Goal: Task Accomplishment & Management: Use online tool/utility

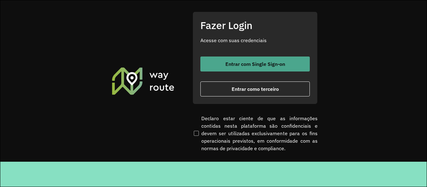
click at [244, 62] on span "Entrar com Single Sign-on" at bounding box center [255, 64] width 60 height 5
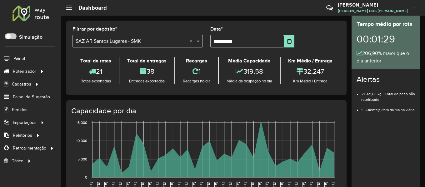
click at [36, 17] on div at bounding box center [31, 13] width 38 height 16
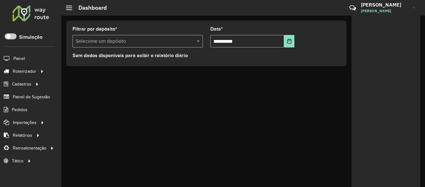
click at [38, 11] on div at bounding box center [31, 13] width 38 height 16
click at [28, 10] on div at bounding box center [31, 13] width 38 height 16
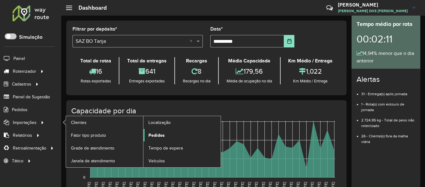
click at [159, 138] on span "Pedidos" at bounding box center [156, 135] width 16 height 7
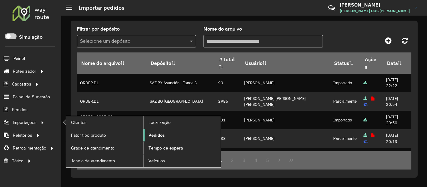
click at [159, 137] on span "Pedidos" at bounding box center [156, 135] width 16 height 7
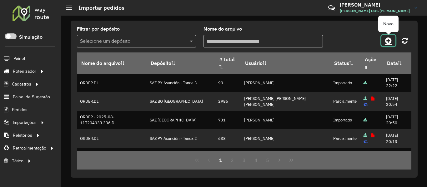
click at [387, 40] on icon at bounding box center [388, 41] width 7 height 8
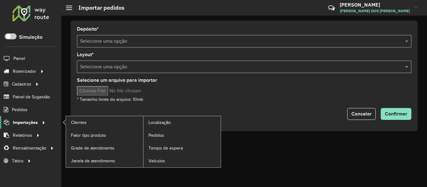
click at [37, 121] on span "Importações" at bounding box center [25, 122] width 25 height 7
click at [94, 122] on link "Clientes" at bounding box center [104, 122] width 77 height 13
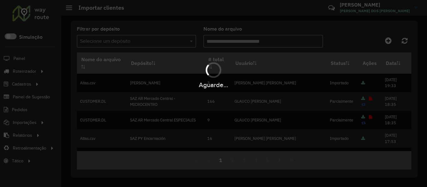
click at [389, 42] on div "Aguarde..." at bounding box center [213, 93] width 427 height 187
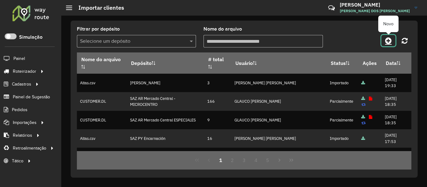
click at [389, 42] on icon at bounding box center [388, 41] width 7 height 8
click at [389, 42] on hb-app "Aguarde... Pop-up bloqueado! Seu navegador bloqueou automáticamente a abertura …" at bounding box center [213, 93] width 427 height 187
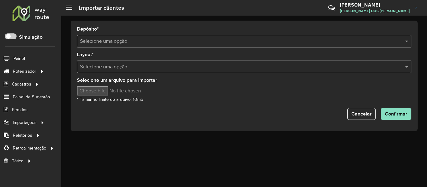
click at [168, 43] on input "text" at bounding box center [238, 42] width 316 height 8
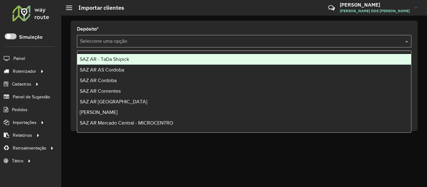
click at [146, 61] on div "SAZ AR - TaDa Shipick" at bounding box center [244, 59] width 334 height 11
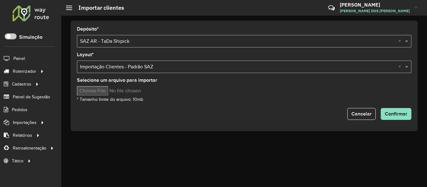
click at [110, 90] on input "Selecione um arquivo para importar" at bounding box center [130, 90] width 106 height 9
type input "**********"
click at [417, 117] on div "Depósito * Selecione uma opção × SAZ AR - TaDa Shipick × Layout * Selecione uma…" at bounding box center [244, 76] width 347 height 111
click at [398, 113] on span "Confirmar" at bounding box center [396, 113] width 23 height 5
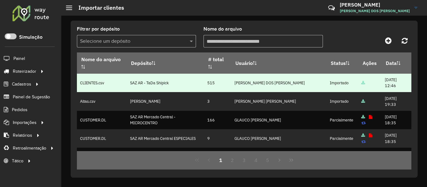
click at [214, 82] on td "515" at bounding box center [217, 83] width 27 height 18
click at [230, 84] on td "515" at bounding box center [217, 83] width 27 height 18
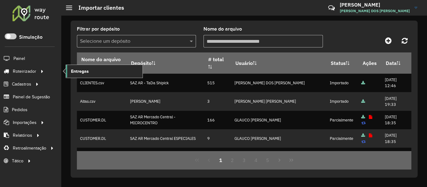
click at [79, 73] on span "Entregas" at bounding box center [80, 71] width 18 height 7
click at [91, 73] on link "Entregas" at bounding box center [104, 71] width 77 height 13
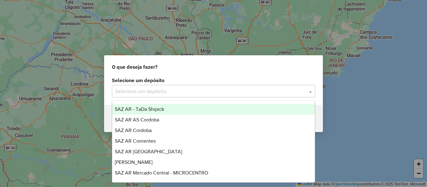
click at [151, 93] on input "text" at bounding box center [207, 92] width 184 height 8
click at [160, 109] on span "SAZ AR - TaDa Shipick" at bounding box center [139, 109] width 49 height 5
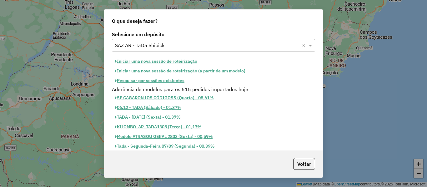
click at [170, 82] on button "Pesquisar por sessões existentes" at bounding box center [149, 81] width 75 height 10
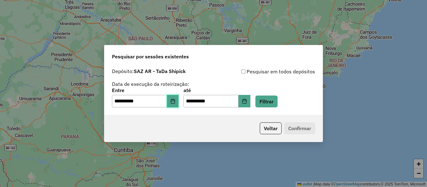
click at [178, 97] on button "Choose Date" at bounding box center [173, 101] width 12 height 13
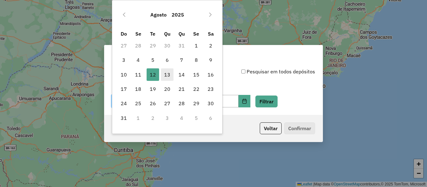
click at [166, 78] on span "13" at bounding box center [167, 74] width 13 height 13
type input "**********"
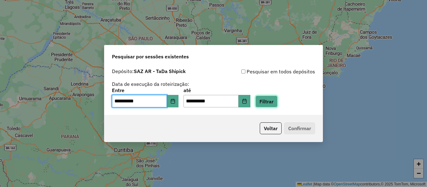
click at [265, 99] on button "Filtrar" at bounding box center [266, 102] width 22 height 12
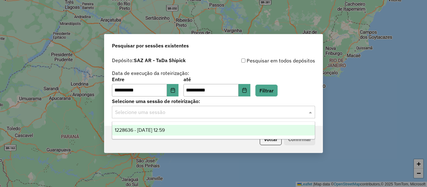
click at [213, 118] on div "Selecione uma sessão" at bounding box center [213, 112] width 203 height 13
click at [202, 124] on ng-dropdown-panel "1228636 - [DATE] 12:59" at bounding box center [213, 131] width 203 height 18
click at [209, 127] on div "1228636 - [DATE] 12:59" at bounding box center [213, 130] width 203 height 11
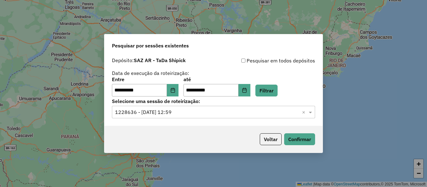
click at [283, 138] on p-footer "Voltar Confirmar" at bounding box center [286, 139] width 58 height 12
click at [288, 138] on button "Confirmar" at bounding box center [299, 139] width 31 height 12
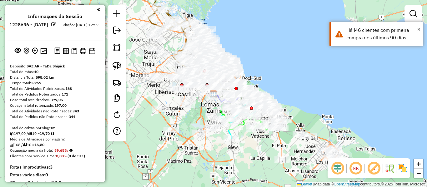
click at [279, 74] on div "Janela de atendimento Grade de atendimento Capacidade Transportadoras Veículos …" at bounding box center [213, 93] width 427 height 187
drag, startPoint x: 302, startPoint y: 81, endPoint x: 286, endPoint y: 60, distance: 26.8
click at [286, 60] on div "Janela de atendimento Grade de atendimento Capacidade Transportadoras Veículos …" at bounding box center [213, 93] width 427 height 187
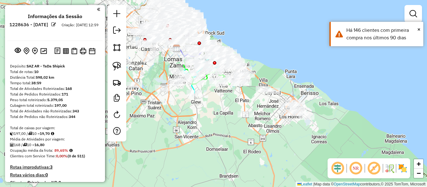
click at [405, 172] on img at bounding box center [403, 168] width 10 height 10
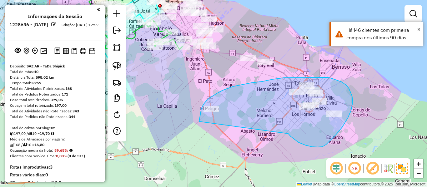
drag, startPoint x: 305, startPoint y: 145, endPoint x: 216, endPoint y: 127, distance: 91.3
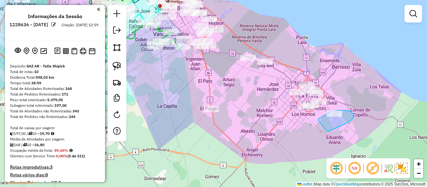
drag, startPoint x: 333, startPoint y: 129, endPoint x: 321, endPoint y: 123, distance: 13.8
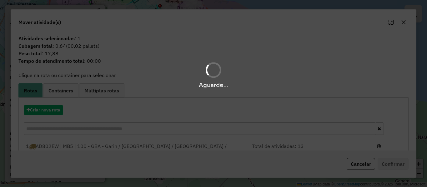
click at [50, 111] on div "Aguarde..." at bounding box center [213, 93] width 427 height 187
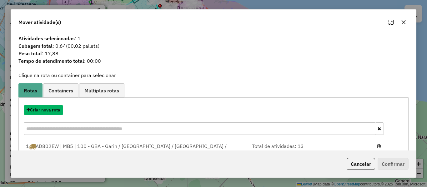
click at [50, 111] on button "Criar nova rota" at bounding box center [43, 110] width 39 height 10
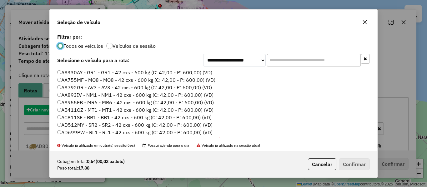
scroll to position [3, 2]
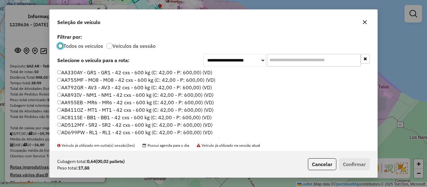
drag, startPoint x: 143, startPoint y: 46, endPoint x: 146, endPoint y: 47, distance: 3.3
click at [144, 46] on label "Veículos da sessão" at bounding box center [134, 45] width 43 height 5
drag, startPoint x: 207, startPoint y: 74, endPoint x: 275, endPoint y: 104, distance: 74.7
click at [208, 74] on label "AA330AY - GR1 - GR1 - 42 cxs - 600 kg (C: 42,00 - P: 600,00) (VD)" at bounding box center [134, 73] width 155 height 8
click at [357, 154] on div "Cubagem total: 0,64 (00,02 pallets) Peso total: 17,88 Cancelar Confirmar" at bounding box center [214, 164] width 328 height 27
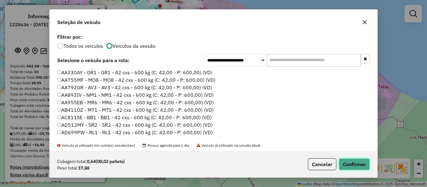
click at [360, 162] on button "Confirmar" at bounding box center [354, 164] width 31 height 12
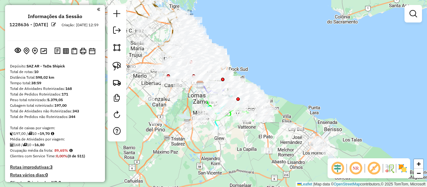
drag, startPoint x: 341, startPoint y: 106, endPoint x: 297, endPoint y: 80, distance: 51.6
click at [297, 80] on div "Janela de atendimento Grade de atendimento Capacidade Transportadoras Veículos …" at bounding box center [213, 93] width 427 height 187
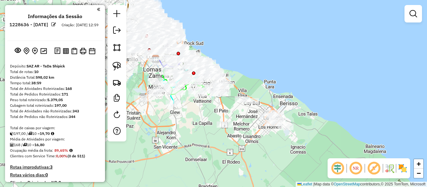
click at [404, 169] on img at bounding box center [403, 168] width 10 height 10
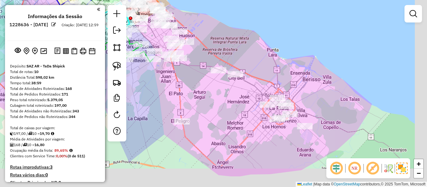
drag, startPoint x: 275, startPoint y: 140, endPoint x: 272, endPoint y: 135, distance: 6.0
click at [272, 135] on div "Janela de atendimento Grade de atendimento Capacidade Transportadoras Veículos …" at bounding box center [213, 93] width 427 height 187
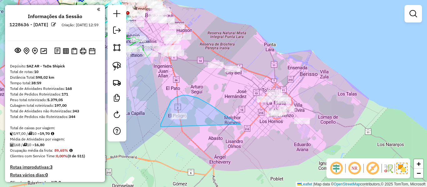
drag, startPoint x: 223, startPoint y: 113, endPoint x: 178, endPoint y: 142, distance: 53.4
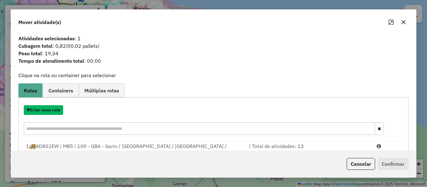
click at [55, 109] on button "Criar nova rota" at bounding box center [43, 110] width 39 height 10
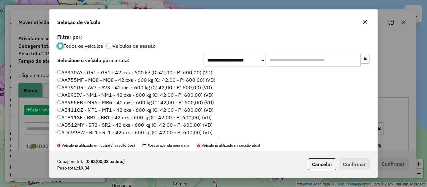
scroll to position [3, 2]
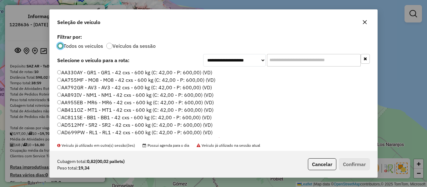
click at [197, 73] on label "AA330AY - GR1 - GR1 - 42 cxs - 600 kg (C: 42,00 - P: 600,00) (VD)" at bounding box center [134, 73] width 155 height 8
click at [354, 167] on button "Confirmar" at bounding box center [354, 164] width 31 height 12
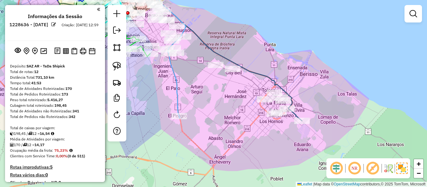
click at [248, 71] on icon at bounding box center [171, 51] width 261 height 140
select select "**********"
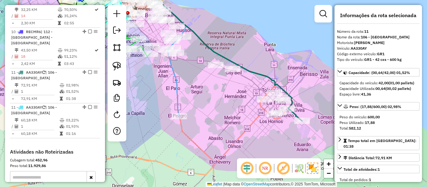
scroll to position [594, 0]
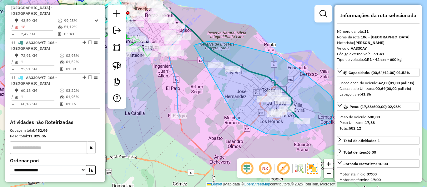
drag, startPoint x: 266, startPoint y: 134, endPoint x: 185, endPoint y: 55, distance: 113.4
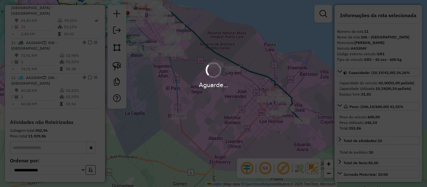
select select "**********"
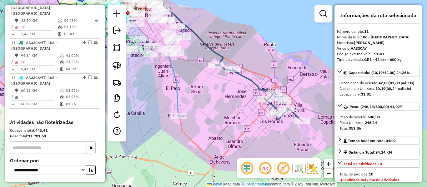
click at [244, 76] on icon at bounding box center [259, 92] width 86 height 57
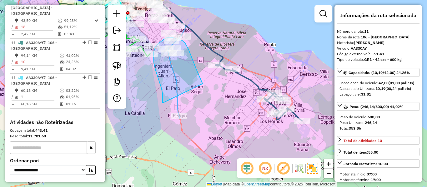
drag, startPoint x: 196, startPoint y: 69, endPoint x: 194, endPoint y: 141, distance: 71.9
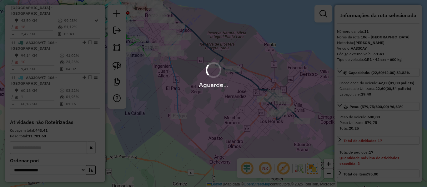
select select "**********"
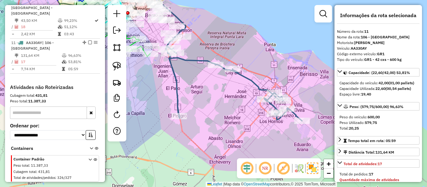
scroll to position [570, 0]
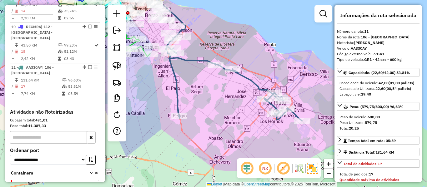
click at [193, 60] on icon at bounding box center [234, 79] width 136 height 83
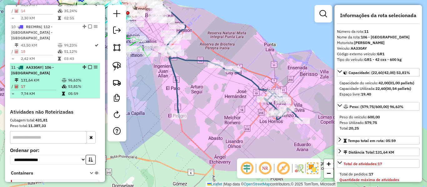
click at [86, 65] on div at bounding box center [88, 67] width 19 height 4
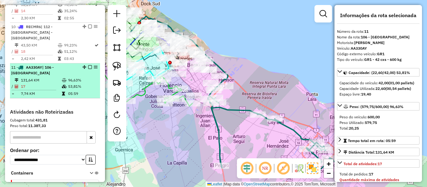
click at [88, 65] on em at bounding box center [90, 67] width 4 height 4
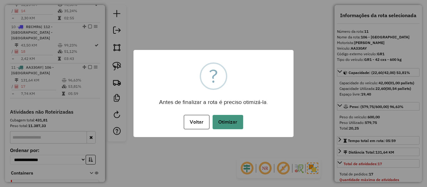
click at [239, 128] on button "Otimizar" at bounding box center [228, 122] width 31 height 14
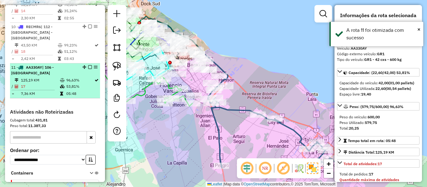
click at [86, 65] on div at bounding box center [88, 67] width 19 height 4
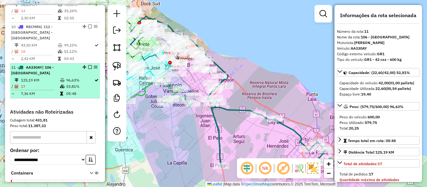
click at [88, 65] on em at bounding box center [90, 67] width 4 height 4
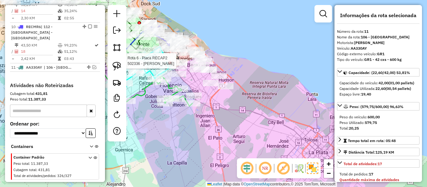
scroll to position [549, 0]
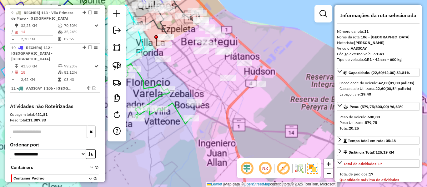
click at [235, 108] on div "Janela de atendimento Grade de atendimento Capacidade Transportadoras Veículos …" at bounding box center [213, 93] width 427 height 187
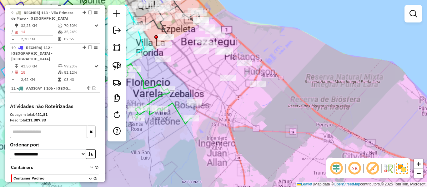
click at [246, 115] on div "Janela de atendimento Grade de atendimento Capacidade Transportadoras Veículos …" at bounding box center [213, 93] width 427 height 187
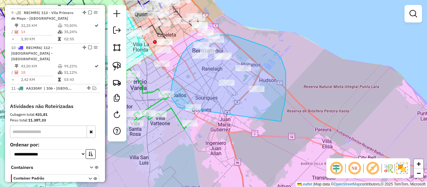
drag, startPoint x: 286, startPoint y: 72, endPoint x: 183, endPoint y: 110, distance: 109.5
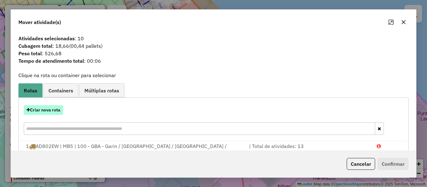
click at [46, 106] on button "Criar nova rota" at bounding box center [43, 110] width 39 height 10
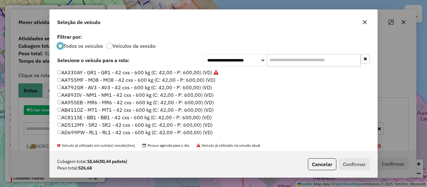
scroll to position [3, 2]
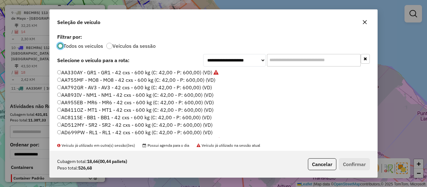
click at [197, 78] on label "AA755MF - MO8 - MO8 - 42 cxs - 600 kg (C: 42,00 - P: 600,00) (VD)" at bounding box center [136, 80] width 158 height 8
click at [342, 162] on button "Confirmar" at bounding box center [354, 164] width 31 height 12
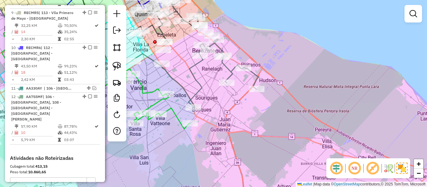
scroll to position [584, 0]
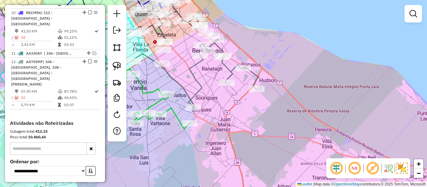
click at [203, 90] on icon at bounding box center [223, 73] width 70 height 69
select select "**********"
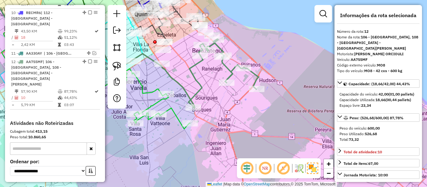
drag, startPoint x: 224, startPoint y: 123, endPoint x: 224, endPoint y: 113, distance: 9.7
click at [225, 123] on div "Janela de atendimento Grade de atendimento Capacidade Transportadoras Veículos …" at bounding box center [213, 93] width 427 height 187
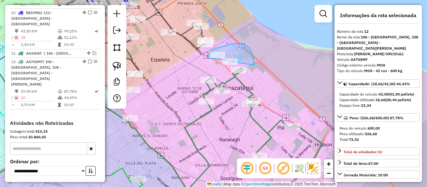
drag, startPoint x: 254, startPoint y: 58, endPoint x: 214, endPoint y: 73, distance: 41.8
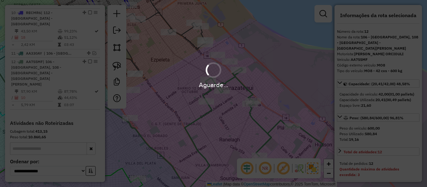
select select "**********"
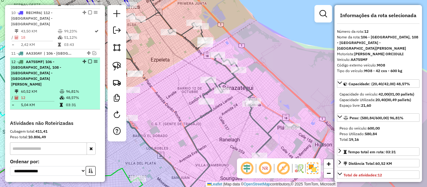
click at [88, 60] on em at bounding box center [90, 62] width 4 height 4
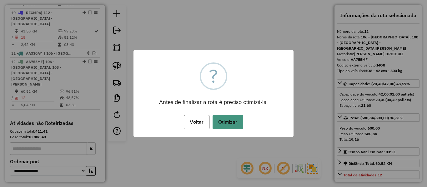
click at [213, 118] on button "Otimizar" at bounding box center [228, 122] width 31 height 14
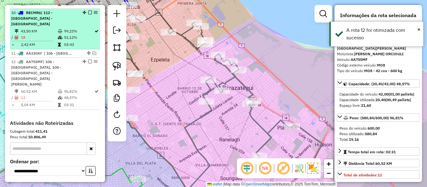
click at [89, 60] on em at bounding box center [90, 62] width 4 height 4
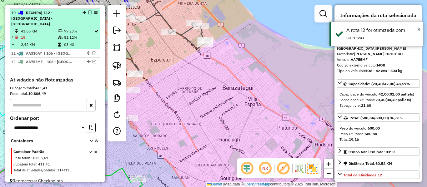
scroll to position [557, 0]
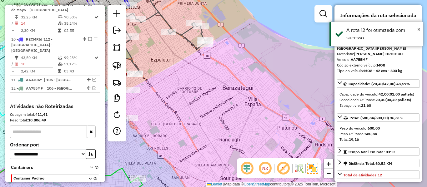
drag, startPoint x: 223, startPoint y: 111, endPoint x: 237, endPoint y: 118, distance: 15.4
click at [236, 118] on div "Janela de atendimento Grade de atendimento Capacidade Transportadoras Veículos …" at bounding box center [213, 93] width 427 height 187
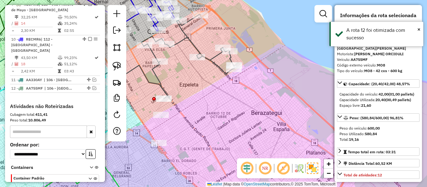
drag, startPoint x: 213, startPoint y: 96, endPoint x: 236, endPoint y: 85, distance: 25.0
click at [230, 89] on div "Janela de atendimento Grade de atendimento Capacidade Transportadoras Veículos …" at bounding box center [213, 93] width 427 height 187
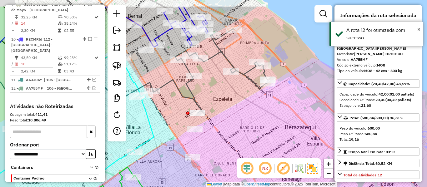
drag, startPoint x: 241, startPoint y: 62, endPoint x: 248, endPoint y: 81, distance: 20.2
click at [248, 85] on div "Janela de atendimento Grade de atendimento Capacidade Transportadoras Veículos …" at bounding box center [213, 93] width 427 height 187
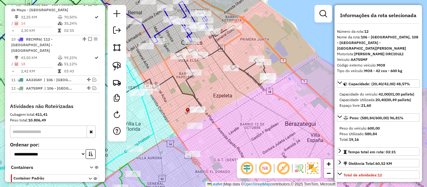
click at [249, 64] on icon at bounding box center [210, 68] width 116 height 86
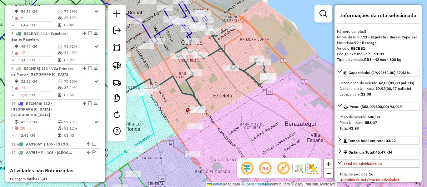
scroll to position [489, 0]
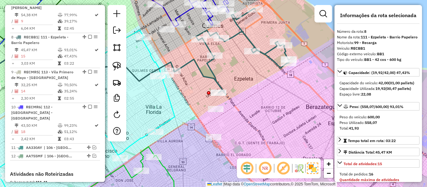
drag, startPoint x: 236, startPoint y: 108, endPoint x: 257, endPoint y: 91, distance: 26.9
click at [257, 91] on div "Janela de atendimento Grade de atendimento Capacidade Transportadoras Veículos …" at bounding box center [213, 93] width 427 height 187
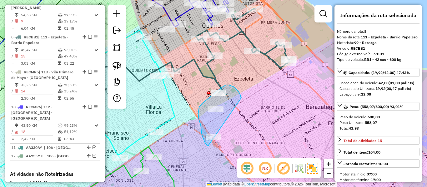
drag, startPoint x: 226, startPoint y: 85, endPoint x: 228, endPoint y: 145, distance: 60.4
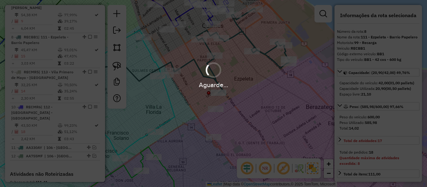
select select "**********"
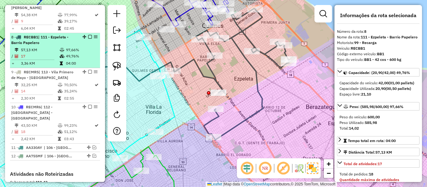
click at [88, 35] on em at bounding box center [90, 37] width 4 height 4
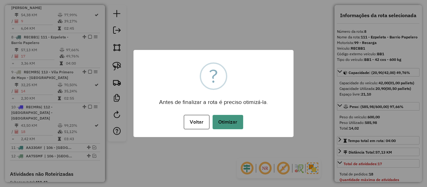
click at [229, 118] on button "Otimizar" at bounding box center [228, 122] width 31 height 14
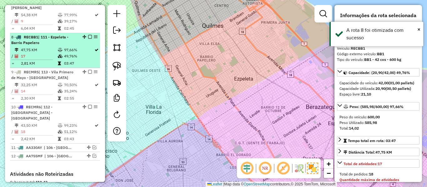
click at [73, 53] on td "49,76%" at bounding box center [79, 56] width 30 height 6
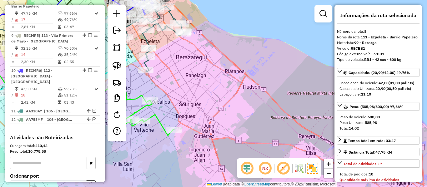
click at [146, 38] on icon at bounding box center [154, 39] width 60 height 66
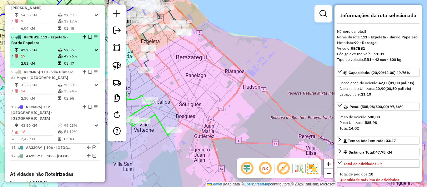
click at [88, 35] on em at bounding box center [90, 37] width 4 height 4
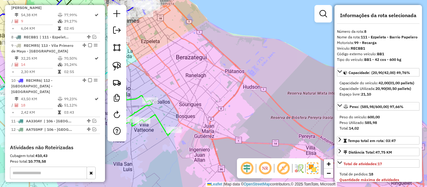
click at [186, 39] on div "Janela de atendimento Grade de atendimento Capacidade Transportadoras Veículos …" at bounding box center [213, 93] width 427 height 187
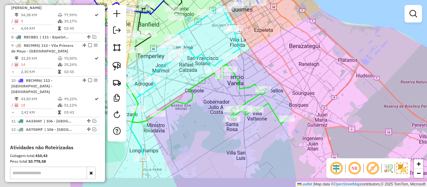
drag, startPoint x: 211, startPoint y: 66, endPoint x: 303, endPoint y: 22, distance: 101.9
click at [309, 14] on div "Janela de atendimento Grade de atendimento Capacidade Transportadoras Veículos …" at bounding box center [213, 93] width 427 height 187
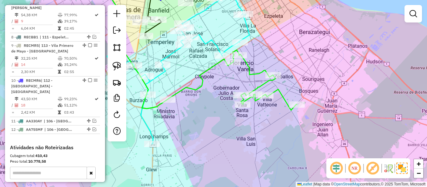
click at [261, 84] on icon at bounding box center [232, 80] width 129 height 60
select select "**********"
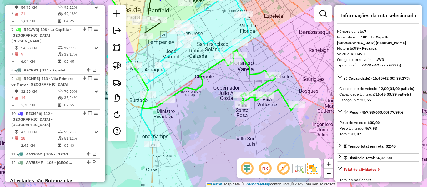
scroll to position [454, 0]
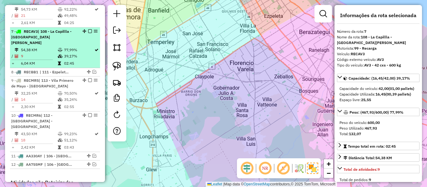
click at [69, 47] on td "77,99%" at bounding box center [79, 50] width 30 height 6
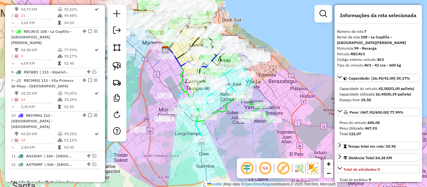
scroll to position [530, 0]
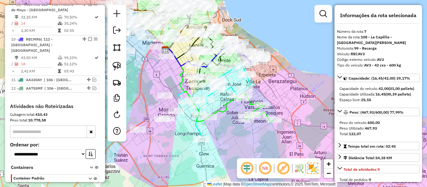
click at [228, 108] on icon at bounding box center [241, 108] width 64 height 30
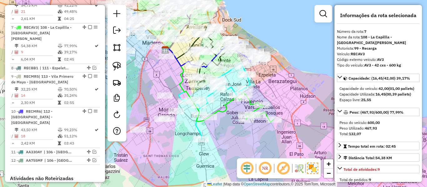
scroll to position [454, 0]
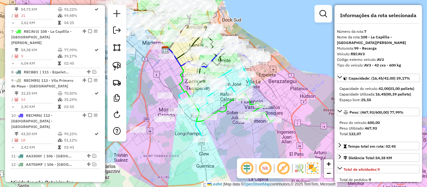
drag, startPoint x: 223, startPoint y: 118, endPoint x: 219, endPoint y: 108, distance: 9.9
click at [220, 109] on div "Janela de atendimento Grade de atendimento Capacidade Transportadoras Veículos …" at bounding box center [213, 93] width 427 height 187
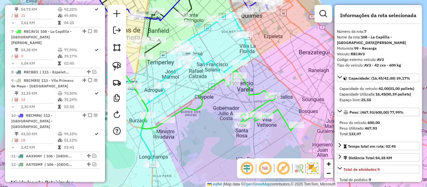
click at [250, 92] on icon at bounding box center [231, 100] width 129 height 60
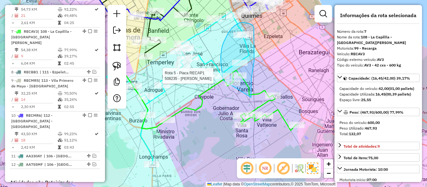
drag, startPoint x: 251, startPoint y: 98, endPoint x: 223, endPoint y: 80, distance: 32.7
click at [193, 58] on div "Rota 5 - Placa RECAP1 508235 - Gustavo Irala Nenning" at bounding box center [193, 58] width 0 height 0
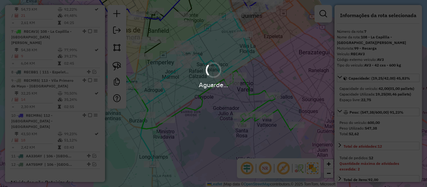
select select "**********"
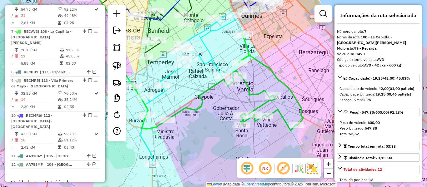
click at [251, 90] on icon at bounding box center [235, 82] width 136 height 96
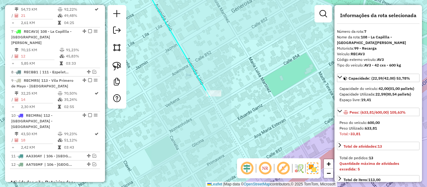
select select "**********"
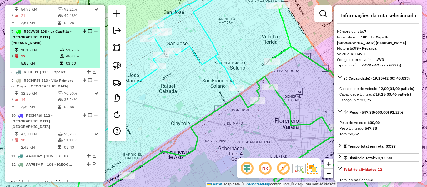
click at [88, 29] on em at bounding box center [90, 31] width 4 height 4
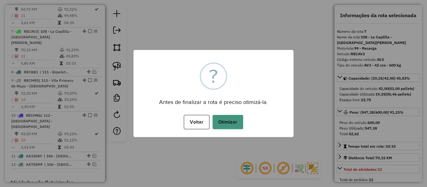
click at [229, 124] on button "Otimizar" at bounding box center [228, 122] width 31 height 14
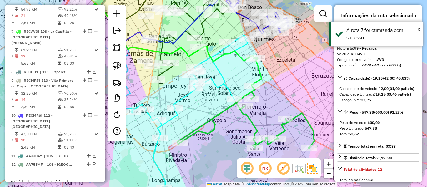
click at [255, 121] on icon at bounding box center [246, 103] width 138 height 91
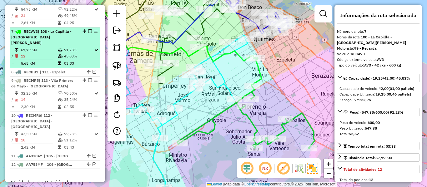
click at [88, 29] on em at bounding box center [90, 31] width 4 height 4
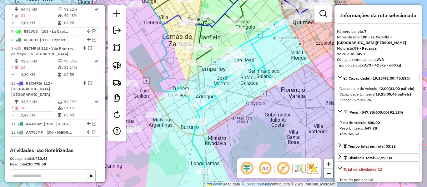
drag, startPoint x: 217, startPoint y: 110, endPoint x: 276, endPoint y: 83, distance: 65.2
click at [278, 83] on div "Rota 5 - Placa RECAP1 508235 - Gustavo Irala Nenning Janela de atendimento Grad…" at bounding box center [213, 93] width 427 height 187
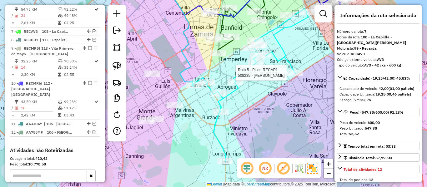
click at [277, 66] on div "Rota 5 - Placa RECAP1 508235 - Gustavo Irala Nenning Janela de atendimento Grad…" at bounding box center [213, 93] width 427 height 187
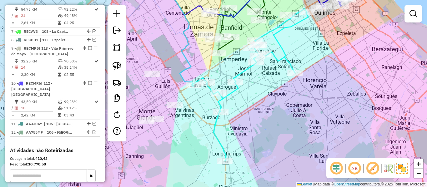
click at [279, 62] on icon at bounding box center [250, 85] width 117 height 153
select select "**********"
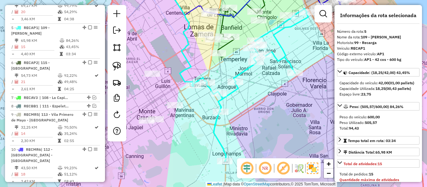
scroll to position [384, 0]
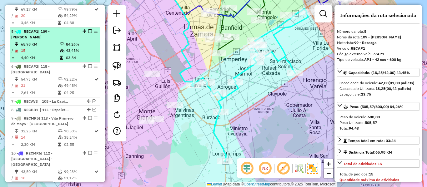
click at [80, 41] on td "84,26%" at bounding box center [82, 44] width 32 height 6
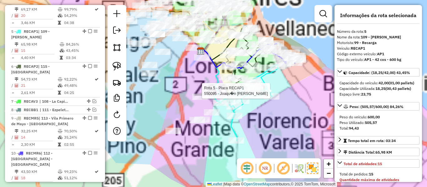
scroll to position [504, 0]
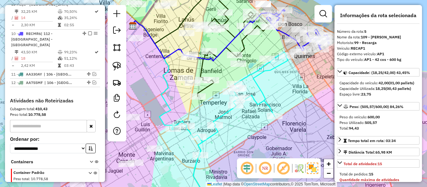
click at [264, 71] on icon at bounding box center [229, 128] width 117 height 153
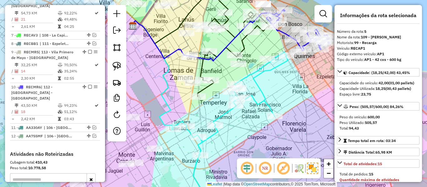
scroll to position [384, 0]
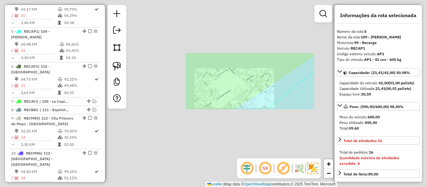
select select "**********"
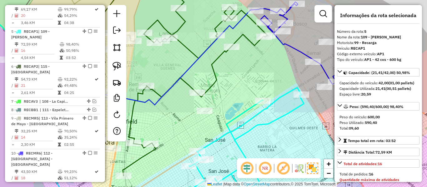
click at [267, 107] on icon at bounding box center [244, 147] width 118 height 118
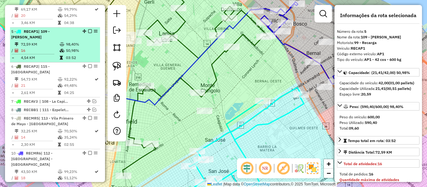
click at [88, 29] on em at bounding box center [90, 31] width 4 height 4
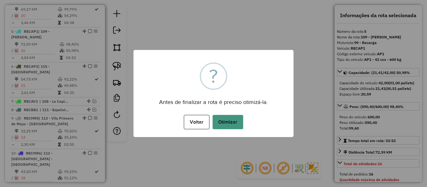
click at [229, 122] on button "Otimizar" at bounding box center [228, 122] width 31 height 14
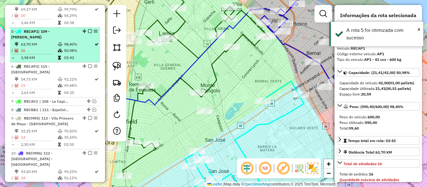
click at [88, 29] on em at bounding box center [90, 31] width 4 height 4
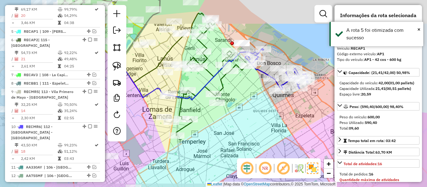
click at [251, 119] on div "Janela de atendimento Grade de atendimento Capacidade Transportadoras Veículos …" at bounding box center [213, 93] width 427 height 187
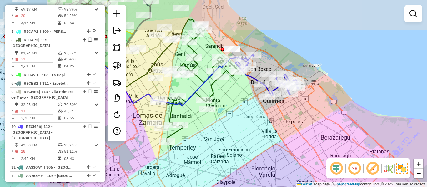
drag, startPoint x: 251, startPoint y: 121, endPoint x: 239, endPoint y: 129, distance: 15.1
click at [239, 130] on div "Janela de atendimento Grade de atendimento Capacidade Transportadoras Veículos …" at bounding box center [213, 93] width 427 height 187
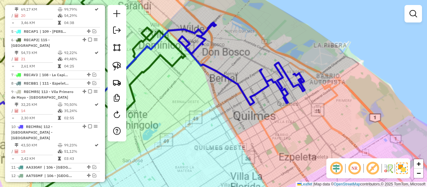
click at [271, 110] on div "Rota 10 - Placa RECMR6 491809 - Ayelen Rivara Janela de atendimento Grade de at…" at bounding box center [213, 93] width 427 height 187
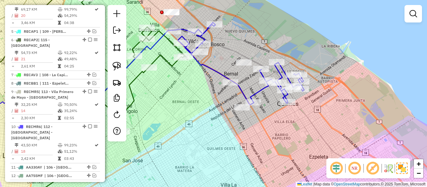
click at [260, 91] on icon at bounding box center [241, 64] width 126 height 83
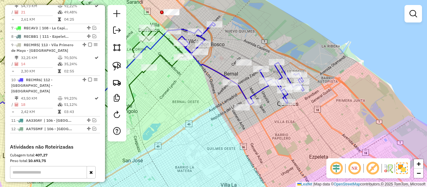
select select "**********"
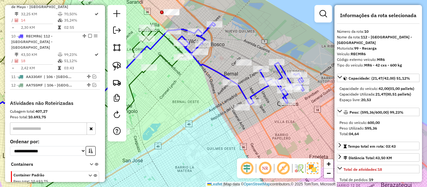
scroll to position [477, 0]
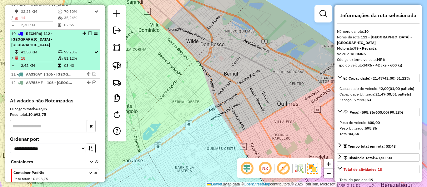
click at [77, 49] on td "99,23%" at bounding box center [79, 52] width 30 height 6
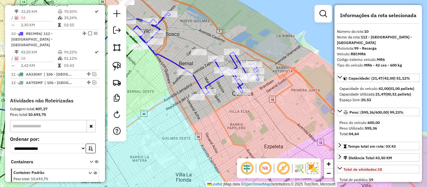
click at [215, 77] on icon at bounding box center [196, 53] width 126 height 83
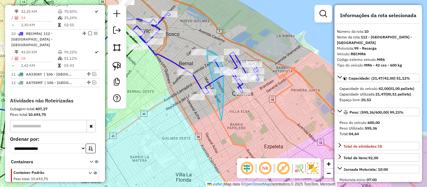
click at [193, 52] on div "Rota 10 - Placa RECMR6 550069 - Mabel Marcataio Rota 10 - Placa RECMR6 481216 -…" at bounding box center [213, 93] width 427 height 187
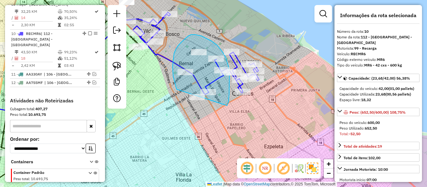
drag, startPoint x: 229, startPoint y: 94, endPoint x: 209, endPoint y: 119, distance: 31.3
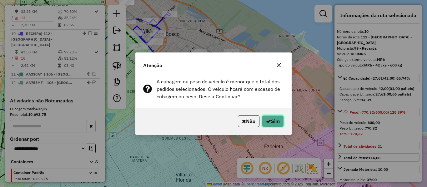
click at [271, 122] on button "Sim" at bounding box center [273, 121] width 22 height 12
select select "**********"
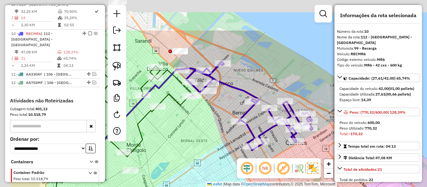
drag, startPoint x: 186, startPoint y: 57, endPoint x: 240, endPoint y: 91, distance: 64.1
click at [239, 101] on div "Janela de atendimento Grade de atendimento Capacidade Transportadoras Veículos …" at bounding box center [213, 93] width 427 height 187
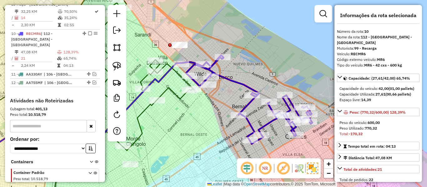
click at [241, 84] on icon at bounding box center [249, 99] width 126 height 89
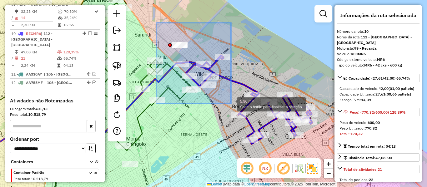
drag, startPoint x: 157, startPoint y: 23, endPoint x: 177, endPoint y: 119, distance: 98.4
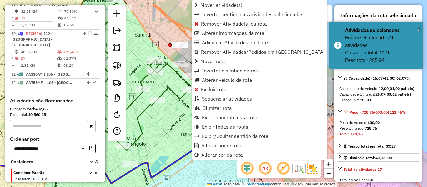
click at [169, 127] on div "Janela de atendimento Grade de atendimento Capacidade Transportadoras Veículos …" at bounding box center [213, 93] width 427 height 187
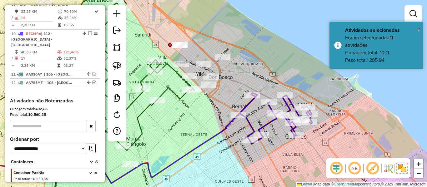
click at [247, 107] on icon at bounding box center [275, 118] width 74 height 51
select select "**********"
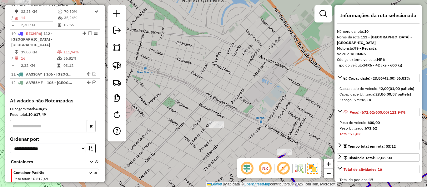
drag, startPoint x: 214, startPoint y: 154, endPoint x: 213, endPoint y: 92, distance: 62.9
click at [212, 92] on div "Janela de atendimento Grade de atendimento Capacidade Transportadoras Veículos …" at bounding box center [213, 93] width 427 height 187
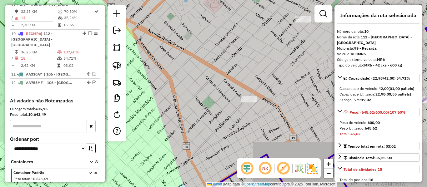
drag, startPoint x: 273, startPoint y: 113, endPoint x: 213, endPoint y: 69, distance: 74.6
click at [214, 69] on div "Janela de atendimento Grade de atendimento Capacidade Transportadoras Veículos …" at bounding box center [213, 93] width 427 height 187
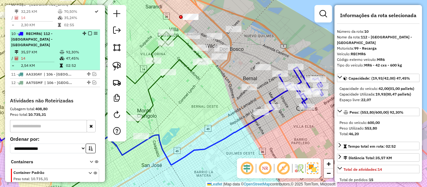
click at [88, 32] on em at bounding box center [90, 34] width 4 height 4
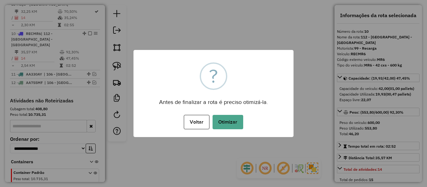
drag, startPoint x: 232, startPoint y: 121, endPoint x: 256, endPoint y: 121, distance: 23.8
click at [232, 122] on button "Otimizar" at bounding box center [228, 122] width 31 height 14
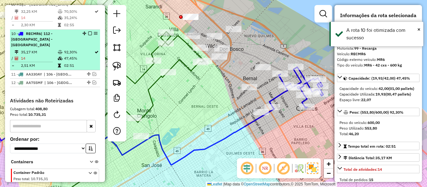
click at [88, 32] on em at bounding box center [90, 34] width 4 height 4
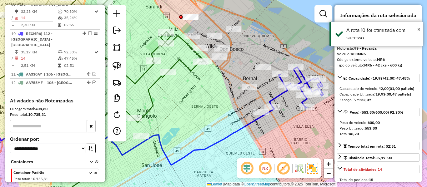
scroll to position [451, 0]
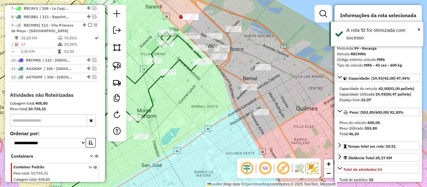
click at [284, 108] on div "Janela de atendimento Grade de atendimento Capacidade Transportadoras Veículos …" at bounding box center [213, 93] width 427 height 187
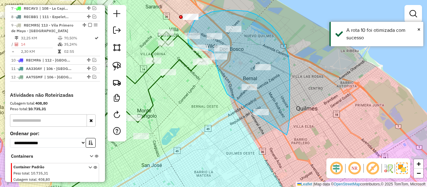
drag, startPoint x: 290, startPoint y: 105, endPoint x: 255, endPoint y: 117, distance: 36.6
click at [255, 117] on div "Janela de atendimento Grade de atendimento Capacidade Transportadoras Veículos …" at bounding box center [213, 93] width 427 height 187
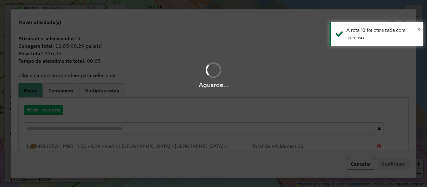
click at [53, 108] on hb-app "Aguarde... Pop-up bloqueado! Seu navegador bloqueou automáticamente a abertura …" at bounding box center [213, 93] width 427 height 187
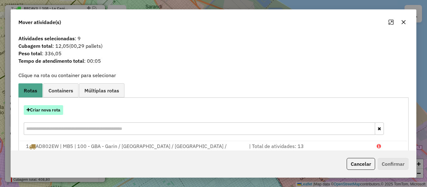
click at [53, 109] on button "Criar nova rota" at bounding box center [43, 110] width 39 height 10
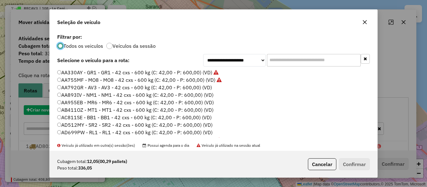
scroll to position [3, 2]
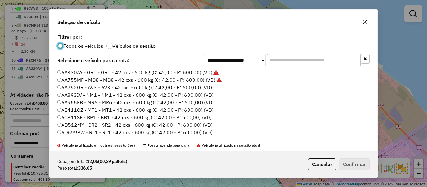
click at [203, 85] on label "AA792GR - AV3 - AV3 - 42 cxs - 600 kg (C: 42,00 - P: 600,00) (VD)" at bounding box center [134, 88] width 155 height 8
click at [346, 163] on button "Confirmar" at bounding box center [354, 164] width 31 height 12
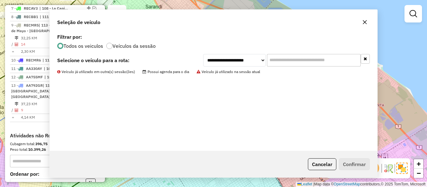
scroll to position [477, 0]
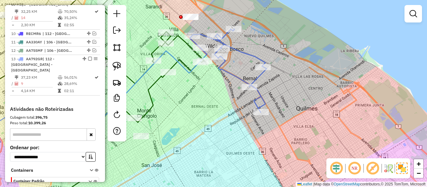
click at [245, 51] on icon at bounding box center [228, 71] width 77 height 84
select select "**********"
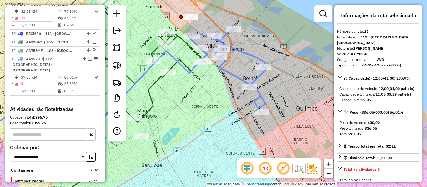
scroll to position [486, 0]
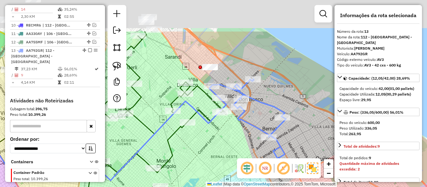
drag, startPoint x: 252, startPoint y: 48, endPoint x: 271, endPoint y: 98, distance: 53.9
click at [271, 98] on div "Janela de atendimento Grade de atendimento Capacidade Transportadoras Veículos …" at bounding box center [213, 93] width 427 height 187
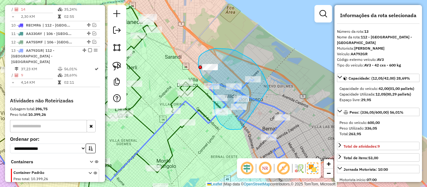
drag, startPoint x: 268, startPoint y: 87, endPoint x: 242, endPoint y: 128, distance: 48.6
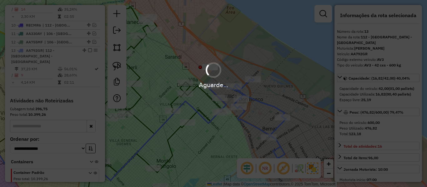
select select "**********"
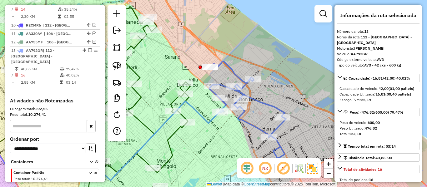
click at [257, 99] on icon at bounding box center [247, 112] width 77 height 101
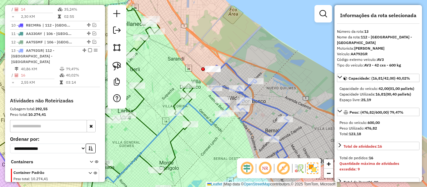
drag, startPoint x: 274, startPoint y: 95, endPoint x: 304, endPoint y: 113, distance: 35.0
click at [313, 123] on div "Janela de atendimento Grade de atendimento Capacidade Transportadoras Veículos …" at bounding box center [213, 93] width 427 height 187
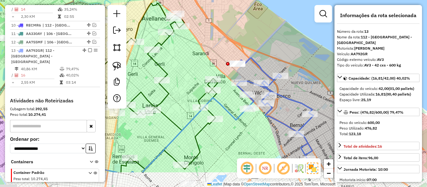
click at [219, 52] on div "Janela de atendimento Grade de atendimento Capacidade Transportadoras Veículos …" at bounding box center [213, 93] width 427 height 187
select select "**********"
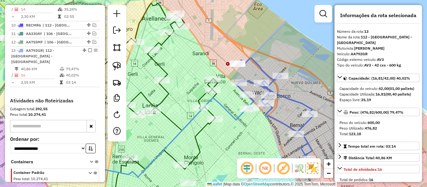
click at [264, 73] on icon at bounding box center [275, 108] width 77 height 101
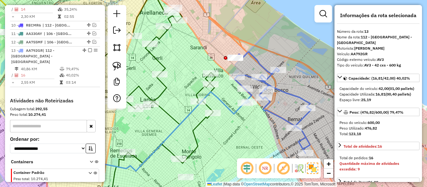
drag, startPoint x: 300, startPoint y: 89, endPoint x: 259, endPoint y: 79, distance: 42.2
click at [285, 64] on div "Janela de atendimento Grade de atendimento Capacidade Transportadoras Veículos …" at bounding box center [213, 93] width 427 height 187
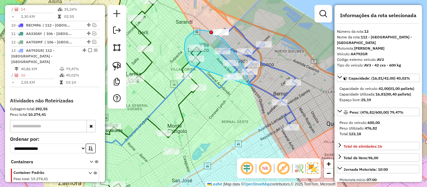
drag, startPoint x: 226, startPoint y: 43, endPoint x: 199, endPoint y: 69, distance: 37.8
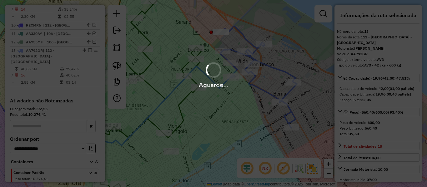
select select "**********"
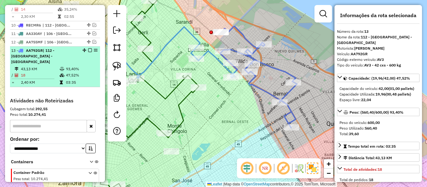
click at [89, 48] on em at bounding box center [90, 50] width 4 height 4
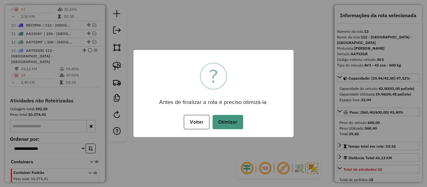
drag, startPoint x: 224, startPoint y: 114, endPoint x: 226, endPoint y: 122, distance: 8.4
click at [224, 115] on div "Voltar No Otimizar" at bounding box center [213, 122] width 160 height 18
click at [226, 122] on button "Otimizar" at bounding box center [228, 122] width 31 height 14
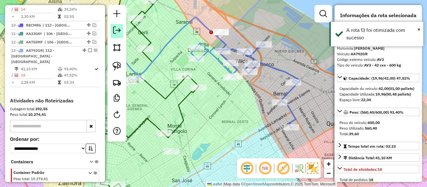
drag, startPoint x: 87, startPoint y: 27, endPoint x: 116, endPoint y: 34, distance: 29.3
click at [88, 48] on em at bounding box center [90, 50] width 4 height 4
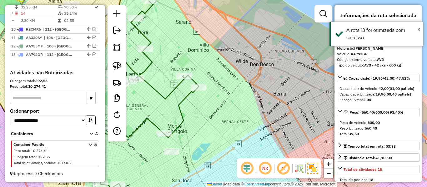
scroll to position [459, 0]
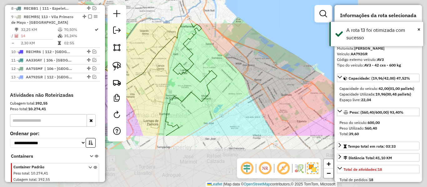
drag, startPoint x: 245, startPoint y: 73, endPoint x: 240, endPoint y: 100, distance: 27.7
click at [244, 74] on div "Janela de atendimento Grade de atendimento Capacidade Transportadoras Veículos …" at bounding box center [213, 93] width 427 height 187
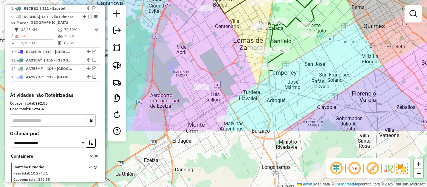
drag, startPoint x: 237, startPoint y: 100, endPoint x: 347, endPoint y: 11, distance: 141.4
click at [347, 11] on div "Janela de atendimento Grade de atendimento Capacidade Transportadoras Veículos …" at bounding box center [213, 93] width 427 height 187
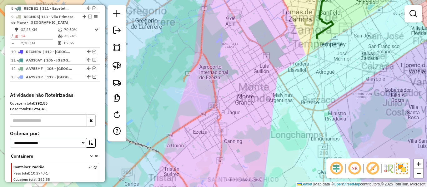
click at [294, 83] on div "Janela de atendimento Grade de atendimento Capacidade Transportadoras Veículos …" at bounding box center [213, 93] width 427 height 187
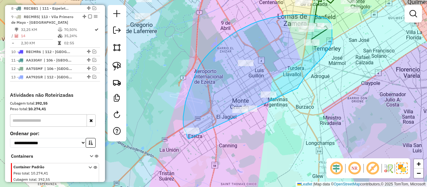
drag, startPoint x: 298, startPoint y: 88, endPoint x: 203, endPoint y: 145, distance: 110.4
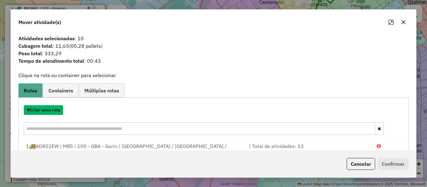
click at [42, 109] on button "Criar nova rota" at bounding box center [43, 110] width 39 height 10
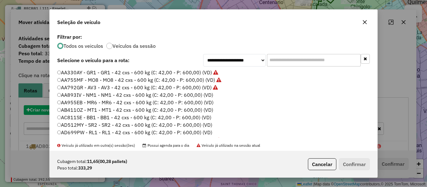
scroll to position [3, 2]
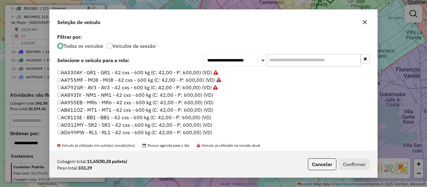
click at [201, 94] on label "AA893IV - NM1 - NM1 - 42 cxs - 600 kg (C: 42,00 - P: 600,00) (VD)" at bounding box center [135, 95] width 156 height 8
click at [350, 171] on div "Cubagem total: 11,65 (00,28 pallets) Peso total: 333,29 Cancelar Confirmar" at bounding box center [214, 164] width 328 height 27
click at [351, 167] on button "Confirmar" at bounding box center [354, 164] width 31 height 12
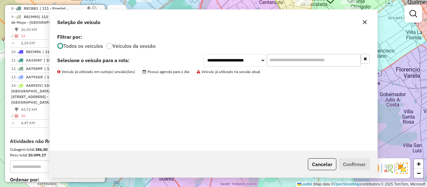
scroll to position [486, 0]
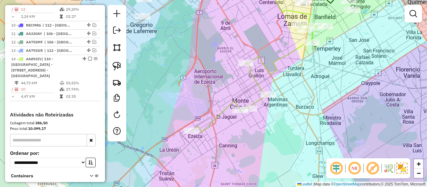
click at [252, 79] on icon at bounding box center [258, 77] width 134 height 109
select select "**********"
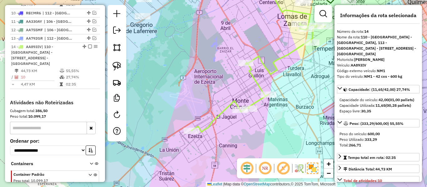
scroll to position [511, 0]
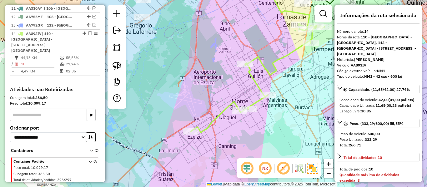
drag, startPoint x: 278, startPoint y: 74, endPoint x: 180, endPoint y: 146, distance: 121.4
click at [173, 151] on div "Janela de atendimento Grade de atendimento Capacidade Transportadoras Veículos …" at bounding box center [213, 93] width 427 height 187
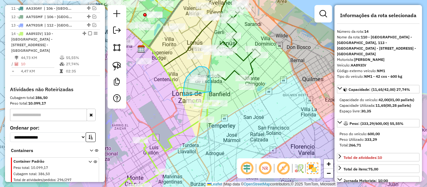
click at [189, 103] on div "Rota 6 - Placa RECAP2 510681 - Noelia Beatriz Torres Janela de atendimento Grad…" at bounding box center [213, 93] width 427 height 187
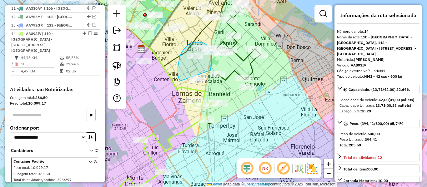
drag, startPoint x: 210, startPoint y: 70, endPoint x: 186, endPoint y: 92, distance: 32.5
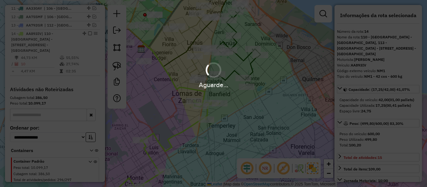
select select "**********"
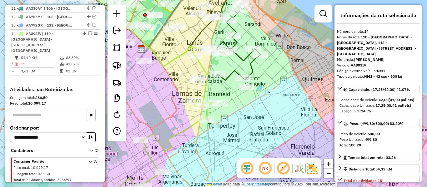
click at [204, 92] on icon at bounding box center [154, 126] width 130 height 159
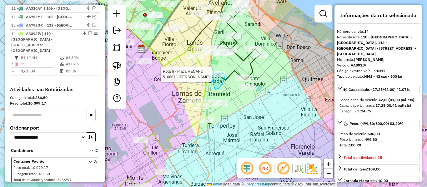
click at [198, 81] on div "Rota 6 - Placa RECAP2 510681 - Noelia Beatriz Torres Janela de atendimento Grad…" at bounding box center [213, 93] width 427 height 187
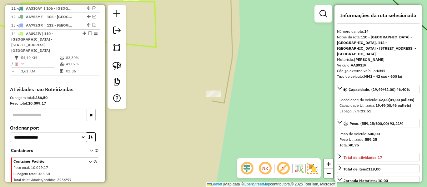
select select "**********"
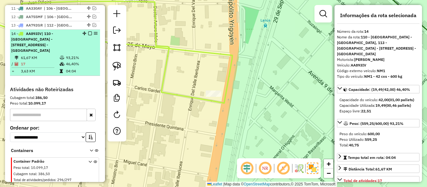
click at [88, 32] on em at bounding box center [90, 34] width 4 height 4
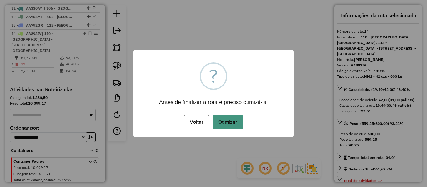
click at [225, 123] on button "Otimizar" at bounding box center [228, 122] width 31 height 14
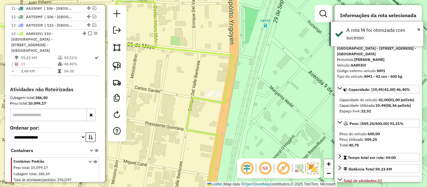
click at [88, 32] on em at bounding box center [90, 34] width 4 height 4
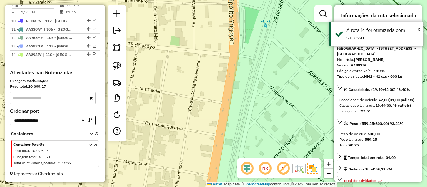
scroll to position [468, 0]
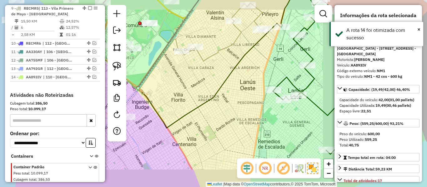
drag, startPoint x: 263, startPoint y: 102, endPoint x: 176, endPoint y: 123, distance: 89.5
click at [176, 123] on div "Janela de atendimento Grade de atendimento Capacidade Transportadoras Veículos …" at bounding box center [213, 93] width 427 height 187
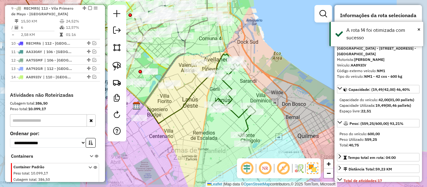
drag, startPoint x: 247, startPoint y: 83, endPoint x: 243, endPoint y: 77, distance: 7.7
click at [247, 70] on div "Janela de atendimento Grade de atendimento Capacidade Transportadoras Veículos …" at bounding box center [213, 93] width 427 height 187
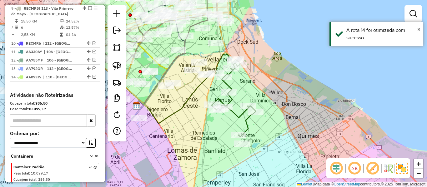
drag, startPoint x: 236, startPoint y: 115, endPoint x: 252, endPoint y: 120, distance: 16.9
click at [236, 115] on icon at bounding box center [234, 95] width 44 height 83
select select "**********"
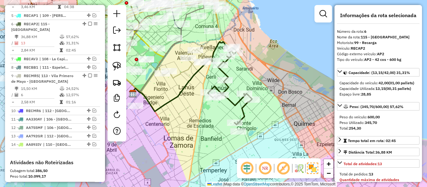
scroll to position [393, 0]
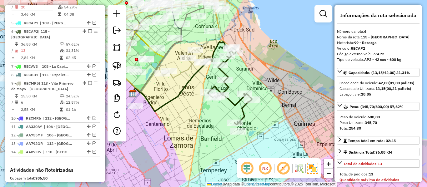
drag, startPoint x: 272, startPoint y: 111, endPoint x: 268, endPoint y: 100, distance: 11.1
click at [268, 100] on div "Janela de atendimento Grade de atendimento Capacidade Transportadoras Veículos …" at bounding box center [213, 93] width 427 height 187
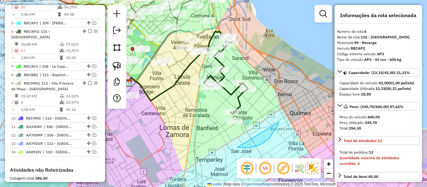
click at [244, 88] on div "Janela de atendimento Grade de atendimento Capacidade Transportadoras Veículos …" at bounding box center [213, 93] width 427 height 187
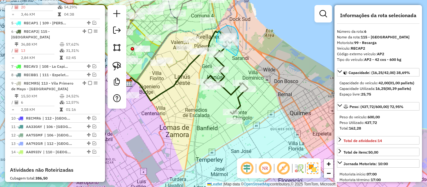
click at [218, 48] on div "Janela de atendimento Grade de atendimento Capacidade Transportadoras Veículos …" at bounding box center [213, 93] width 427 height 187
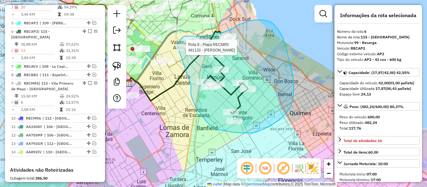
click at [178, 49] on div "Rota 9 - Placa RECMR5 481133 - Yamila La Torre Janela de atendimento Grade de a…" at bounding box center [213, 93] width 427 height 187
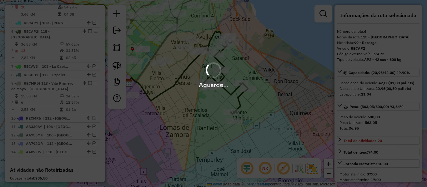
select select "**********"
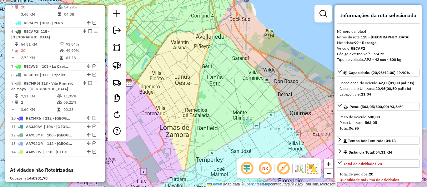
click at [220, 63] on div "Rota 6 - Placa RECAP2 486006 - Daniel Anzil Janela de atendimento Grade de aten…" at bounding box center [213, 93] width 427 height 187
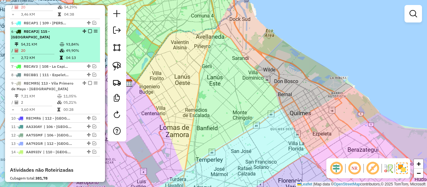
click at [73, 41] on td "93,84%" at bounding box center [82, 44] width 32 height 6
select select "**********"
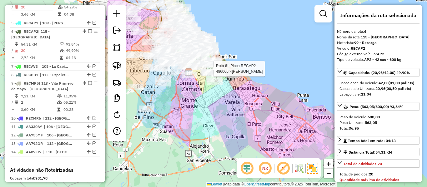
scroll to position [468, 0]
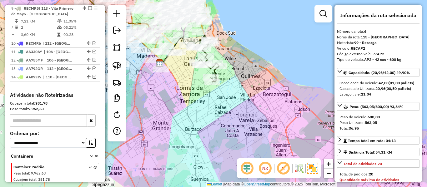
click at [214, 73] on icon at bounding box center [203, 58] width 32 height 47
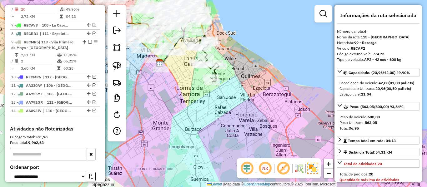
scroll to position [393, 0]
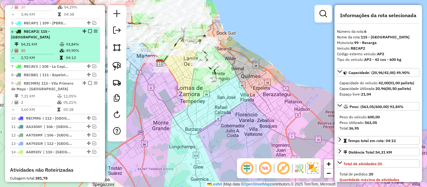
click at [88, 29] on div "6 - RECAP2 | 115 - San José - Plaza de La Democracia" at bounding box center [55, 34] width 88 height 11
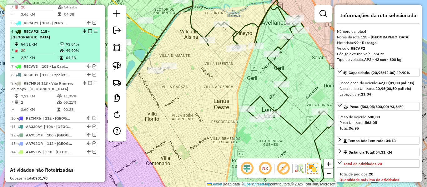
click at [90, 29] on em at bounding box center [90, 31] width 4 height 4
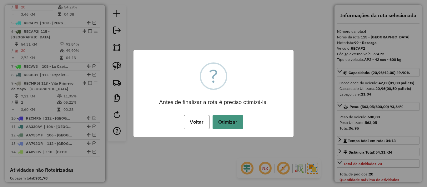
click at [227, 118] on button "Otimizar" at bounding box center [228, 122] width 31 height 14
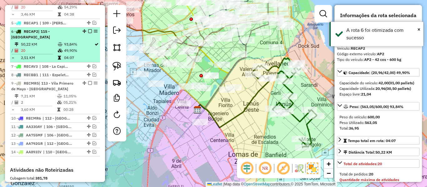
click at [88, 29] on em at bounding box center [90, 31] width 4 height 4
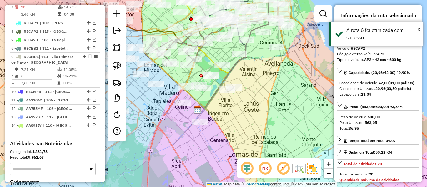
click at [225, 109] on div "Janela de atendimento Grade de atendimento Capacidade Transportadoras Veículos …" at bounding box center [213, 93] width 427 height 187
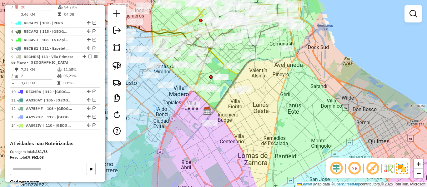
drag, startPoint x: 245, startPoint y: 109, endPoint x: 268, endPoint y: 106, distance: 23.3
click at [269, 108] on div "Janela de atendimento Grade de atendimento Capacidade Transportadoras Veículos …" at bounding box center [213, 93] width 427 height 187
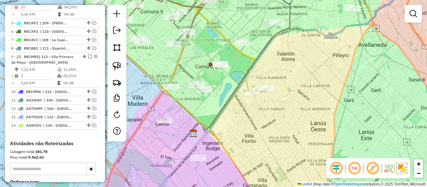
click at [249, 83] on icon at bounding box center [220, 107] width 63 height 55
select select "**********"
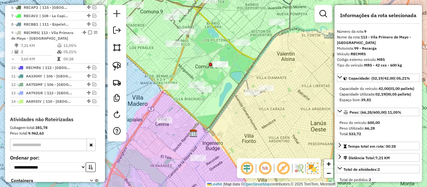
scroll to position [418, 0]
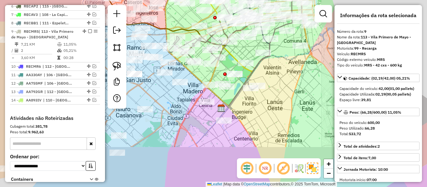
click at [277, 100] on div "Janela de atendimento Grade de atendimento Capacidade Transportadoras Veículos …" at bounding box center [213, 93] width 427 height 187
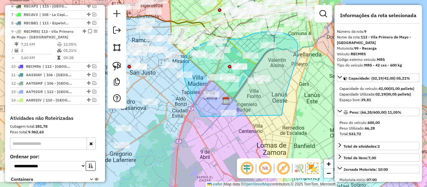
drag, startPoint x: 282, startPoint y: 115, endPoint x: 220, endPoint y: 126, distance: 62.2
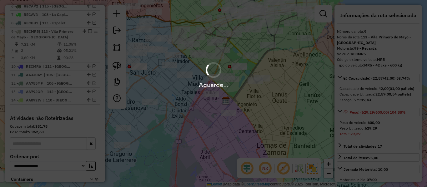
select select "**********"
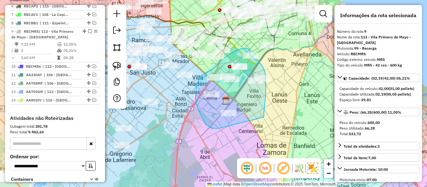
drag, startPoint x: 264, startPoint y: 116, endPoint x: 222, endPoint y: 130, distance: 44.5
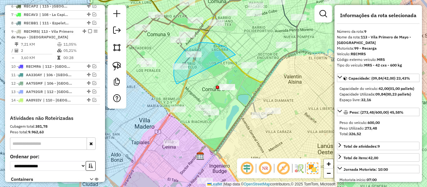
drag, startPoint x: 213, startPoint y: 43, endPoint x: 200, endPoint y: 98, distance: 56.1
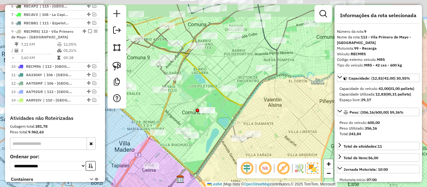
drag, startPoint x: 278, startPoint y: 98, endPoint x: 269, endPoint y: 98, distance: 9.4
click at [272, 102] on div "Janela de atendimento Grade de atendimento Capacidade Transportadoras Veículos …" at bounding box center [213, 93] width 427 height 187
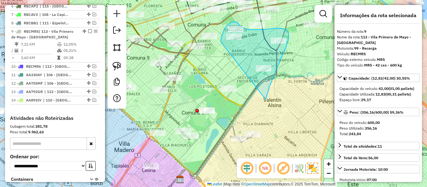
drag, startPoint x: 266, startPoint y: 100, endPoint x: 219, endPoint y: 60, distance: 60.8
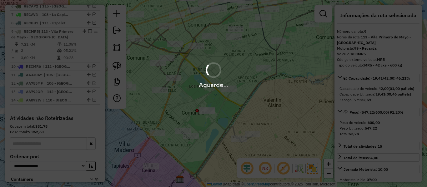
select select "**********"
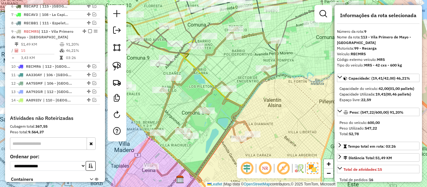
drag, startPoint x: 222, startPoint y: 51, endPoint x: 216, endPoint y: 49, distance: 6.0
click at [222, 51] on div "Janela de atendimento Grade de atendimento Capacidade Transportadoras Veículos …" at bounding box center [213, 93] width 427 height 187
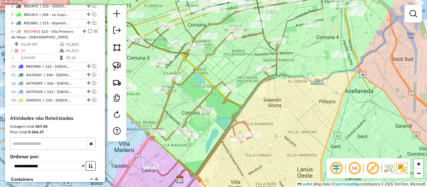
click at [216, 49] on icon at bounding box center [213, 116] width 131 height 177
select select "**********"
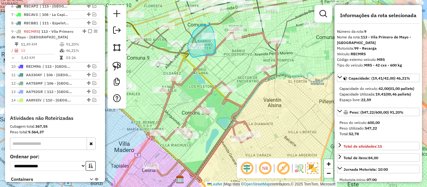
drag, startPoint x: 216, startPoint y: 53, endPoint x: 198, endPoint y: 62, distance: 20.0
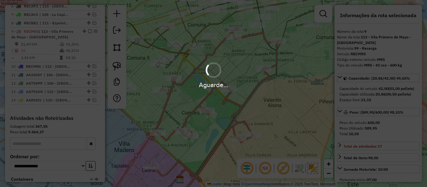
select select "**********"
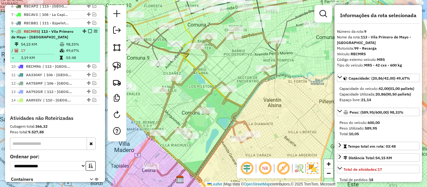
click at [88, 29] on em at bounding box center [90, 31] width 4 height 4
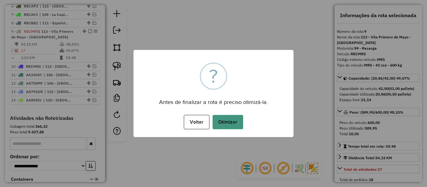
drag, startPoint x: 222, startPoint y: 114, endPoint x: 225, endPoint y: 117, distance: 4.2
click at [223, 114] on div "Voltar No Otimizar" at bounding box center [213, 122] width 160 height 18
click at [226, 118] on button "Otimizar" at bounding box center [228, 122] width 31 height 14
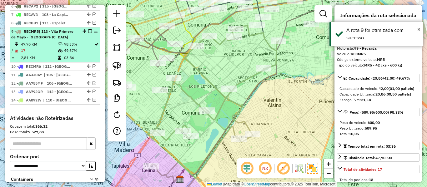
click at [89, 29] on em at bounding box center [90, 31] width 4 height 4
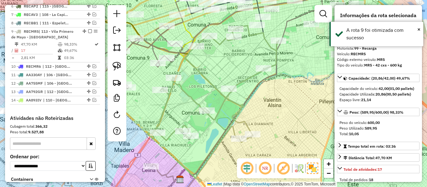
scroll to position [414, 0]
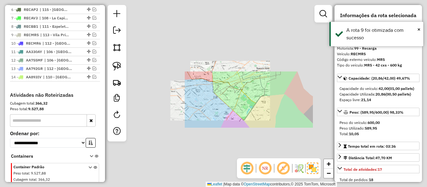
click at [259, 103] on div "Janela de atendimento Grade de atendimento Capacidade Transportadoras Veículos …" at bounding box center [213, 93] width 427 height 187
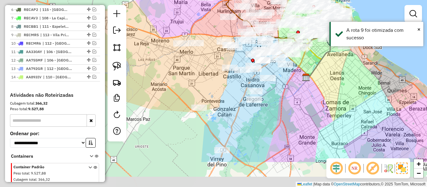
drag, startPoint x: 259, startPoint y: 114, endPoint x: 318, endPoint y: 95, distance: 61.3
click at [325, 70] on div "Janela de atendimento Grade de atendimento Capacidade Transportadoras Veículos …" at bounding box center [213, 93] width 427 height 187
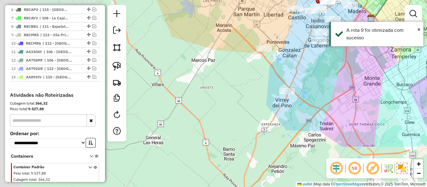
drag, startPoint x: 276, startPoint y: 129, endPoint x: 340, endPoint y: 70, distance: 87.6
click at [340, 70] on div "Janela de atendimento Grade de atendimento Capacidade Transportadoras Veículos …" at bounding box center [213, 93] width 427 height 187
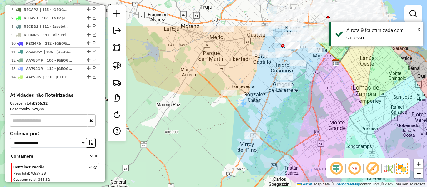
drag, startPoint x: 328, startPoint y: 90, endPoint x: 296, endPoint y: 130, distance: 51.2
click at [296, 130] on div "Janela de atendimento Grade de atendimento Capacidade Transportadoras Veículos …" at bounding box center [213, 93] width 427 height 187
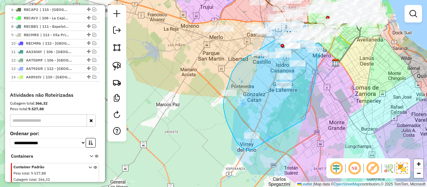
drag, startPoint x: 305, startPoint y: 119, endPoint x: 261, endPoint y: 152, distance: 55.0
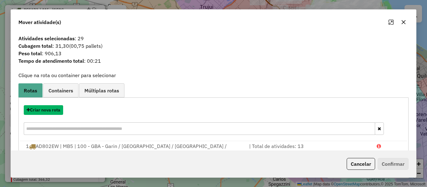
click at [56, 109] on button "Criar nova rota" at bounding box center [43, 110] width 39 height 10
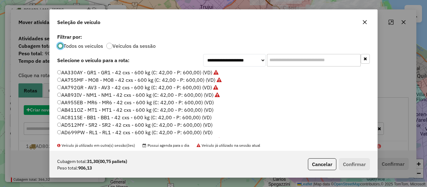
scroll to position [3, 2]
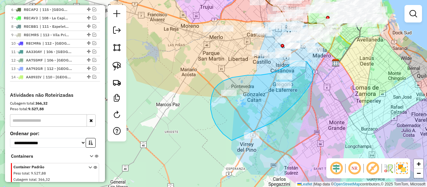
drag, startPoint x: 292, startPoint y: 107, endPoint x: 278, endPoint y: 160, distance: 55.1
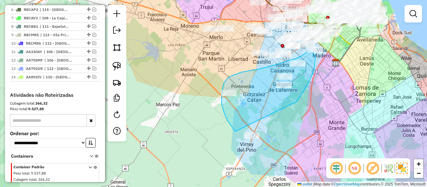
drag, startPoint x: 306, startPoint y: 88, endPoint x: 272, endPoint y: 155, distance: 75.8
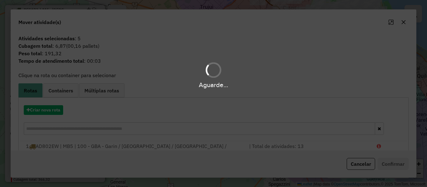
click at [45, 111] on hb-app "Aguarde... Pop-up bloqueado! Seu navegador bloqueou automáticamente a abertura …" at bounding box center [213, 93] width 427 height 187
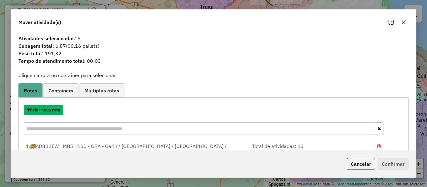
click at [45, 111] on button "Criar nova rota" at bounding box center [43, 110] width 39 height 10
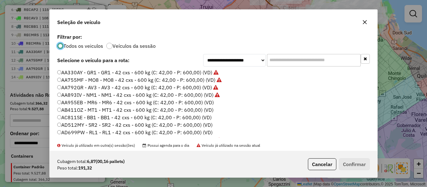
click at [209, 102] on label "AA955EB - MR6 - MR6 - 42 cxs - 600 kg (C: 42,00 - P: 600,00) (VD)" at bounding box center [135, 103] width 157 height 8
click at [369, 173] on div "Cubagem total: 6,87 (00,16 pallets) Peso total: 191,32 Cancelar Confirmar" at bounding box center [214, 164] width 328 height 27
click at [360, 167] on button "Confirmar" at bounding box center [354, 164] width 31 height 12
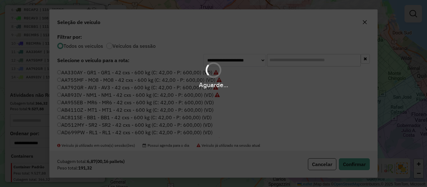
scroll to position [418, 0]
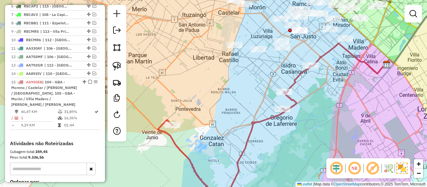
click at [296, 76] on icon at bounding box center [234, 136] width 153 height 140
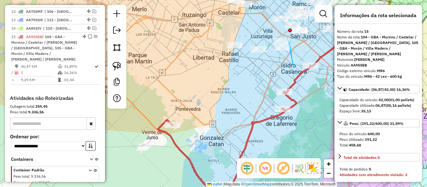
scroll to position [466, 0]
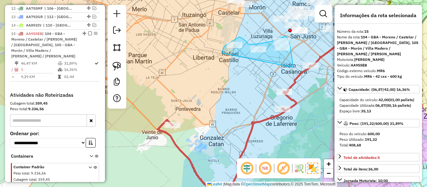
drag, startPoint x: 293, startPoint y: 63, endPoint x: 229, endPoint y: 71, distance: 64.2
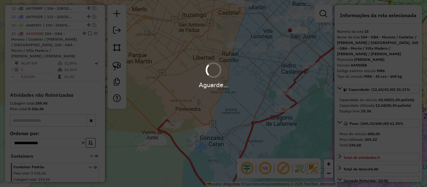
select select "**********"
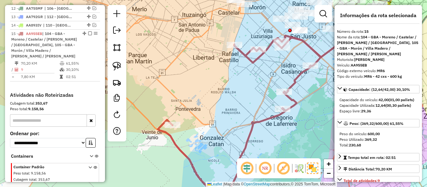
click at [253, 62] on icon at bounding box center [239, 122] width 163 height 168
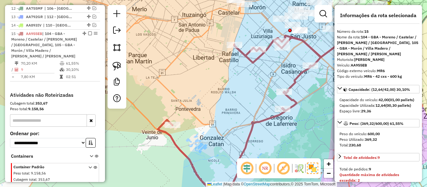
drag, startPoint x: 256, startPoint y: 76, endPoint x: 240, endPoint y: 96, distance: 25.3
click at [229, 107] on div "Janela de atendimento Grade de atendimento Capacidade Transportadoras Veículos …" at bounding box center [213, 93] width 427 height 187
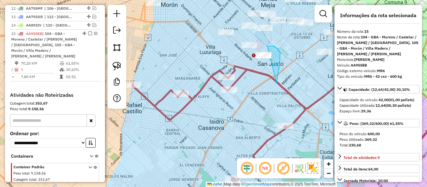
drag, startPoint x: 280, startPoint y: 62, endPoint x: 242, endPoint y: 71, distance: 39.2
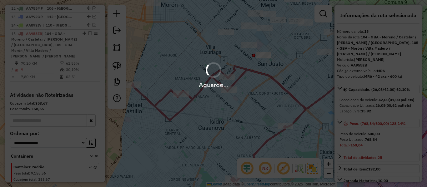
select select "**********"
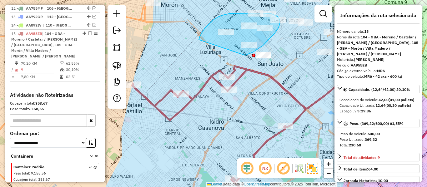
drag, startPoint x: 245, startPoint y: 55, endPoint x: 209, endPoint y: 67, distance: 37.9
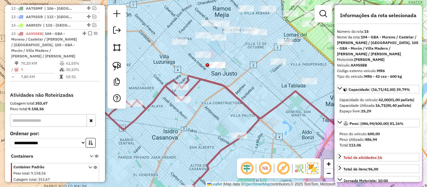
click at [259, 93] on div "Janela de atendimento Grade de atendimento Capacidade Transportadoras Veículos …" at bounding box center [213, 93] width 427 height 187
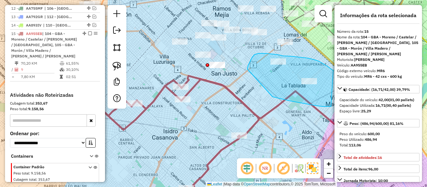
drag, startPoint x: 290, startPoint y: 101, endPoint x: 248, endPoint y: 80, distance: 46.7
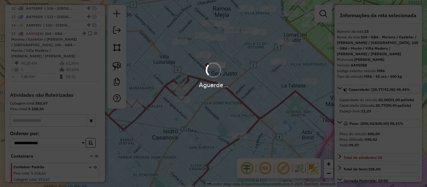
select select "**********"
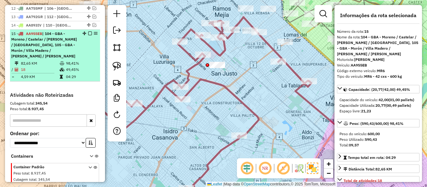
click at [88, 32] on em at bounding box center [90, 34] width 4 height 4
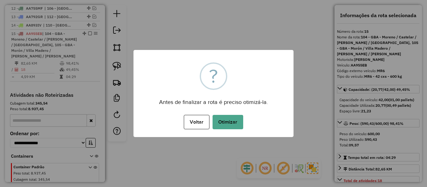
drag, startPoint x: 219, startPoint y: 110, endPoint x: 223, endPoint y: 115, distance: 6.3
click at [219, 111] on div "× ? Antes de finalizar a rota é preciso otimizá-la. Voltar No Otimizar" at bounding box center [213, 93] width 160 height 87
click at [224, 118] on button "Otimizar" at bounding box center [228, 122] width 31 height 14
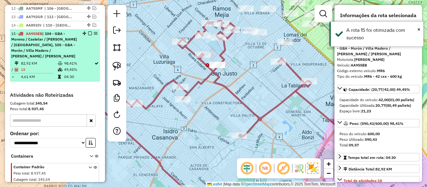
click at [88, 32] on em at bounding box center [90, 34] width 4 height 4
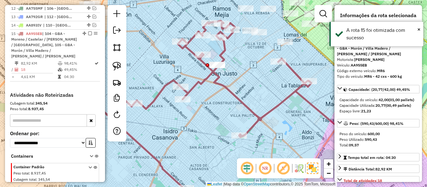
scroll to position [423, 0]
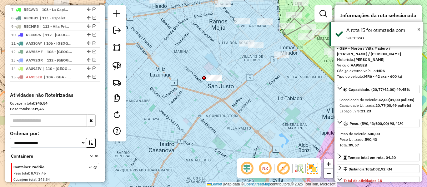
drag, startPoint x: 197, startPoint y: 107, endPoint x: 194, endPoint y: 117, distance: 10.6
click at [194, 116] on div "Janela de atendimento Grade de atendimento Capacidade Transportadoras Veículos …" at bounding box center [213, 93] width 427 height 187
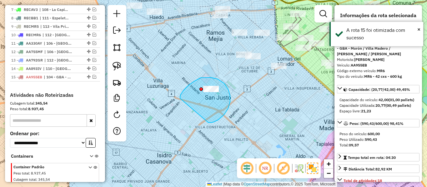
drag, startPoint x: 213, startPoint y: 123, endPoint x: 183, endPoint y: 104, distance: 34.4
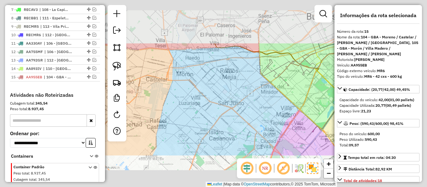
click at [252, 109] on div "Janela de atendimento Grade de atendimento Capacidade Transportadoras Veículos …" at bounding box center [213, 93] width 427 height 187
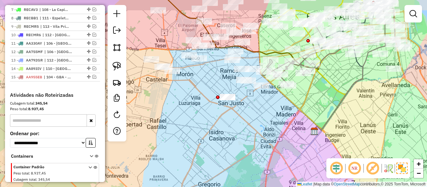
drag, startPoint x: 266, startPoint y: 112, endPoint x: 259, endPoint y: 118, distance: 9.3
click at [259, 118] on div "Janela de atendimento Grade de atendimento Capacidade Transportadoras Veículos …" at bounding box center [213, 93] width 427 height 187
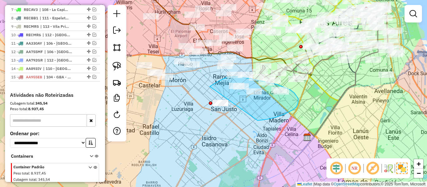
drag, startPoint x: 258, startPoint y: 121, endPoint x: 207, endPoint y: 132, distance: 51.9
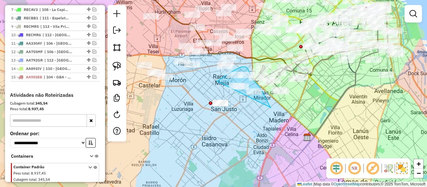
drag, startPoint x: 269, startPoint y: 105, endPoint x: 215, endPoint y: 143, distance: 66.2
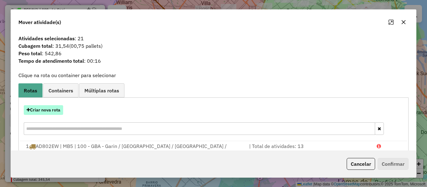
click at [55, 110] on button "Criar nova rota" at bounding box center [43, 110] width 39 height 10
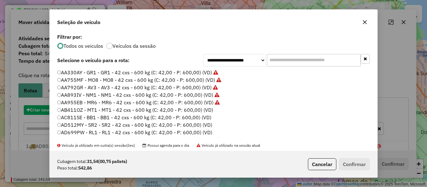
scroll to position [3, 2]
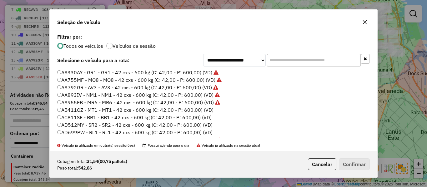
click at [202, 111] on label "AB411OZ - MT1 - MT1 - 42 cxs - 600 kg (C: 42,00 - P: 600,00) (VD)" at bounding box center [135, 110] width 156 height 8
click at [209, 112] on label "AB411OZ - MT1 - MT1 - 42 cxs - 600 kg (C: 42,00 - P: 600,00) (VD)" at bounding box center [135, 110] width 156 height 8
click at [353, 161] on button "Confirmar" at bounding box center [354, 164] width 31 height 12
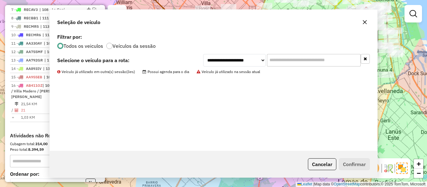
scroll to position [464, 0]
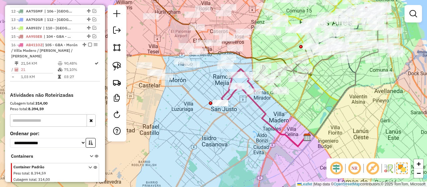
click at [227, 95] on icon at bounding box center [237, 86] width 35 height 35
select select "**********"
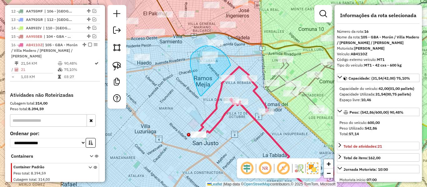
drag, startPoint x: 224, startPoint y: 53, endPoint x: 217, endPoint y: 96, distance: 42.8
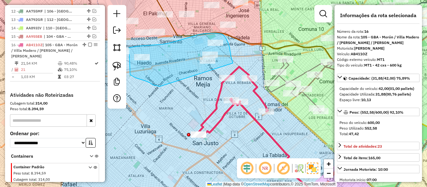
drag, startPoint x: 233, startPoint y: 63, endPoint x: 172, endPoint y: 89, distance: 66.2
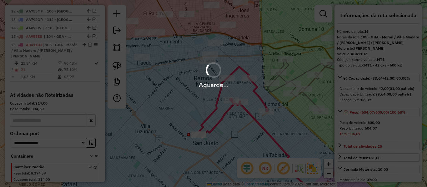
select select "**********"
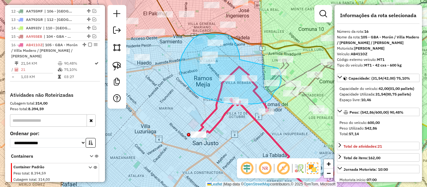
drag, startPoint x: 235, startPoint y: 42, endPoint x: 270, endPoint y: 67, distance: 43.5
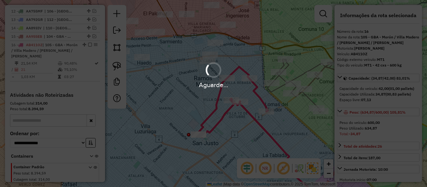
select select "**********"
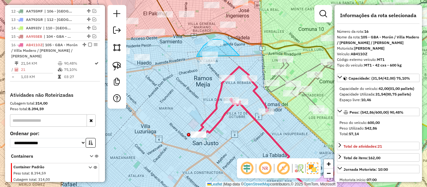
drag, startPoint x: 230, startPoint y: 46, endPoint x: 219, endPoint y: 84, distance: 40.0
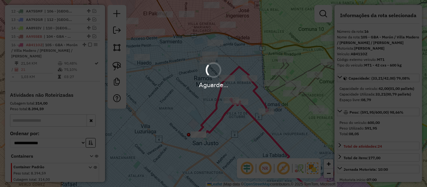
select select "**********"
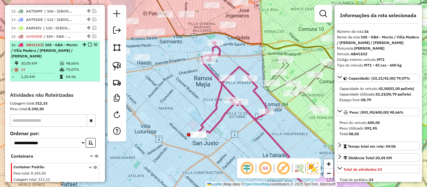
click at [88, 43] on em at bounding box center [90, 45] width 4 height 4
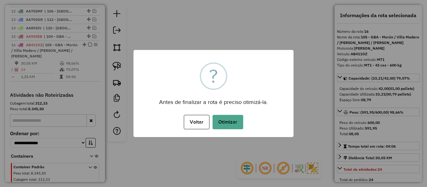
click at [219, 108] on div "× ? Antes de finalizar a rota é preciso otimizá-la. Voltar No Otimizar" at bounding box center [213, 93] width 160 height 87
click at [228, 118] on button "Otimizar" at bounding box center [228, 122] width 31 height 14
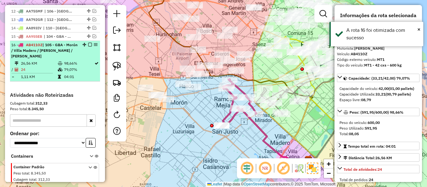
click at [88, 43] on em at bounding box center [90, 45] width 4 height 4
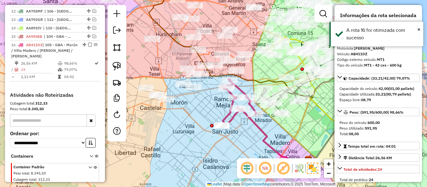
scroll to position [431, 0]
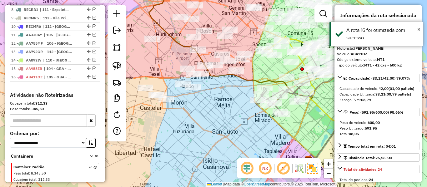
click at [223, 124] on div "Janela de atendimento Grade de atendimento Capacidade Transportadoras Veículos …" at bounding box center [213, 93] width 427 height 187
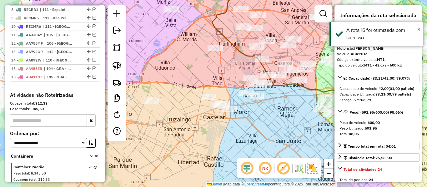
drag, startPoint x: 188, startPoint y: 114, endPoint x: 251, endPoint y: 124, distance: 64.2
click at [251, 124] on div "Janela de atendimento Grade de atendimento Capacidade Transportadoras Veículos …" at bounding box center [213, 93] width 427 height 187
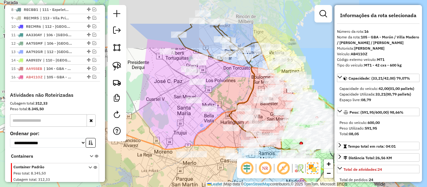
drag, startPoint x: 262, startPoint y: 128, endPoint x: 260, endPoint y: 173, distance: 45.1
click at [260, 173] on hb-router-mapa "Informações da Sessão 1228636 - 13/08/2025 Criação: 12/08/2025 12:59 Depósito: …" at bounding box center [213, 93] width 427 height 187
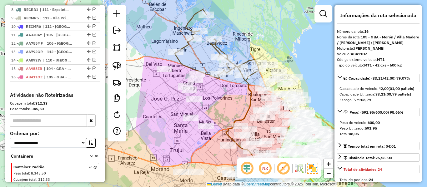
click at [242, 119] on div "Janela de atendimento Grade de atendimento Capacidade Transportadoras Veículos …" at bounding box center [213, 93] width 427 height 187
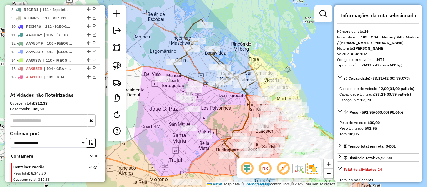
click at [249, 91] on icon at bounding box center [267, 127] width 108 height 157
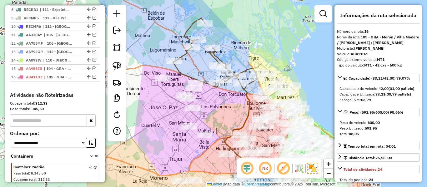
click at [244, 89] on icon at bounding box center [215, 53] width 84 height 71
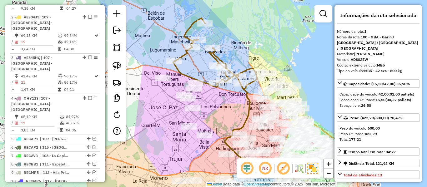
scroll to position [239, 0]
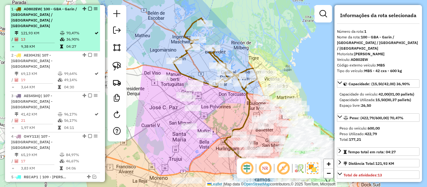
click at [86, 30] on td "70,47%" at bounding box center [80, 33] width 28 height 6
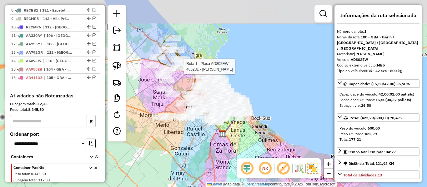
scroll to position [431, 0]
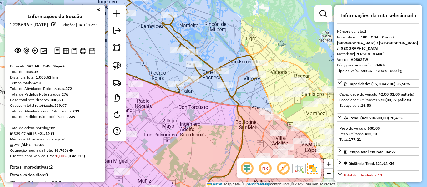
select select "**********"
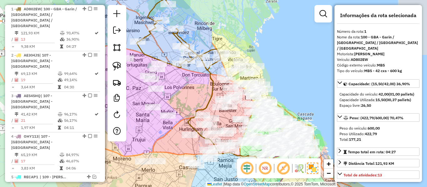
click at [184, 42] on icon at bounding box center [179, 34] width 84 height 71
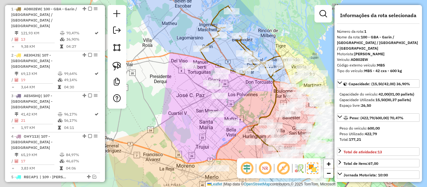
drag, startPoint x: 221, startPoint y: 39, endPoint x: 263, endPoint y: 43, distance: 42.4
click at [263, 43] on div "Janela de atendimento Grade de atendimento Capacidade Transportadoras Veículos …" at bounding box center [213, 93] width 427 height 187
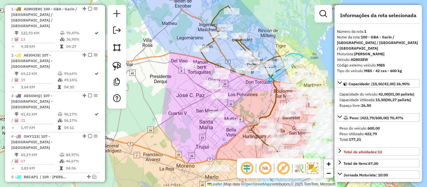
drag, startPoint x: 268, startPoint y: 83, endPoint x: 307, endPoint y: 58, distance: 46.9
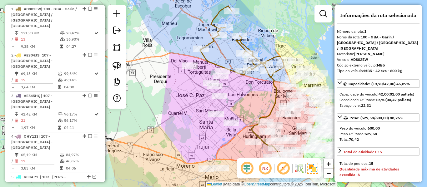
select select "**********"
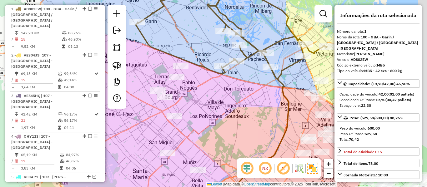
drag, startPoint x: 232, startPoint y: 72, endPoint x: 217, endPoint y: 73, distance: 14.7
click at [217, 73] on icon at bounding box center [231, 30] width 191 height 97
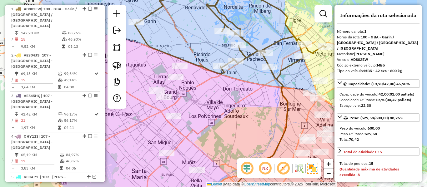
select select "**********"
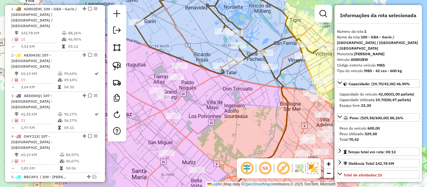
click at [218, 72] on icon at bounding box center [230, 30] width 191 height 98
click at [194, 83] on div "Janela de atendimento Grade de atendimento Capacidade Transportadoras Veículos …" at bounding box center [213, 93] width 427 height 187
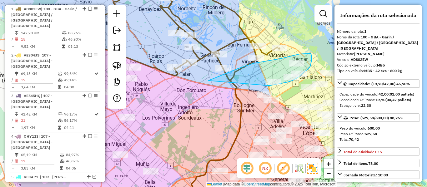
drag, startPoint x: 222, startPoint y: 75, endPoint x: 263, endPoint y: 86, distance: 43.0
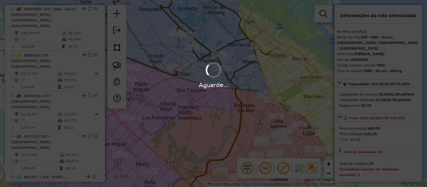
select select "**********"
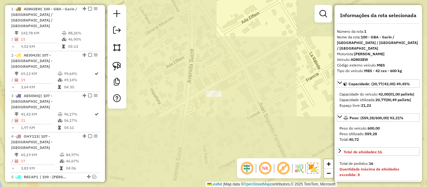
select select "**********"
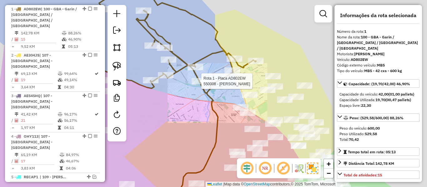
click at [204, 84] on div "Rota 1 - Placa AD802EW 550008 - Francisco Devoto Janela de atendimento Grade de…" at bounding box center [213, 93] width 427 height 187
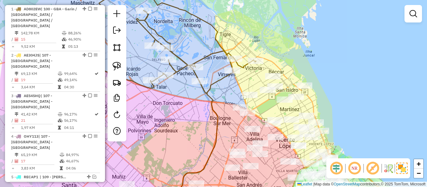
click at [211, 83] on icon at bounding box center [160, 37] width 191 height 112
select select "**********"
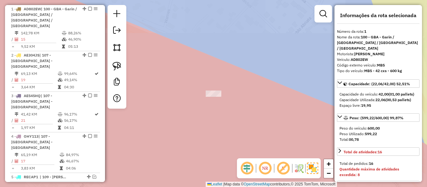
select select "**********"
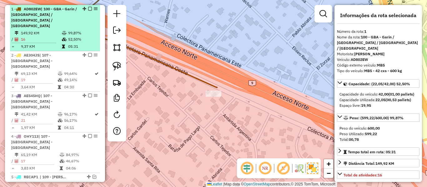
click at [86, 8] on div at bounding box center [88, 9] width 19 height 4
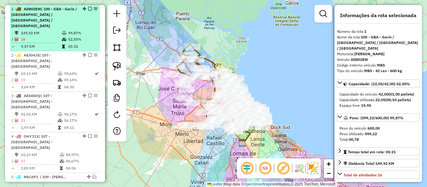
click at [88, 8] on em at bounding box center [90, 9] width 4 height 4
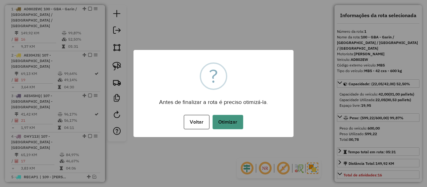
click at [229, 118] on button "Otimizar" at bounding box center [228, 122] width 31 height 14
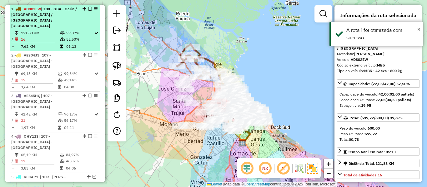
click at [89, 9] on em at bounding box center [90, 9] width 4 height 4
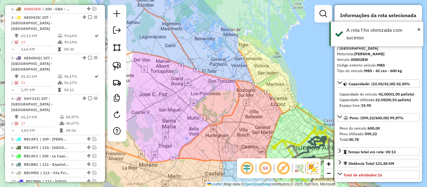
click at [202, 80] on div "Janela de atendimento Grade de atendimento Capacidade Transportadoras Veículos …" at bounding box center [213, 93] width 427 height 187
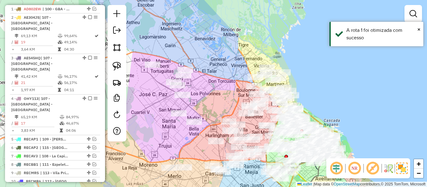
drag, startPoint x: 223, startPoint y: 83, endPoint x: 237, endPoint y: 78, distance: 14.3
click at [236, 78] on div "Janela de atendimento Grade de atendimento Capacidade Transportadoras Veículos …" at bounding box center [213, 93] width 427 height 187
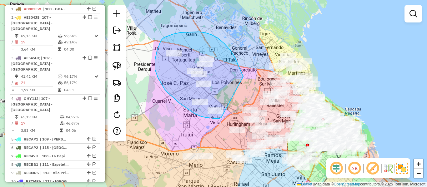
drag, startPoint x: 235, startPoint y: 57, endPoint x: 221, endPoint y: 118, distance: 61.8
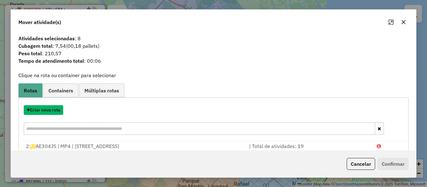
click at [61, 109] on button "Criar nova rota" at bounding box center [43, 110] width 39 height 10
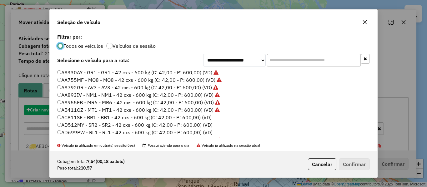
scroll to position [3, 2]
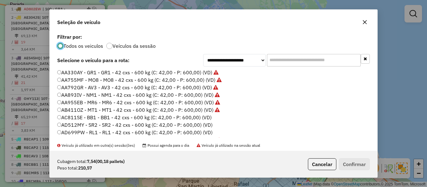
click at [203, 116] on label "AC811SE - BB1 - BB1 - 42 cxs - 600 kg (C: 42,00 - P: 600,00) (VD)" at bounding box center [134, 118] width 154 height 8
click at [359, 167] on button "Confirmar" at bounding box center [354, 164] width 31 height 12
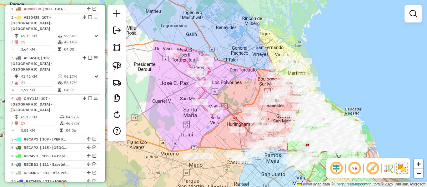
click at [199, 92] on div "Janela de atendimento Grade de atendimento Capacidade Transportadoras Veículos …" at bounding box center [213, 93] width 427 height 187
click at [202, 93] on icon at bounding box center [195, 81] width 42 height 67
select select "**********"
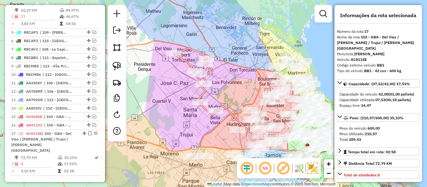
scroll to position [440, 0]
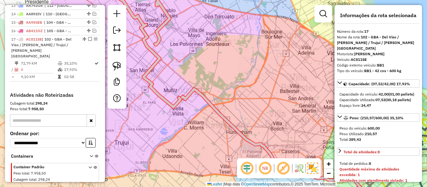
click at [210, 84] on div "Janela de atendimento Grade de atendimento Capacidade Transportadoras Veículos …" at bounding box center [213, 93] width 427 height 187
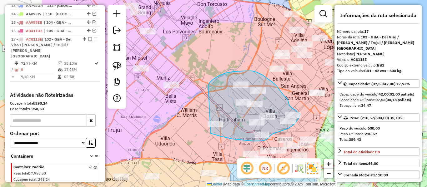
drag, startPoint x: 213, startPoint y: 79, endPoint x: 199, endPoint y: 128, distance: 50.8
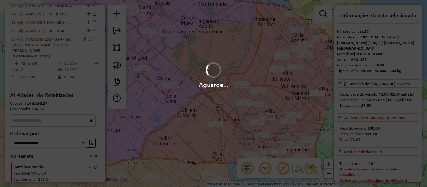
select select "**********"
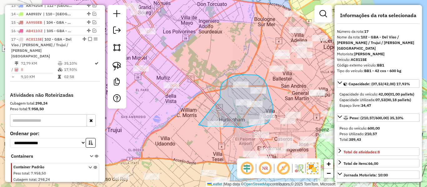
drag, startPoint x: 229, startPoint y: 78, endPoint x: 198, endPoint y: 123, distance: 53.9
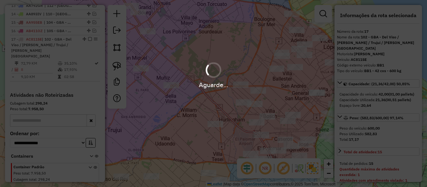
select select "**********"
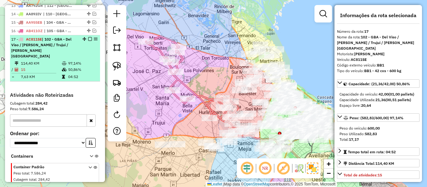
click at [88, 37] on em at bounding box center [90, 39] width 4 height 4
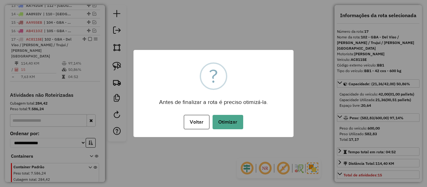
click at [227, 118] on button "Otimizar" at bounding box center [228, 122] width 31 height 14
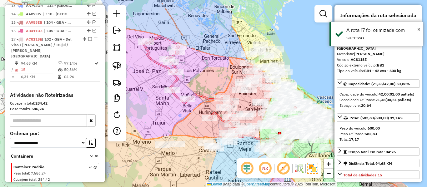
click at [88, 37] on em at bounding box center [90, 39] width 4 height 4
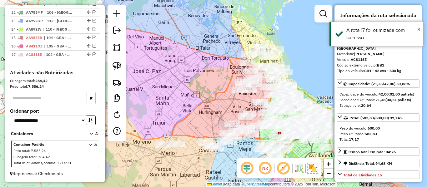
scroll to position [408, 0]
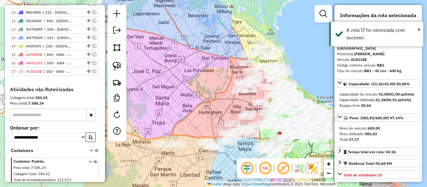
click at [188, 74] on div "Janela de atendimento Grade de atendimento Capacidade Transportadoras Veículos …" at bounding box center [213, 93] width 427 height 187
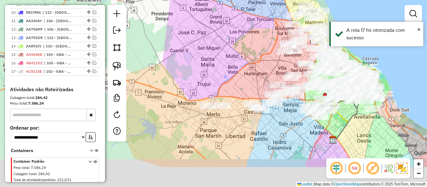
drag, startPoint x: 224, startPoint y: 75, endPoint x: 244, endPoint y: 62, distance: 24.1
click at [245, 60] on div "Janela de atendimento Grade de atendimento Capacidade Transportadoras Veículos …" at bounding box center [213, 93] width 427 height 187
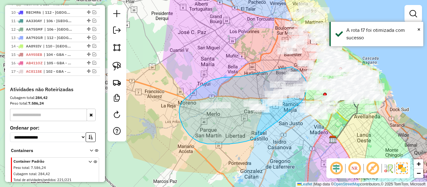
drag, startPoint x: 240, startPoint y: 77, endPoint x: 273, endPoint y: 67, distance: 34.5
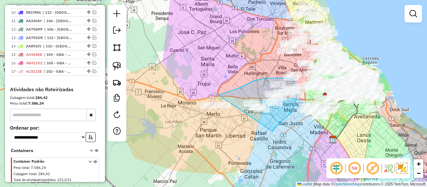
drag, startPoint x: 284, startPoint y: 119, endPoint x: 183, endPoint y: 130, distance: 101.6
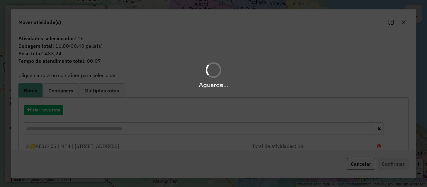
click at [57, 111] on div "Aguarde..." at bounding box center [213, 93] width 427 height 187
click at [62, 109] on div "Aguarde..." at bounding box center [213, 93] width 427 height 187
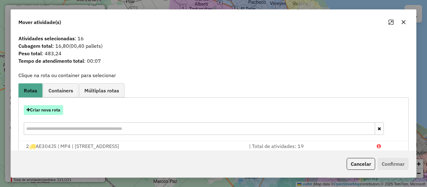
click at [59, 110] on button "Criar nova rota" at bounding box center [43, 110] width 39 height 10
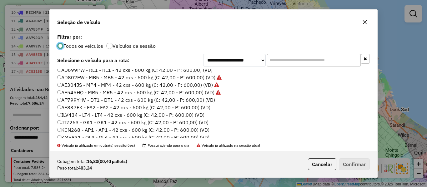
scroll to position [31, 0]
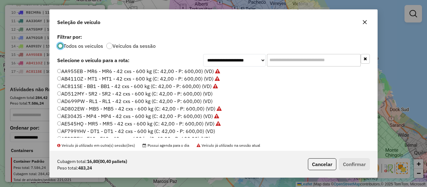
click at [205, 93] on label "AD512MY - SR2 - SR2 - 42 cxs - 600 kg (C: 42,00 - P: 600,00) (VD)" at bounding box center [134, 94] width 155 height 8
click at [362, 168] on button "Confirmar" at bounding box center [354, 164] width 31 height 12
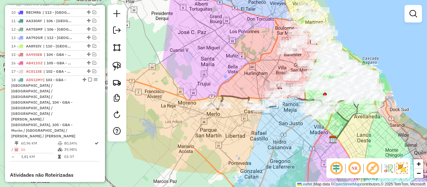
scroll to position [440, 0]
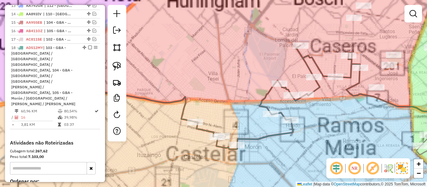
click at [262, 103] on icon at bounding box center [190, 97] width 339 height 104
select select "**********"
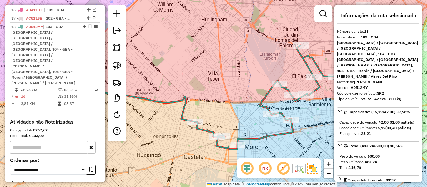
scroll to position [462, 0]
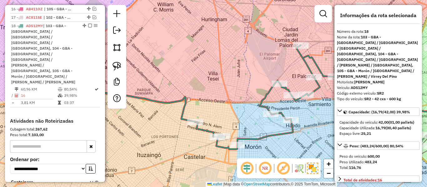
click at [183, 103] on div "Janela de atendimento Grade de atendimento Capacidade Transportadoras Veículos …" at bounding box center [213, 93] width 427 height 187
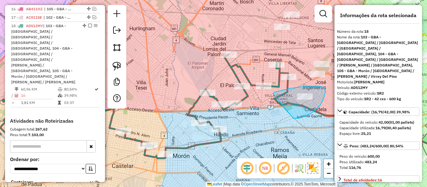
drag, startPoint x: 293, startPoint y: 118, endPoint x: 272, endPoint y: 95, distance: 31.9
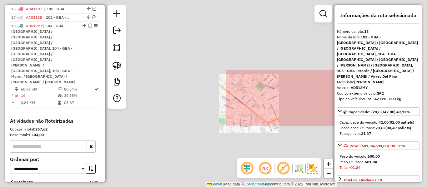
select select "**********"
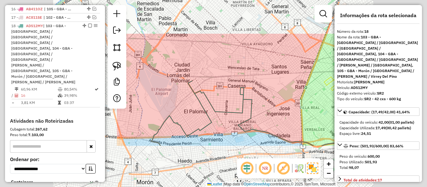
click at [257, 98] on div "Janela de atendimento Grade de atendimento Capacidade Transportadoras Veículos …" at bounding box center [213, 93] width 427 height 187
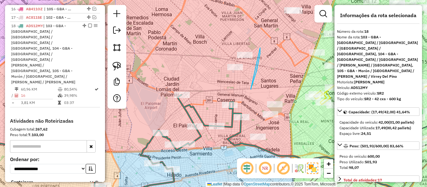
drag, startPoint x: 251, startPoint y: 89, endPoint x: 206, endPoint y: 92, distance: 44.8
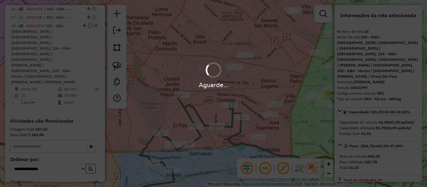
select select "**********"
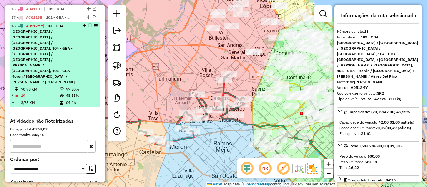
click at [88, 24] on em at bounding box center [90, 26] width 4 height 4
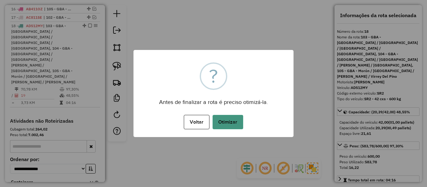
click at [234, 125] on button "Otimizar" at bounding box center [228, 122] width 31 height 14
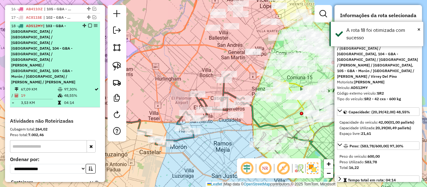
click at [88, 24] on em at bounding box center [90, 26] width 4 height 4
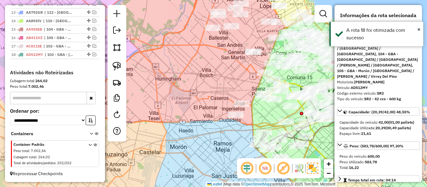
scroll to position [416, 0]
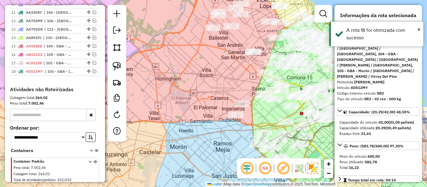
click at [178, 68] on div "Janela de atendimento Grade de atendimento Capacidade Transportadoras Veículos …" at bounding box center [213, 93] width 427 height 187
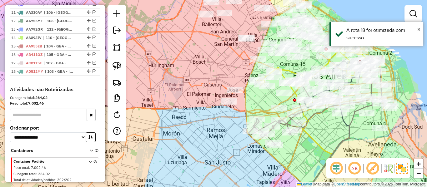
drag, startPoint x: 198, startPoint y: 91, endPoint x: 176, endPoint y: 55, distance: 41.4
click at [177, 56] on div "Janela de atendimento Grade de atendimento Capacidade Transportadoras Veículos …" at bounding box center [213, 93] width 427 height 187
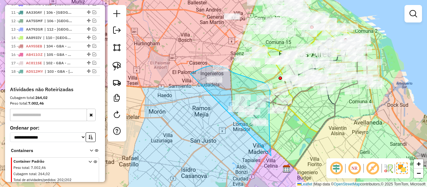
drag, startPoint x: 271, startPoint y: 156, endPoint x: 190, endPoint y: 118, distance: 89.9
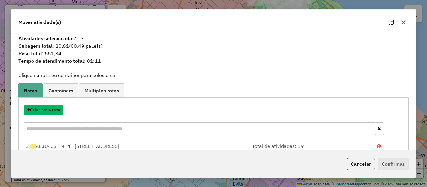
click at [47, 111] on button "Criar nova rota" at bounding box center [43, 110] width 39 height 10
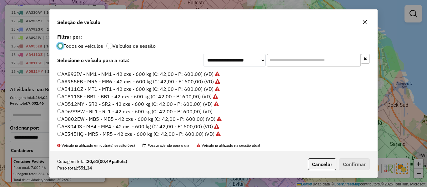
scroll to position [31, 0]
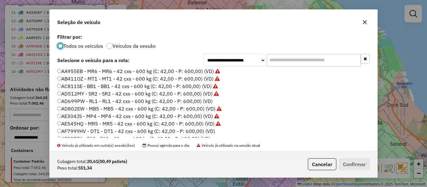
click at [207, 102] on label "AD699PW - RL1 - RL1 - 42 cxs - 600 kg (C: 42,00 - P: 600,00) (VD)" at bounding box center [134, 102] width 155 height 8
drag, startPoint x: 377, startPoint y: 169, endPoint x: 356, endPoint y: 165, distance: 21.4
click at [377, 169] on div "Cubagem total: 20,61 (00,49 pallets) Peso total: 551,34 Cancelar Confirmar" at bounding box center [214, 164] width 328 height 27
drag, startPoint x: 356, startPoint y: 165, endPoint x: 358, endPoint y: 158, distance: 7.4
click at [356, 165] on button "Confirmar" at bounding box center [354, 164] width 31 height 12
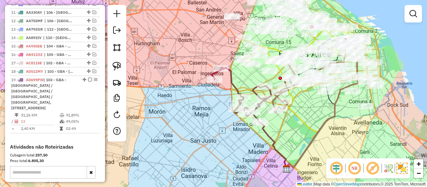
scroll to position [462, 0]
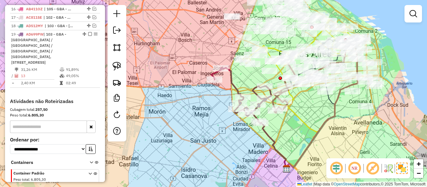
click at [241, 88] on div "Rota 19 - Placa AD699PW 485370 - Carlos A Descalzo Janela de atendimento Grade …" at bounding box center [213, 93] width 427 height 187
click at [236, 88] on icon at bounding box center [241, 96] width 60 height 56
select select "**********"
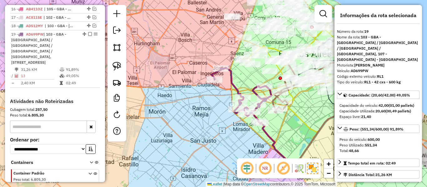
scroll to position [462, 0]
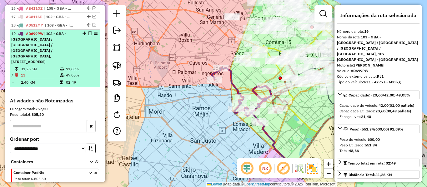
click at [88, 32] on em at bounding box center [90, 34] width 4 height 4
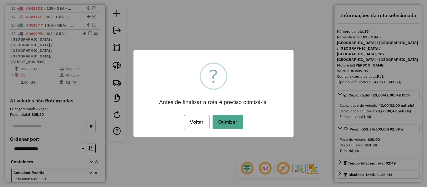
click at [234, 114] on div "Voltar No Otimizar" at bounding box center [213, 122] width 160 height 18
drag, startPoint x: 230, startPoint y: 122, endPoint x: 254, endPoint y: 116, distance: 24.6
click at [232, 123] on button "Otimizar" at bounding box center [228, 122] width 31 height 14
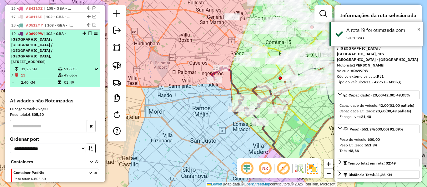
click at [88, 32] on em at bounding box center [90, 34] width 4 height 4
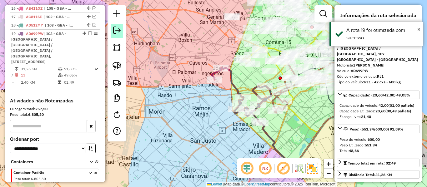
scroll to position [425, 0]
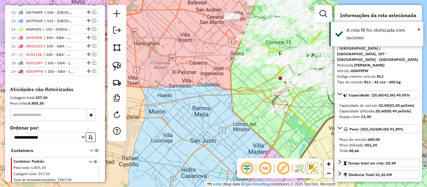
click at [248, 102] on div "Janela de atendimento Grade de atendimento Capacidade Transportadoras Veículos …" at bounding box center [213, 93] width 427 height 187
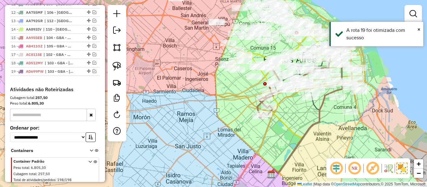
drag, startPoint x: 245, startPoint y: 119, endPoint x: 233, endPoint y: 123, distance: 13.0
click at [232, 123] on div "Rota 4 - Placa OHY113 530873 - Juan pablo Lugones Janela de atendimento Grade d…" at bounding box center [213, 93] width 427 height 187
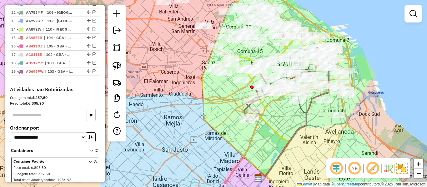
drag, startPoint x: 166, startPoint y: 47, endPoint x: 215, endPoint y: 114, distance: 83.0
click at [215, 114] on div "Janela de atendimento Grade de atendimento Capacidade Transportadoras Veículos …" at bounding box center [213, 93] width 427 height 187
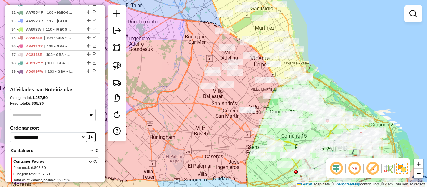
drag, startPoint x: 214, startPoint y: 119, endPoint x: 210, endPoint y: 141, distance: 22.2
click at [210, 141] on div "Janela de atendimento Grade de atendimento Capacidade Transportadoras Veículos …" at bounding box center [213, 93] width 427 height 187
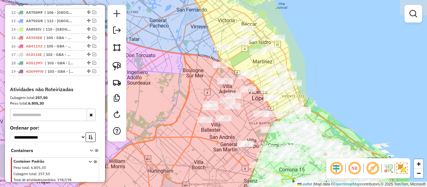
drag, startPoint x: 188, startPoint y: 76, endPoint x: 186, endPoint y: 104, distance: 28.5
click at [186, 104] on div "Janela de atendimento Grade de atendimento Capacidade Transportadoras Veículos …" at bounding box center [213, 93] width 427 height 187
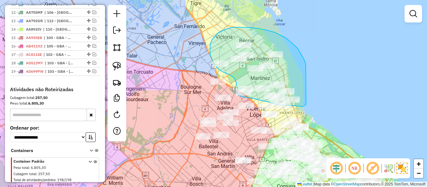
drag, startPoint x: 306, startPoint y: 64, endPoint x: 309, endPoint y: 100, distance: 36.4
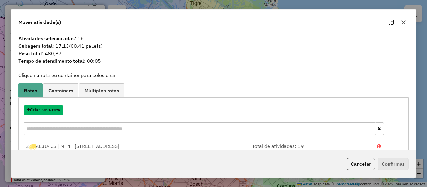
click at [53, 111] on button "Criar nova rota" at bounding box center [43, 110] width 39 height 10
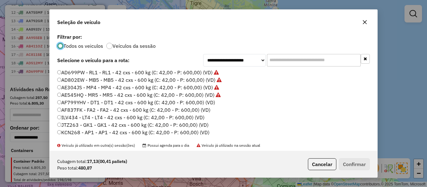
scroll to position [63, 0]
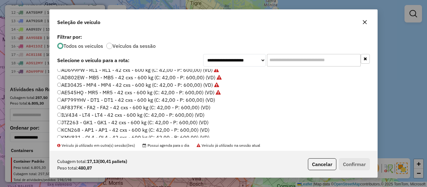
click at [203, 101] on label "AF799YHV - DT1 - DT1 - 42 cxs - 600 kg (C: 42,00 - P: 600,00) (VD)" at bounding box center [136, 100] width 158 height 8
click at [367, 162] on button "Confirmar" at bounding box center [354, 164] width 31 height 12
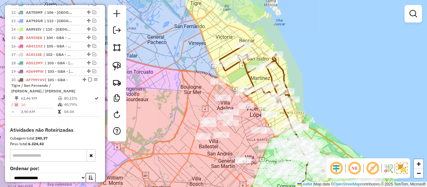
scroll to position [462, 0]
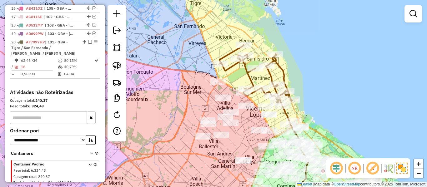
click at [249, 78] on icon at bounding box center [256, 74] width 73 height 58
select select "**********"
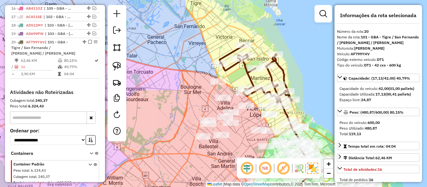
scroll to position [465, 0]
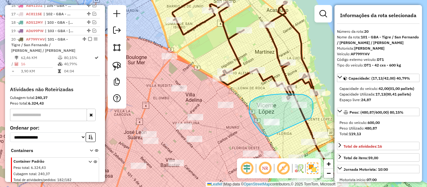
drag, startPoint x: 311, startPoint y: 118, endPoint x: 275, endPoint y: 137, distance: 40.4
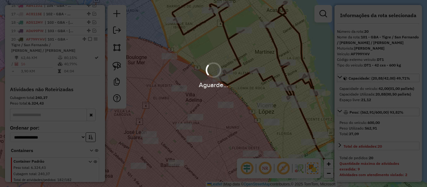
select select "**********"
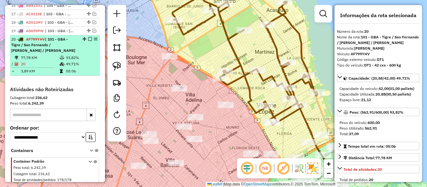
click at [88, 37] on em at bounding box center [90, 39] width 4 height 4
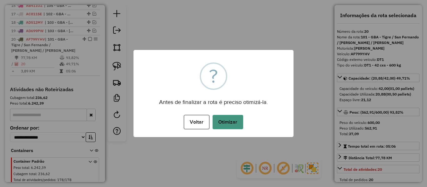
click at [236, 121] on button "Otimizar" at bounding box center [228, 122] width 31 height 14
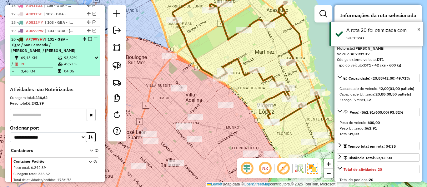
click at [88, 37] on em at bounding box center [90, 39] width 4 height 4
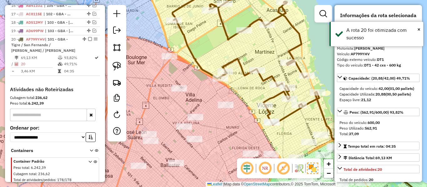
scroll to position [433, 0]
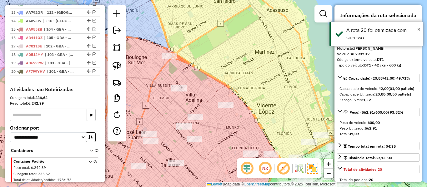
drag, startPoint x: 253, startPoint y: 48, endPoint x: 259, endPoint y: 46, distance: 6.9
click at [259, 45] on div "Janela de atendimento Grade de atendimento Capacidade Transportadoras Veículos …" at bounding box center [213, 93] width 427 height 187
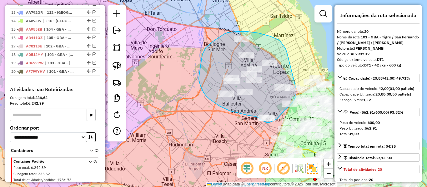
drag, startPoint x: 287, startPoint y: 52, endPoint x: 293, endPoint y: 82, distance: 30.3
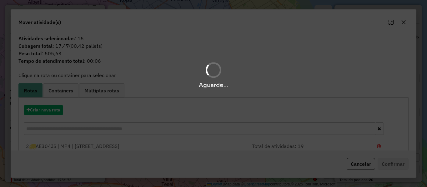
click at [58, 109] on hb-app "Aguarde... Pop-up bloqueado! Seu navegador bloqueou automáticamente a abertura …" at bounding box center [213, 93] width 427 height 187
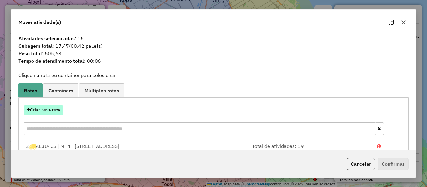
click at [58, 109] on button "Criar nova rota" at bounding box center [43, 110] width 39 height 10
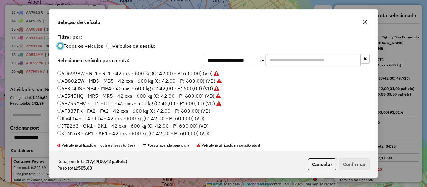
scroll to position [63, 0]
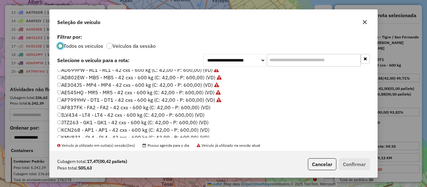
click at [204, 108] on label "AF837FK - FA2 - FA2 - 42 cxs - 600 kg (C: 42,00 - P: 600,00) (VD)" at bounding box center [133, 108] width 153 height 8
click at [354, 164] on button "Confirmar" at bounding box center [354, 164] width 31 height 12
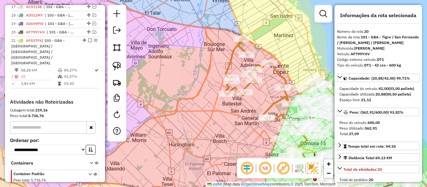
scroll to position [474, 0]
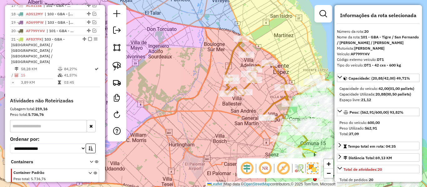
click at [273, 107] on icon at bounding box center [258, 79] width 69 height 80
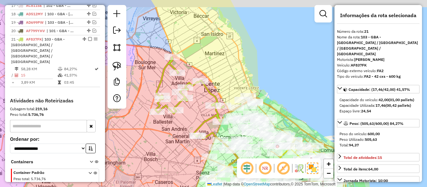
drag, startPoint x: 219, startPoint y: 112, endPoint x: 203, endPoint y: 118, distance: 17.5
click at [203, 118] on div "Janela de atendimento Grade de atendimento Capacidade Transportadoras Veículos …" at bounding box center [213, 93] width 427 height 187
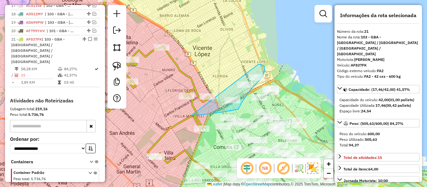
drag, startPoint x: 191, startPoint y: 116, endPoint x: 203, endPoint y: 84, distance: 33.8
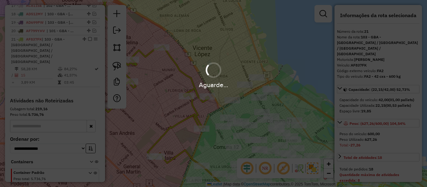
select select "**********"
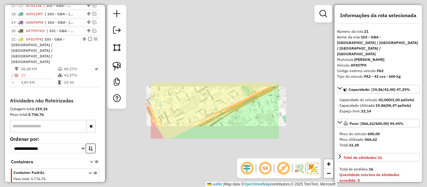
select select "**********"
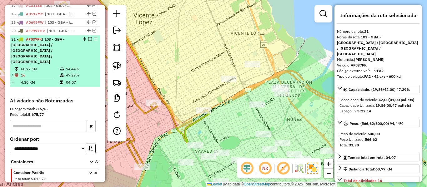
click at [87, 37] on div "21 - AF837FK | 103 - GBA - Boulogne Sur / Villa Adelina / Villa Udaondo / Caser…" at bounding box center [55, 51] width 88 height 28
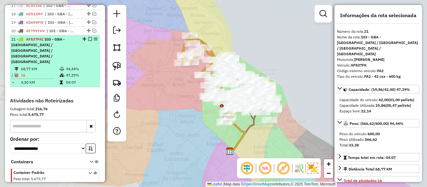
click at [88, 37] on em at bounding box center [90, 39] width 4 height 4
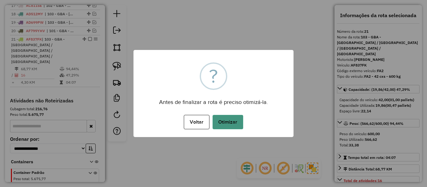
click at [227, 121] on button "Otimizar" at bounding box center [228, 122] width 31 height 14
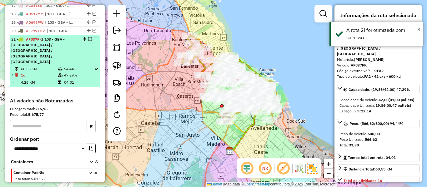
click at [88, 37] on em at bounding box center [90, 39] width 4 height 4
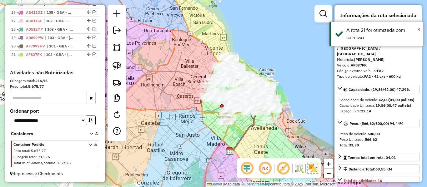
scroll to position [441, 0]
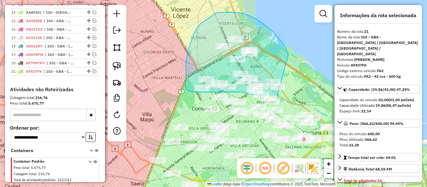
drag, startPoint x: 271, startPoint y: 30, endPoint x: 295, endPoint y: 92, distance: 66.3
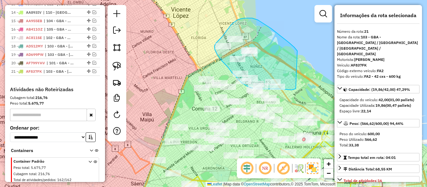
drag, startPoint x: 261, startPoint y: 22, endPoint x: 302, endPoint y: 84, distance: 74.2
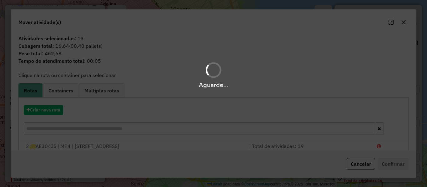
click at [54, 111] on hb-app "Aguarde... Pop-up bloqueado! Seu navegador bloqueou automáticamente a abertura …" at bounding box center [213, 93] width 427 height 187
click at [54, 111] on button "Criar nova rota" at bounding box center [43, 110] width 39 height 10
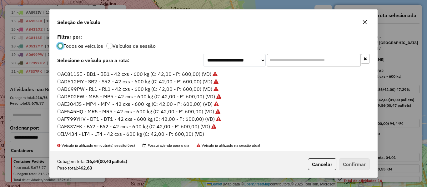
scroll to position [63, 0]
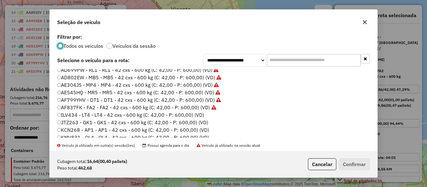
click at [198, 114] on label "ILV434 - LT4 - LT4 - 42 cxs - 600 kg (C: 42,00 - P: 600,00) (VD)" at bounding box center [130, 115] width 147 height 8
click at [354, 158] on div "Cubagem total: 16,64 (00,40 pallets) Peso total: 462,68 Cancelar Confirmar" at bounding box center [214, 164] width 328 height 27
click at [358, 164] on button "Confirmar" at bounding box center [354, 164] width 31 height 12
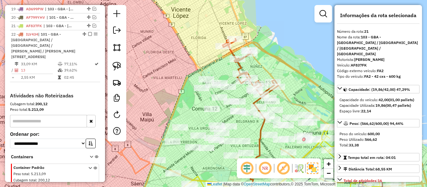
click at [242, 68] on icon at bounding box center [251, 67] width 56 height 56
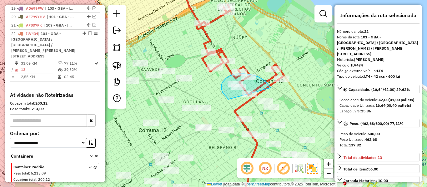
drag, startPoint x: 263, startPoint y: 80, endPoint x: 249, endPoint y: 103, distance: 27.8
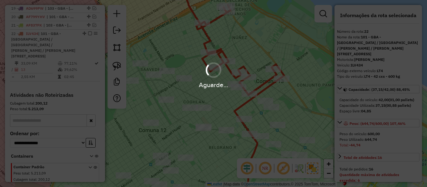
select select "**********"
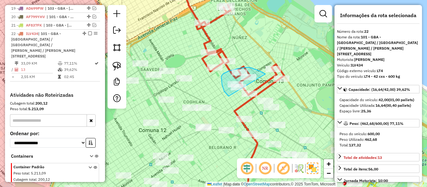
drag, startPoint x: 229, startPoint y: 96, endPoint x: 265, endPoint y: 74, distance: 43.0
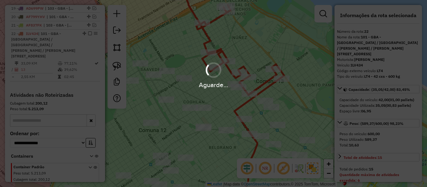
select select "**********"
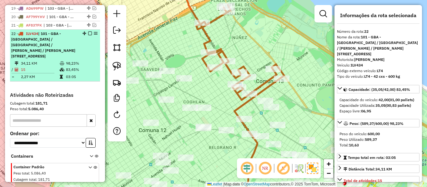
click at [89, 32] on em at bounding box center [90, 34] width 4 height 4
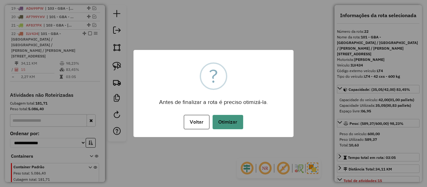
click at [225, 118] on button "Otimizar" at bounding box center [228, 122] width 31 height 14
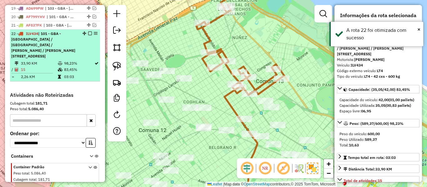
click at [88, 32] on em at bounding box center [90, 34] width 4 height 4
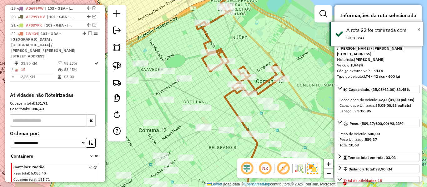
scroll to position [450, 0]
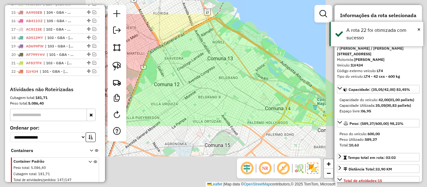
click at [214, 54] on div "Janela de atendimento Grade de atendimento Capacidade Transportadoras Veículos …" at bounding box center [213, 93] width 427 height 187
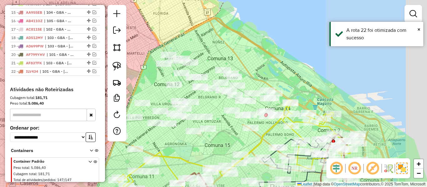
click at [281, 53] on div "Janela de atendimento Grade de atendimento Capacidade Transportadoras Veículos …" at bounding box center [213, 93] width 427 height 187
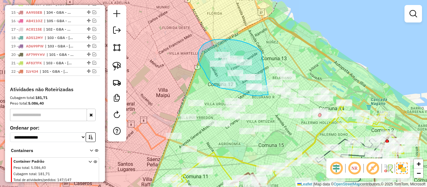
drag, startPoint x: 261, startPoint y: 52, endPoint x: 269, endPoint y: 94, distance: 42.7
click at [269, 94] on div "Janela de atendimento Grade de atendimento Capacidade Transportadoras Veículos …" at bounding box center [213, 93] width 427 height 187
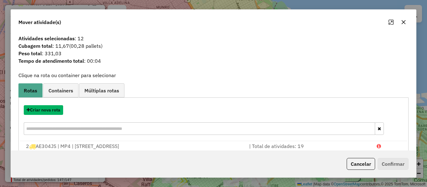
click at [57, 110] on button "Criar nova rota" at bounding box center [43, 110] width 39 height 10
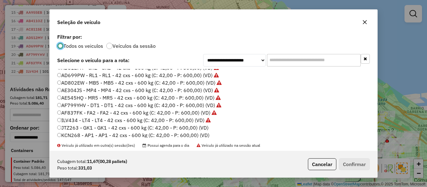
scroll to position [94, 0]
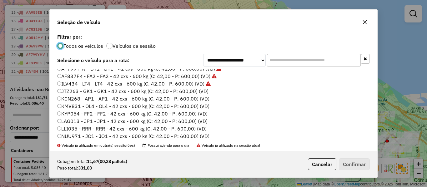
click at [197, 93] on label "JTZ263 - GK1 - GK1 - 42 cxs - 600 kg (C: 42,00 - P: 600,00) (VD)" at bounding box center [132, 92] width 151 height 8
click at [142, 44] on label "Veículos da sessão" at bounding box center [134, 45] width 43 height 5
click at [201, 91] on label "JTZ263 - GK1 - GK1 - 42 cxs - 600 kg (C: 42,00 - P: 600,00) (VD)" at bounding box center [132, 92] width 151 height 8
click at [348, 162] on button "Confirmar" at bounding box center [354, 164] width 31 height 12
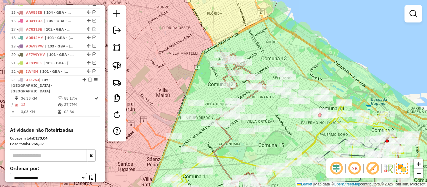
scroll to position [485, 0]
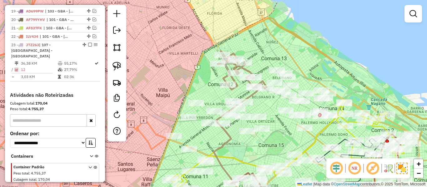
click at [224, 76] on icon at bounding box center [242, 70] width 49 height 38
select select "**********"
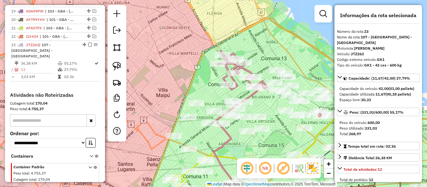
click at [238, 84] on icon at bounding box center [242, 70] width 49 height 38
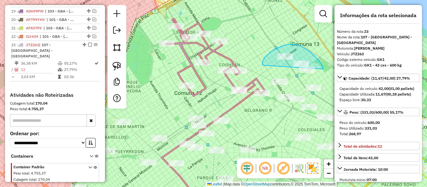
drag, startPoint x: 264, startPoint y: 59, endPoint x: 307, endPoint y: 82, distance: 48.8
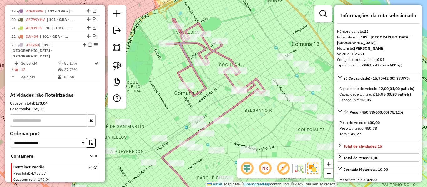
drag, startPoint x: 306, startPoint y: 81, endPoint x: 279, endPoint y: 76, distance: 27.9
click at [262, 77] on div "Janela de atendimento Grade de atendimento Capacidade Transportadoras Veículos …" at bounding box center [213, 93] width 427 height 187
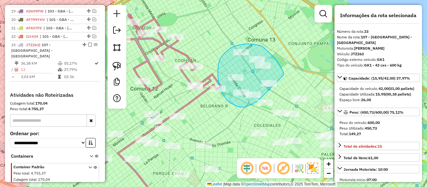
drag, startPoint x: 259, startPoint y: 45, endPoint x: 261, endPoint y: 93, distance: 48.2
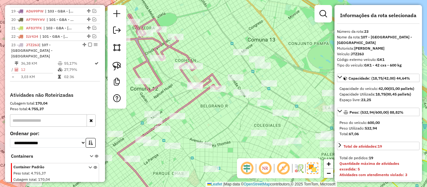
select select "**********"
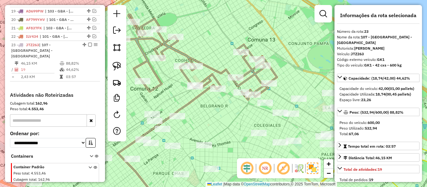
click at [225, 73] on icon at bounding box center [200, 57] width 154 height 85
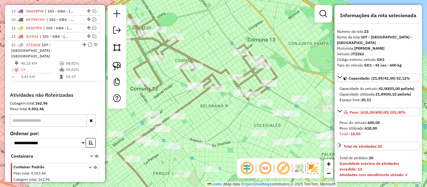
select select "**********"
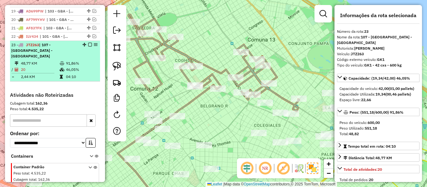
click at [88, 43] on em at bounding box center [90, 45] width 4 height 4
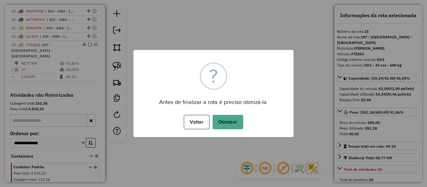
click at [237, 118] on button "Otimizar" at bounding box center [228, 122] width 31 height 14
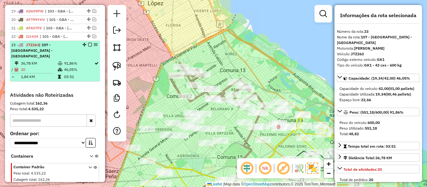
click at [89, 43] on em at bounding box center [90, 45] width 4 height 4
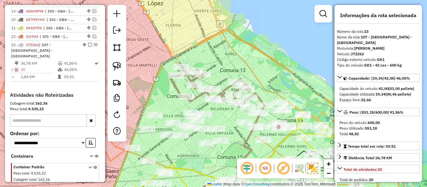
scroll to position [458, 0]
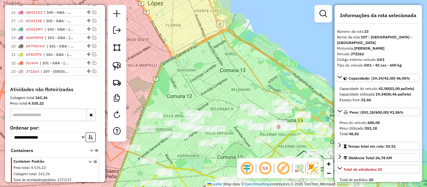
click at [246, 65] on div "Janela de atendimento Grade de atendimento Capacidade Transportadoras Veículos …" at bounding box center [213, 93] width 427 height 187
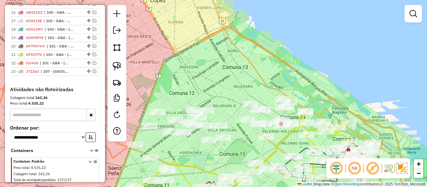
drag, startPoint x: 232, startPoint y: 78, endPoint x: 310, endPoint y: 28, distance: 92.4
click at [310, 28] on div "Janela de atendimento Grade de atendimento Capacidade Transportadoras Veículos …" at bounding box center [213, 93] width 427 height 187
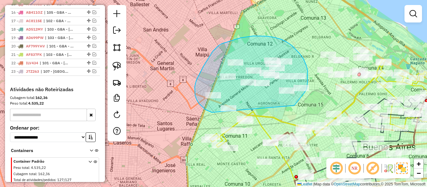
drag, startPoint x: 302, startPoint y: 96, endPoint x: 216, endPoint y: 114, distance: 88.2
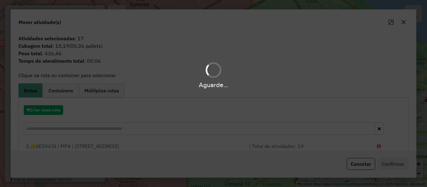
click at [56, 110] on div "Aguarde..." at bounding box center [213, 93] width 427 height 187
click at [56, 110] on button "Criar nova rota" at bounding box center [43, 110] width 39 height 10
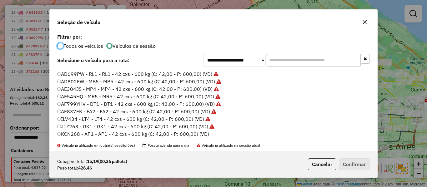
scroll to position [94, 0]
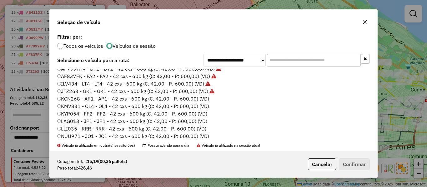
click at [201, 99] on label "KCN268 - AP1 - AP1 - 42 cxs - 600 kg (C: 42,00 - P: 600,00) (VD)" at bounding box center [133, 99] width 152 height 8
click at [359, 162] on button "Confirmar" at bounding box center [354, 164] width 31 height 12
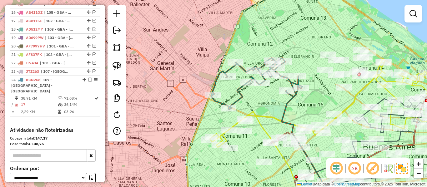
scroll to position [488, 0]
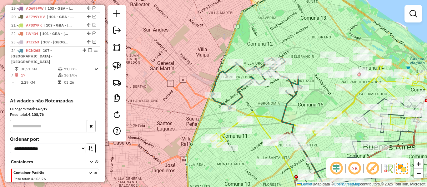
click at [240, 98] on icon at bounding box center [256, 84] width 91 height 52
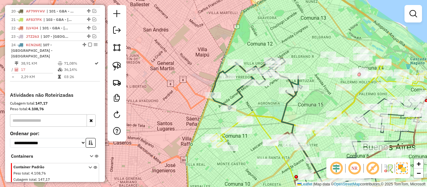
select select "**********"
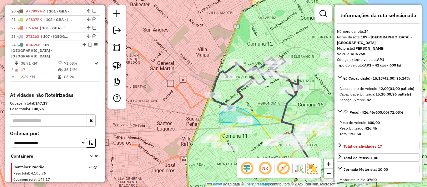
drag, startPoint x: 243, startPoint y: 109, endPoint x: 219, endPoint y: 122, distance: 27.0
drag, startPoint x: 270, startPoint y: 112, endPoint x: 244, endPoint y: 100, distance: 29.3
click at [244, 100] on div "Janela de atendimento Grade de atendimento Capacidade Transportadoras Veículos …" at bounding box center [213, 93] width 427 height 187
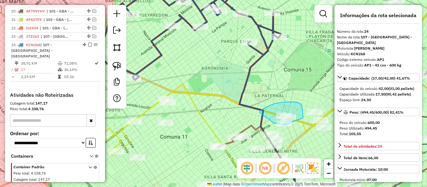
drag, startPoint x: 260, startPoint y: 112, endPoint x: 273, endPoint y: 123, distance: 17.1
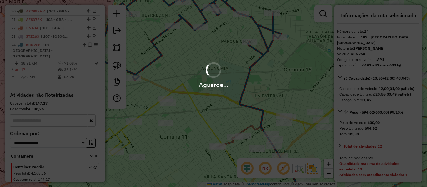
select select "**********"
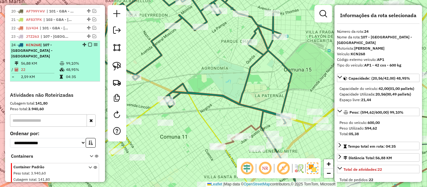
click at [89, 43] on em at bounding box center [90, 45] width 4 height 4
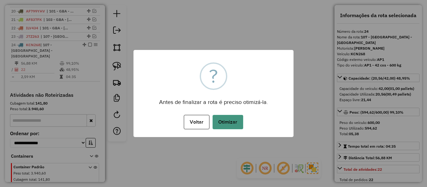
drag, startPoint x: 248, startPoint y: 130, endPoint x: 221, endPoint y: 120, distance: 28.8
click at [245, 130] on div "Voltar No Otimizar" at bounding box center [213, 122] width 160 height 18
click at [221, 120] on button "Otimizar" at bounding box center [228, 122] width 31 height 14
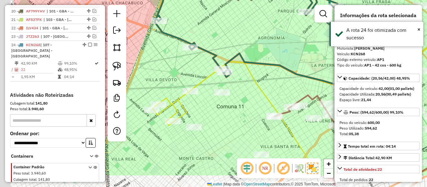
drag, startPoint x: 227, startPoint y: 101, endPoint x: 276, endPoint y: 75, distance: 55.4
click at [276, 75] on div "Janela de atendimento Grade de atendimento Capacidade Transportadoras Veículos …" at bounding box center [213, 93] width 427 height 187
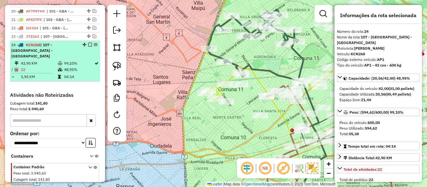
click at [88, 43] on em at bounding box center [90, 45] width 4 height 4
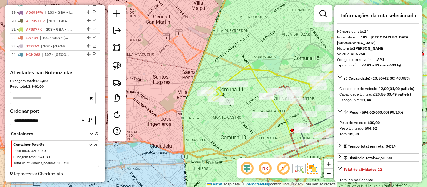
scroll to position [467, 0]
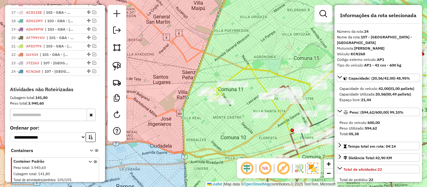
drag, startPoint x: 243, startPoint y: 97, endPoint x: 227, endPoint y: 84, distance: 20.5
click at [227, 84] on div "Janela de atendimento Grade de atendimento Capacidade Transportadoras Veículos …" at bounding box center [213, 93] width 427 height 187
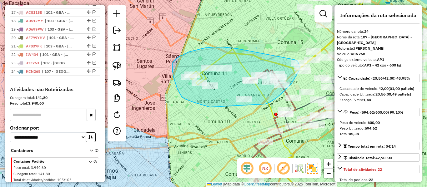
drag, startPoint x: 202, startPoint y: 105, endPoint x: 255, endPoint y: 112, distance: 54.2
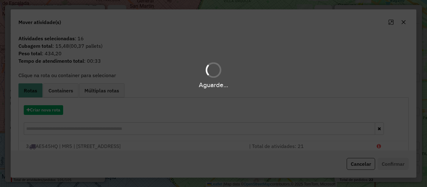
click at [59, 111] on div "Aguarde..." at bounding box center [213, 93] width 427 height 187
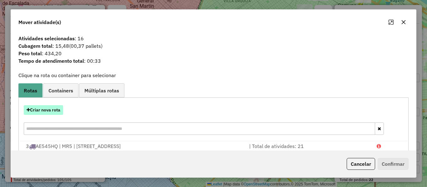
click at [59, 111] on button "Criar nova rota" at bounding box center [43, 110] width 39 height 10
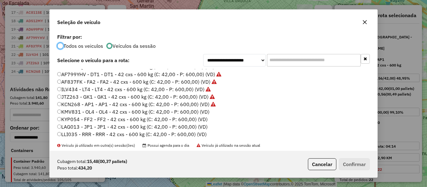
scroll to position [94, 0]
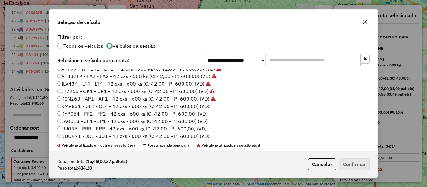
click at [200, 105] on label "KMV831 - OL4 - OL4 - 42 cxs - 600 kg (C: 42,00 - P: 600,00) (VD)" at bounding box center [133, 107] width 152 height 8
click at [356, 163] on button "Confirmar" at bounding box center [354, 164] width 31 height 12
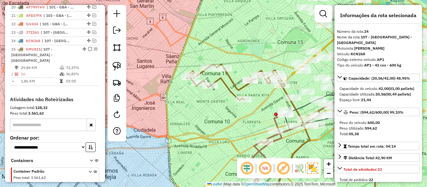
scroll to position [502, 0]
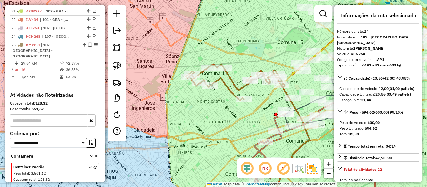
click at [234, 87] on icon at bounding box center [235, 82] width 99 height 36
click at [237, 86] on icon at bounding box center [235, 82] width 99 height 36
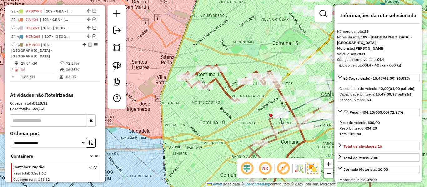
drag, startPoint x: 263, startPoint y: 95, endPoint x: 239, endPoint y: 99, distance: 24.1
click at [239, 99] on div "Janela de atendimento Grade de atendimento Capacidade Transportadoras Veículos …" at bounding box center [213, 93] width 427 height 187
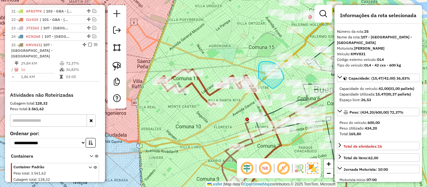
drag, startPoint x: 259, startPoint y: 68, endPoint x: 265, endPoint y: 91, distance: 23.1
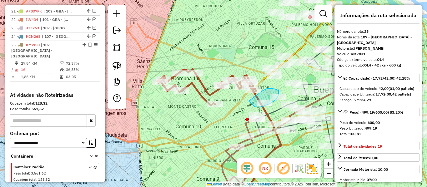
drag, startPoint x: 265, startPoint y: 89, endPoint x: 249, endPoint y: 100, distance: 19.3
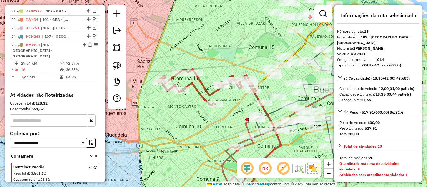
select select "**********"
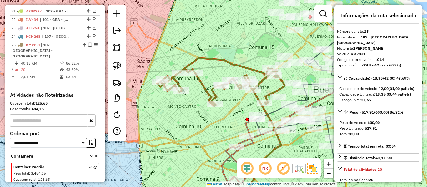
click at [259, 80] on icon at bounding box center [221, 82] width 128 height 48
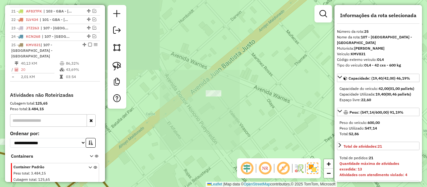
select select "**********"
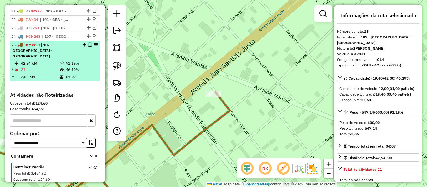
click at [89, 43] on em at bounding box center [90, 45] width 4 height 4
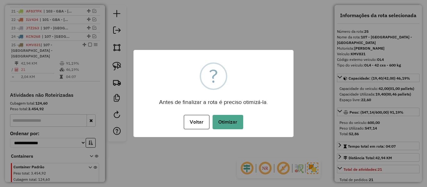
click at [216, 114] on div "Voltar No Otimizar" at bounding box center [213, 122] width 160 height 18
click at [224, 121] on button "Otimizar" at bounding box center [228, 122] width 31 height 14
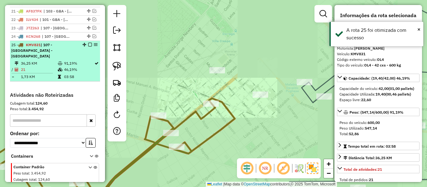
click at [86, 43] on div at bounding box center [88, 45] width 19 height 4
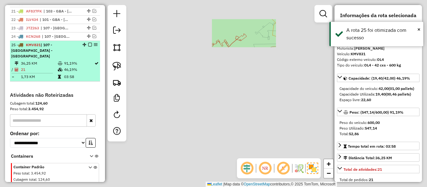
click at [88, 43] on em at bounding box center [90, 45] width 4 height 4
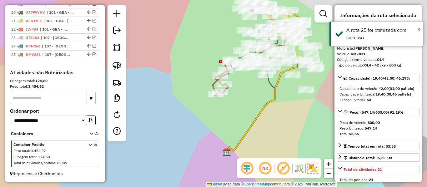
scroll to position [475, 0]
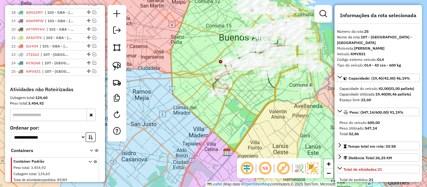
click at [238, 83] on div "Janela de atendimento Grade de atendimento Capacidade Transportadoras Veículos …" at bounding box center [213, 93] width 427 height 187
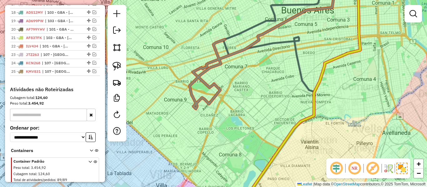
click at [237, 83] on div "Janela de atendimento Grade de atendimento Capacidade Transportadoras Veículos …" at bounding box center [213, 93] width 427 height 187
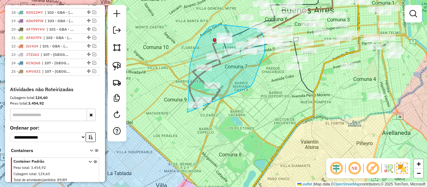
drag, startPoint x: 254, startPoint y: 81, endPoint x: 199, endPoint y: 134, distance: 76.7
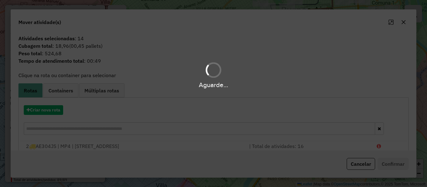
click at [51, 108] on div "Aguarde..." at bounding box center [213, 93] width 427 height 187
click at [51, 108] on button "Criar nova rota" at bounding box center [43, 110] width 39 height 10
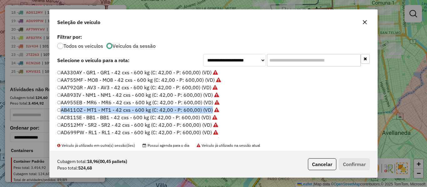
click at [51, 108] on div "**********" at bounding box center [213, 93] width 427 height 187
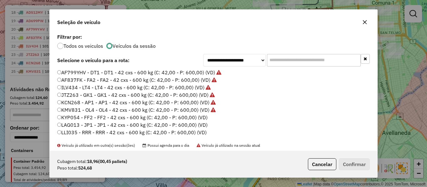
scroll to position [94, 0]
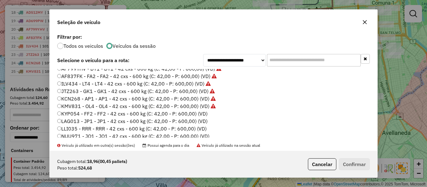
click at [202, 115] on label "KYP054 - FF2 - FF2 - 42 cxs - 600 kg (C: 42,00 - P: 600,00) (VD)" at bounding box center [132, 114] width 150 height 8
click at [355, 164] on button "Confirmar" at bounding box center [354, 164] width 31 height 12
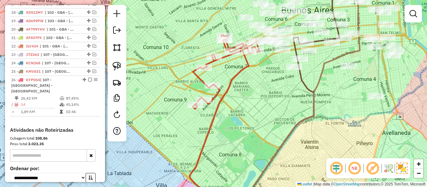
scroll to position [502, 0]
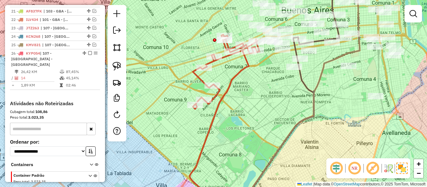
drag, startPoint x: 224, startPoint y: 79, endPoint x: 234, endPoint y: 77, distance: 10.4
click at [225, 79] on div "Janela de atendimento Grade de atendimento Capacidade Transportadoras Veículos …" at bounding box center [213, 93] width 427 height 187
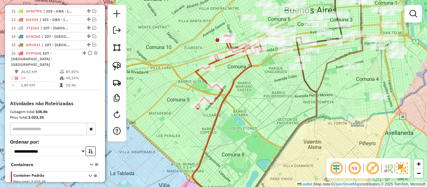
click at [235, 77] on icon at bounding box center [222, 125] width 59 height 161
select select "**********"
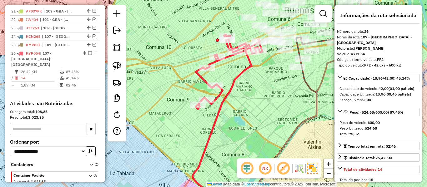
scroll to position [510, 0]
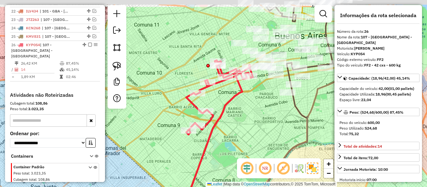
drag, startPoint x: 256, startPoint y: 112, endPoint x: 251, endPoint y: 132, distance: 21.3
click at [251, 132] on div "Janela de atendimento Grade de atendimento Capacidade Transportadoras Veículos …" at bounding box center [213, 93] width 427 height 187
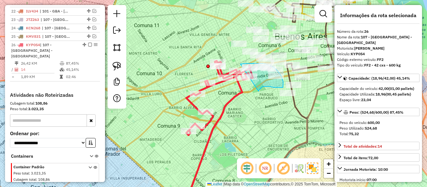
drag, startPoint x: 259, startPoint y: 91, endPoint x: 227, endPoint y: 65, distance: 40.6
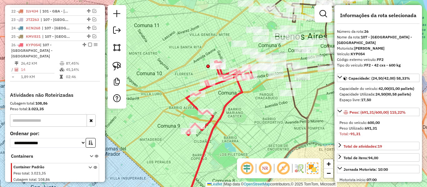
select select "**********"
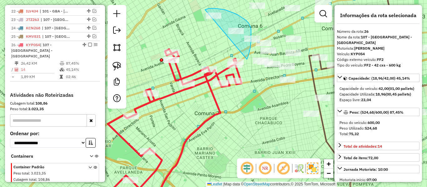
drag, startPoint x: 249, startPoint y: 55, endPoint x: 190, endPoint y: 52, distance: 58.2
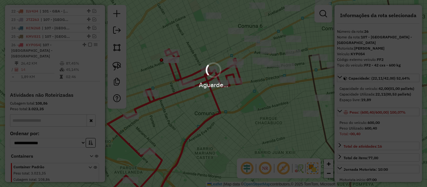
select select "**********"
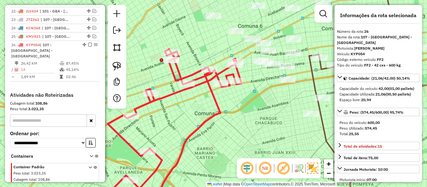
select select "**********"
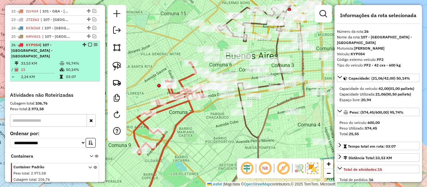
click at [88, 43] on em at bounding box center [90, 45] width 4 height 4
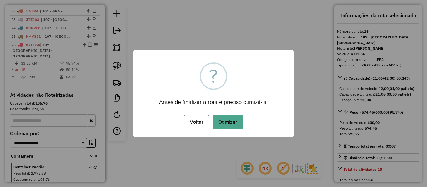
click at [234, 128] on button "Otimizar" at bounding box center [228, 122] width 31 height 14
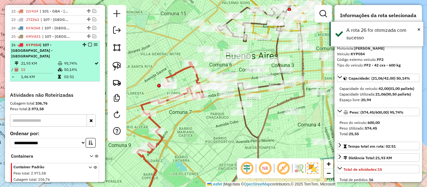
click at [89, 43] on em at bounding box center [90, 45] width 4 height 4
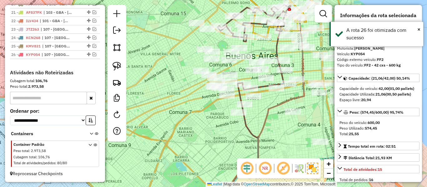
scroll to position [484, 0]
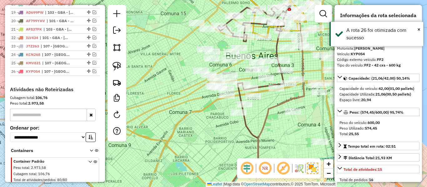
click at [204, 122] on div "Janela de atendimento Grade de atendimento Capacidade Transportadoras Veículos …" at bounding box center [213, 93] width 427 height 187
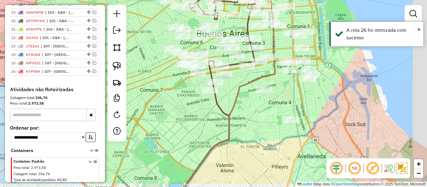
drag, startPoint x: 209, startPoint y: 132, endPoint x: 183, endPoint y: 113, distance: 32.0
click at [183, 113] on div "Janela de atendimento Grade de atendimento Capacidade Transportadoras Veículos …" at bounding box center [213, 93] width 427 height 187
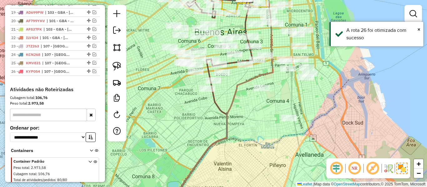
drag, startPoint x: 196, startPoint y: 118, endPoint x: 210, endPoint y: 168, distance: 52.6
click at [210, 168] on div "Janela de atendimento Grade de atendimento Capacidade Transportadoras Veículos …" at bounding box center [213, 93] width 427 height 187
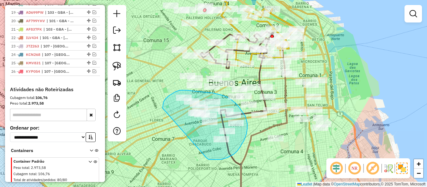
drag, startPoint x: 212, startPoint y: 160, endPoint x: 164, endPoint y: 115, distance: 65.7
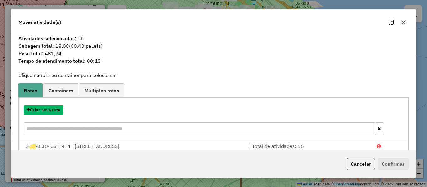
click at [57, 110] on button "Criar nova rota" at bounding box center [43, 110] width 39 height 10
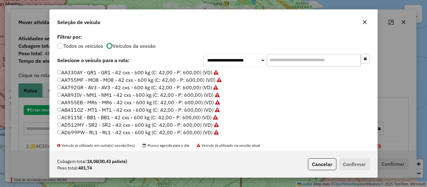
click at [57, 110] on div "**********" at bounding box center [213, 93] width 427 height 187
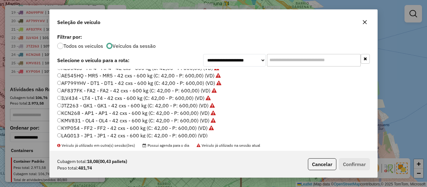
scroll to position [94, 0]
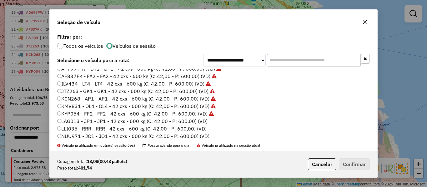
click at [202, 120] on label "LAG013 - JP1 - JP1 - 42 cxs - 600 kg (C: 42,00 - P: 600,00) (VD)" at bounding box center [132, 122] width 150 height 8
click at [347, 164] on button "Confirmar" at bounding box center [354, 164] width 31 height 12
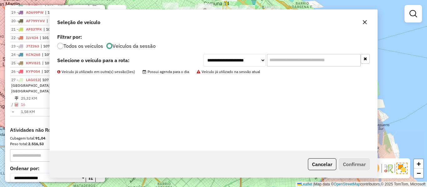
scroll to position [510, 0]
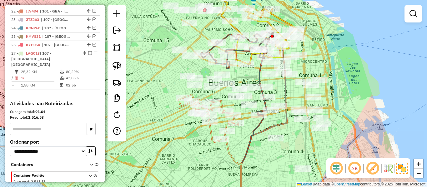
click at [211, 130] on icon at bounding box center [208, 118] width 59 height 48
select select "**********"
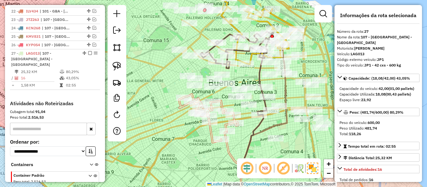
scroll to position [519, 0]
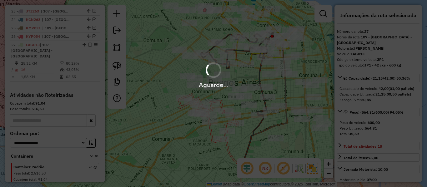
select select "**********"
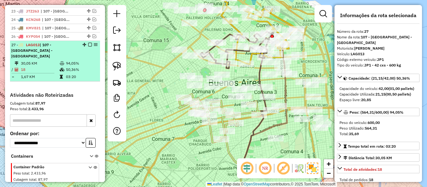
click at [89, 43] on em at bounding box center [90, 45] width 4 height 4
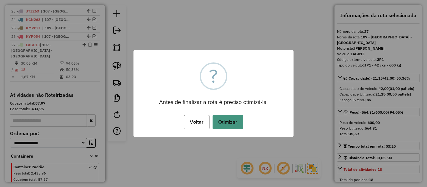
click at [229, 122] on button "Otimizar" at bounding box center [228, 122] width 31 height 14
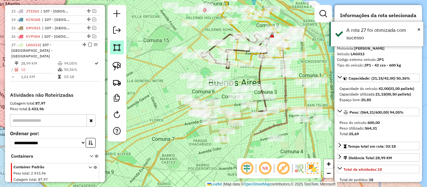
drag, startPoint x: 88, startPoint y: 28, endPoint x: 121, endPoint y: 42, distance: 35.5
click at [88, 43] on em at bounding box center [90, 45] width 4 height 4
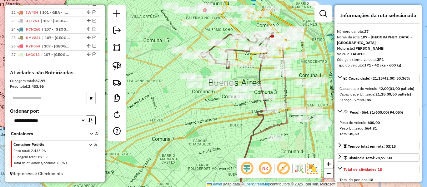
scroll to position [492, 0]
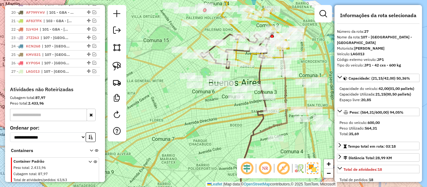
click at [209, 116] on div "Janela de atendimento Grade de atendimento Capacidade Transportadoras Veículos …" at bounding box center [213, 93] width 427 height 187
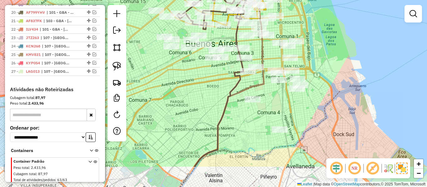
click at [199, 86] on div "Janela de atendimento Grade de atendimento Capacidade Transportadoras Veículos …" at bounding box center [213, 93] width 427 height 187
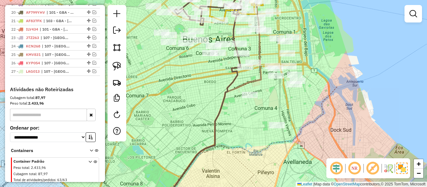
click at [318, 116] on div "Janela de atendimento Grade de atendimento Capacidade Transportadoras Veículos …" at bounding box center [213, 93] width 427 height 187
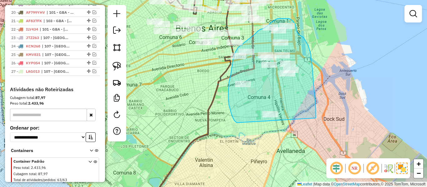
drag, startPoint x: 313, startPoint y: 71, endPoint x: 243, endPoint y: 124, distance: 88.3
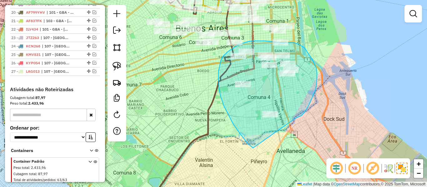
drag, startPoint x: 297, startPoint y: 118, endPoint x: 262, endPoint y: 151, distance: 48.2
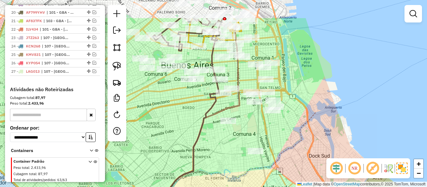
drag, startPoint x: 314, startPoint y: 93, endPoint x: 298, endPoint y: 148, distance: 57.8
click at [298, 148] on div "Janela de atendimento Grade de atendimento Capacidade Transportadoras Veículos …" at bounding box center [213, 93] width 427 height 187
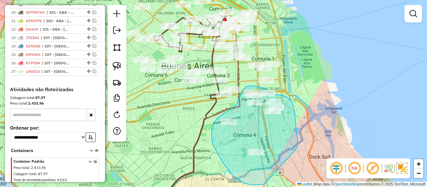
drag, startPoint x: 297, startPoint y: 136, endPoint x: 270, endPoint y: 183, distance: 53.9
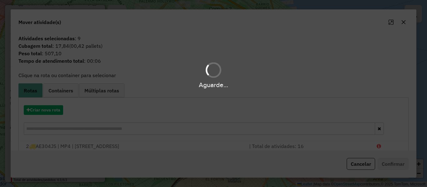
click at [53, 111] on div "Aguarde..." at bounding box center [213, 93] width 427 height 187
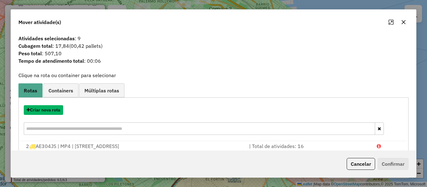
click at [53, 111] on button "Criar nova rota" at bounding box center [43, 110] width 39 height 10
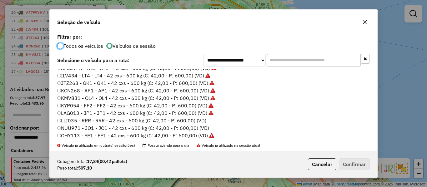
scroll to position [125, 0]
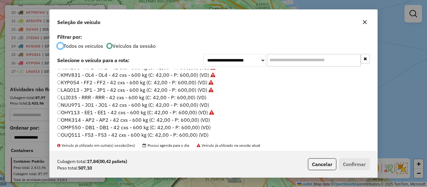
click at [206, 102] on label "NUU971 - JO1 - JO1 - 42 cxs - 600 kg (C: 42,00 - P: 600,00) (VD)" at bounding box center [133, 105] width 152 height 8
click at [198, 95] on label "LLI035 - RRR - RRR - 42 cxs - 600 kg (C: 42,00 - P: 600,00) (VD)" at bounding box center [131, 98] width 149 height 8
click at [348, 162] on button "Confirmar" at bounding box center [354, 164] width 31 height 12
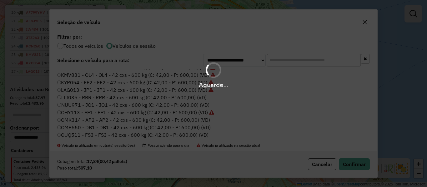
scroll to position [519, 0]
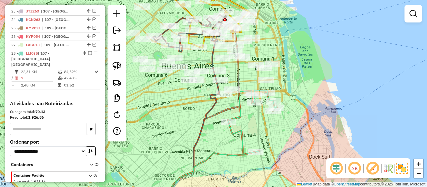
click at [241, 112] on icon at bounding box center [252, 122] width 49 height 64
select select "**********"
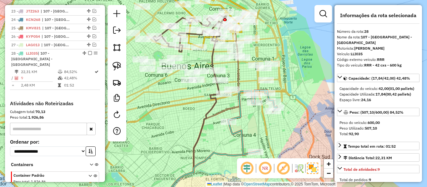
scroll to position [527, 0]
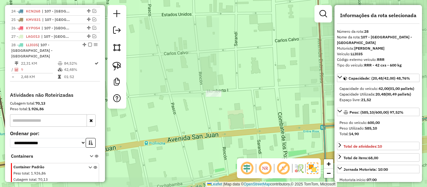
select select "**********"
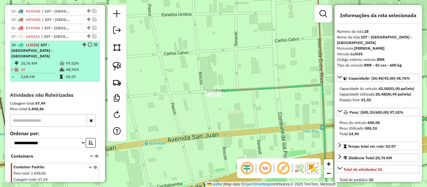
click at [88, 43] on em at bounding box center [90, 45] width 4 height 4
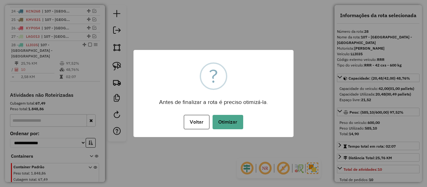
click at [216, 112] on div "× ? Antes de finalizar a rota é preciso otimizá-la. Voltar No Otimizar" at bounding box center [213, 93] width 160 height 87
click at [222, 122] on button "Otimizar" at bounding box center [228, 122] width 31 height 14
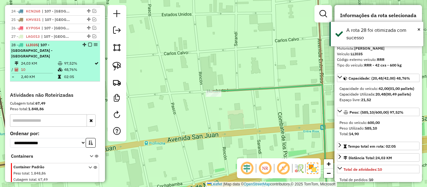
click at [89, 43] on em at bounding box center [90, 45] width 4 height 4
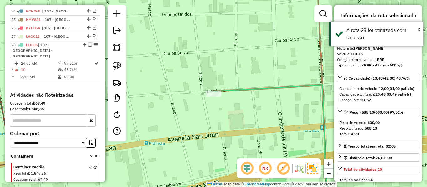
scroll to position [500, 0]
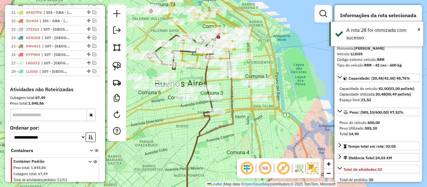
drag, startPoint x: 264, startPoint y: 109, endPoint x: 252, endPoint y: 118, distance: 14.3
click at [264, 111] on div "Janela de atendimento Grade de atendimento Capacidade Transportadoras Veículos …" at bounding box center [213, 93] width 427 height 187
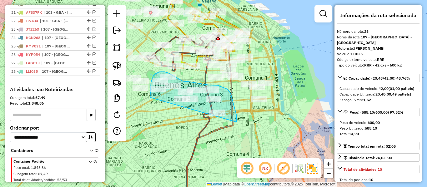
drag, startPoint x: 237, startPoint y: 120, endPoint x: 171, endPoint y: 134, distance: 67.3
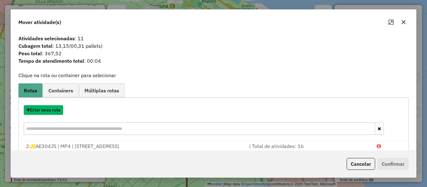
click at [53, 112] on button "Criar nova rota" at bounding box center [43, 110] width 39 height 10
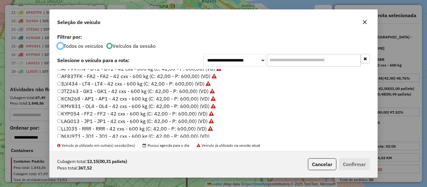
scroll to position [125, 0]
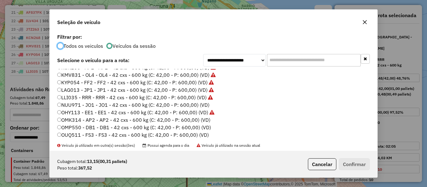
click at [204, 108] on label "NUU971 - JO1 - JO1 - 42 cxs - 600 kg (C: 42,00 - P: 600,00) (VD)" at bounding box center [133, 105] width 152 height 8
click at [360, 164] on button "Confirmar" at bounding box center [354, 164] width 31 height 12
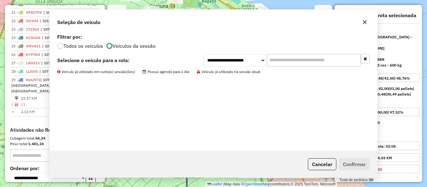
scroll to position [535, 0]
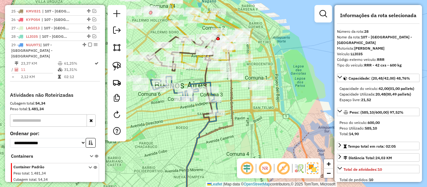
click at [211, 122] on icon at bounding box center [191, 159] width 52 height 93
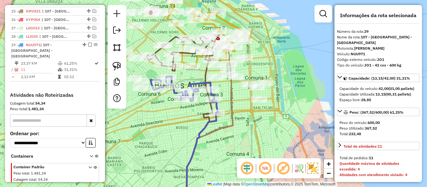
click at [190, 131] on div "Janela de atendimento Grade de atendimento Capacidade Transportadoras Veículos …" at bounding box center [213, 93] width 427 height 187
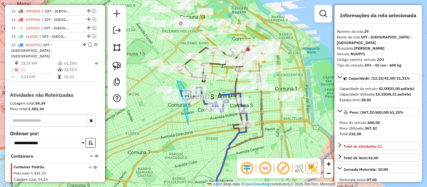
drag, startPoint x: 188, startPoint y: 115, endPoint x: 149, endPoint y: 110, distance: 39.5
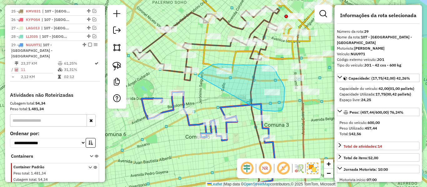
drag, startPoint x: 253, startPoint y: 107, endPoint x: 191, endPoint y: 94, distance: 62.8
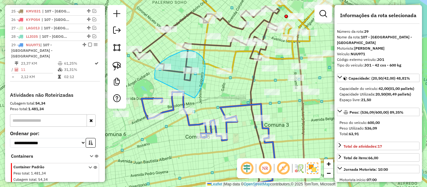
drag, startPoint x: 204, startPoint y: 78, endPoint x: 167, endPoint y: 94, distance: 40.9
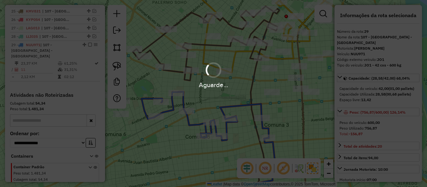
select select "**********"
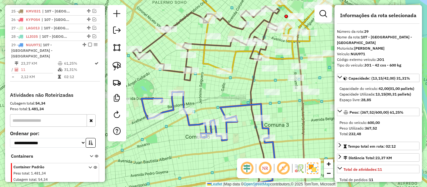
drag, startPoint x: 293, startPoint y: 92, endPoint x: 297, endPoint y: 91, distance: 3.8
click at [297, 91] on div "Janela de atendimento Grade de atendimento Capacidade Transportadoras Veículos …" at bounding box center [213, 93] width 427 height 187
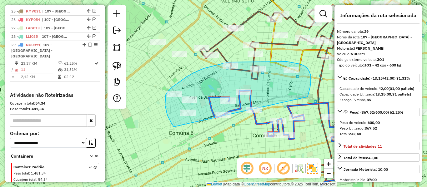
drag, startPoint x: 311, startPoint y: 75, endPoint x: 202, endPoint y: 141, distance: 126.9
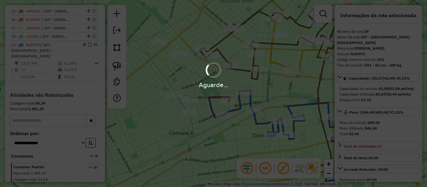
select select "**********"
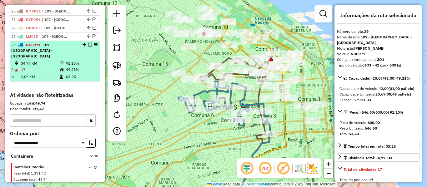
click at [88, 43] on em at bounding box center [90, 45] width 4 height 4
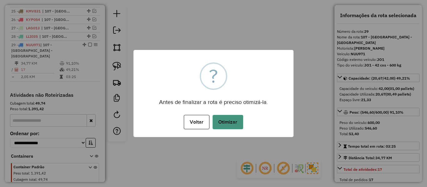
click at [221, 118] on button "Otimizar" at bounding box center [228, 122] width 31 height 14
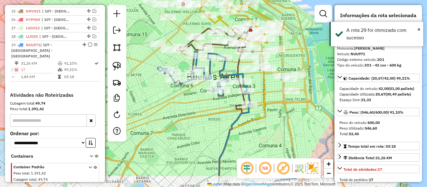
drag, startPoint x: 303, startPoint y: 141, endPoint x: 282, endPoint y: 111, distance: 36.2
click at [282, 111] on div "Janela de atendimento Grade de atendimento Capacidade Transportadoras Veículos …" at bounding box center [213, 93] width 427 height 187
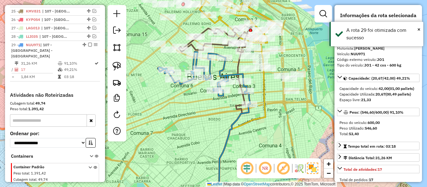
drag, startPoint x: 88, startPoint y: 27, endPoint x: 129, endPoint y: 35, distance: 41.6
click at [88, 43] on em at bounding box center [90, 45] width 4 height 4
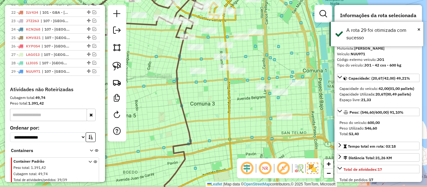
drag, startPoint x: 287, startPoint y: 66, endPoint x: 259, endPoint y: 107, distance: 49.7
click at [269, 67] on div "Janela de atendimento Grade de atendimento Capacidade Transportadoras Veículos …" at bounding box center [213, 93] width 427 height 187
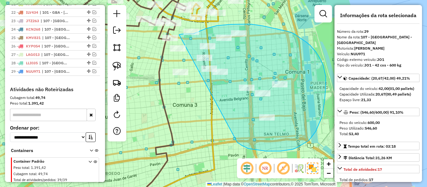
drag, startPoint x: 297, startPoint y: 148, endPoint x: 162, endPoint y: 89, distance: 147.6
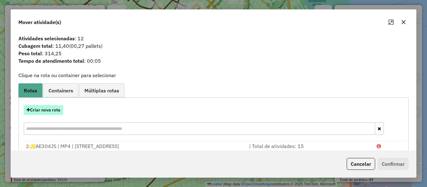
click at [58, 111] on button "Criar nova rota" at bounding box center [43, 110] width 39 height 10
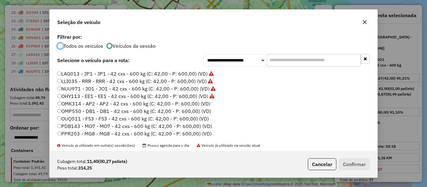
scroll to position [156, 0]
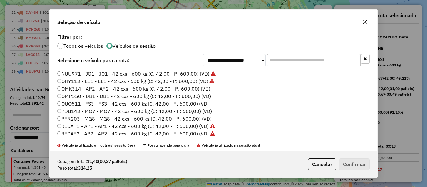
click at [197, 91] on label "OMK314 - AP2 - AP2 - 42 cxs - 600 kg (C: 42,00 - P: 600,00) (VD)" at bounding box center [133, 89] width 153 height 8
click at [360, 164] on button "Confirmar" at bounding box center [354, 164] width 31 height 12
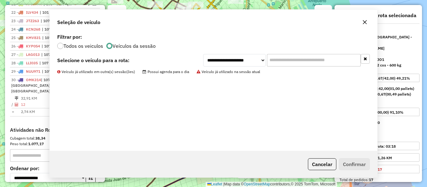
scroll to position [544, 0]
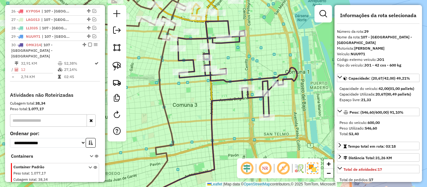
click at [267, 108] on icon at bounding box center [237, 69] width 119 height 96
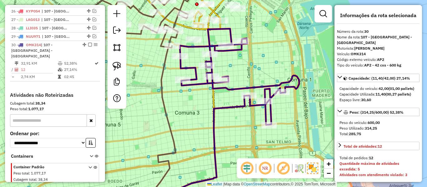
drag, startPoint x: 248, startPoint y: 118, endPoint x: 256, endPoint y: 124, distance: 10.4
click at [260, 160] on hb-router-mapa "Informações da Sessão 1228636 - 13/08/2025 Criação: 12/08/2025 12:59 Depósito: …" at bounding box center [213, 93] width 427 height 187
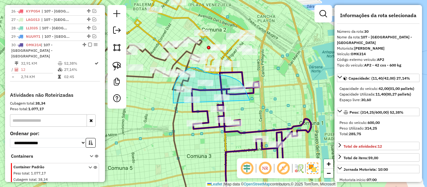
drag, startPoint x: 249, startPoint y: 97, endPoint x: 173, endPoint y: 104, distance: 75.6
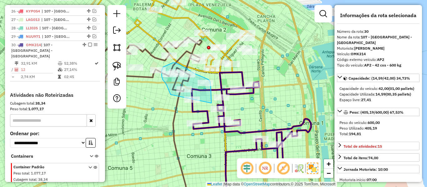
click at [212, 110] on div "Rota 3 - Placa AE545HQ 485789 - Mat�as Houssay Janela de atendimento Grade de a…" at bounding box center [213, 93] width 427 height 187
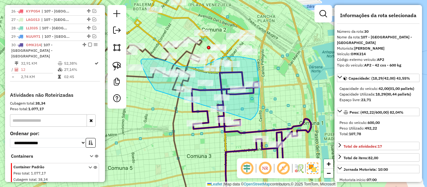
drag, startPoint x: 141, startPoint y: 63, endPoint x: 242, endPoint y: 125, distance: 117.7
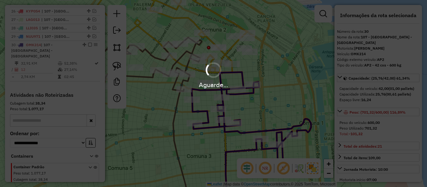
select select "**********"
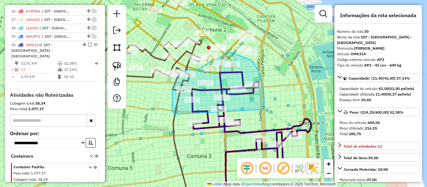
drag, startPoint x: 262, startPoint y: 83, endPoint x: 174, endPoint y: 118, distance: 94.6
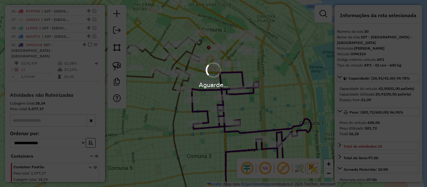
select select "**********"
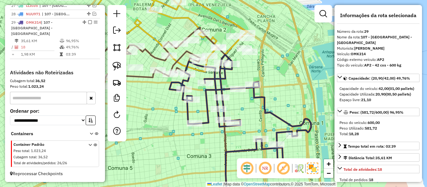
scroll to position [509, 0]
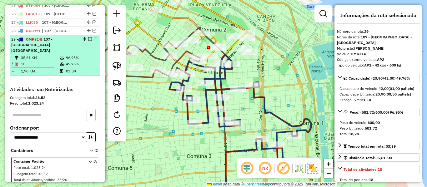
click at [88, 37] on em at bounding box center [90, 39] width 4 height 4
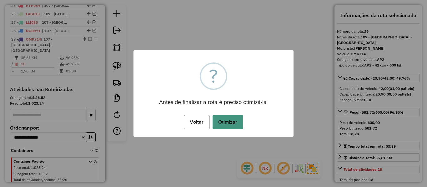
click at [242, 128] on button "Otimizar" at bounding box center [228, 122] width 31 height 14
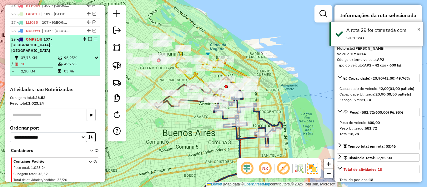
click at [88, 37] on em at bounding box center [90, 39] width 4 height 4
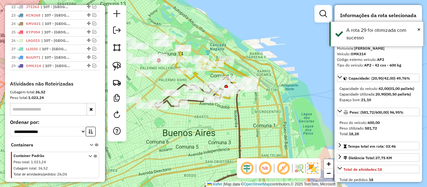
click at [236, 121] on icon at bounding box center [220, 141] width 42 height 129
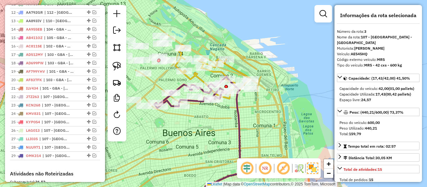
scroll to position [282, 0]
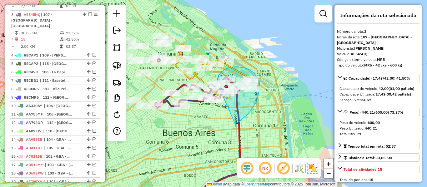
click at [221, 95] on div "Janela de atendimento Grade de atendimento Capacidade Transportadoras Veículos …" at bounding box center [213, 93] width 427 height 187
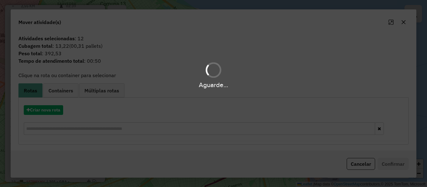
click at [53, 109] on div "Aguarde..." at bounding box center [213, 93] width 427 height 187
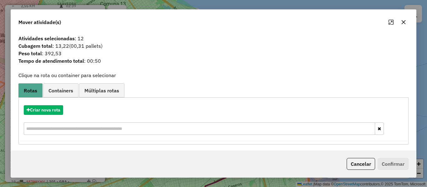
click at [53, 109] on hb-app "Aguarde... Pop-up bloqueado! Seu navegador bloqueou automáticamente a abertura …" at bounding box center [213, 93] width 427 height 187
click at [53, 109] on button "Criar nova rota" at bounding box center [43, 110] width 39 height 10
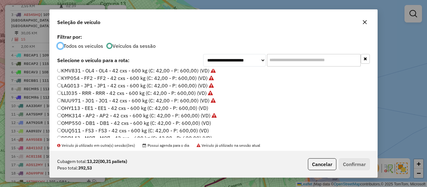
scroll to position [156, 0]
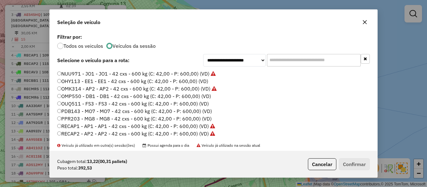
click at [203, 93] on label "OMP550 - DB1 - DB1 - 42 cxs - 600 kg (C: 42,00 - P: 600,00) (VD)" at bounding box center [134, 97] width 154 height 8
click at [203, 97] on label "OMP550 - DB1 - DB1 - 42 cxs - 600 kg (C: 42,00 - P: 600,00) (VD)" at bounding box center [134, 97] width 154 height 8
click at [360, 166] on button "Confirmar" at bounding box center [354, 164] width 31 height 12
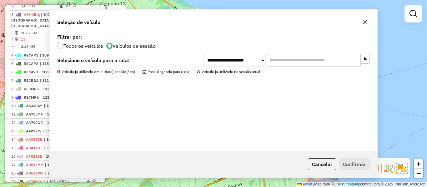
scroll to position [212, 0]
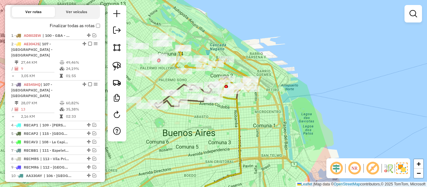
click at [237, 105] on icon at bounding box center [220, 148] width 42 height 116
select select "**********"
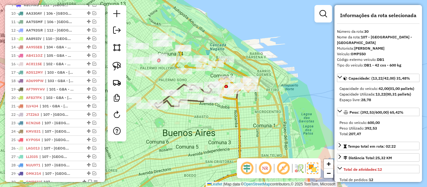
scroll to position [517, 0]
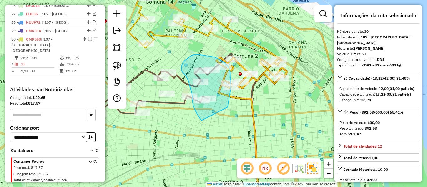
drag, startPoint x: 230, startPoint y: 71, endPoint x: 202, endPoint y: 121, distance: 57.7
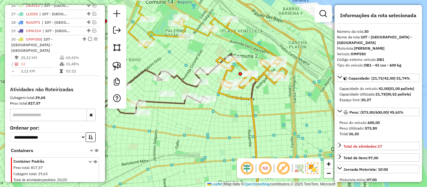
select select "**********"
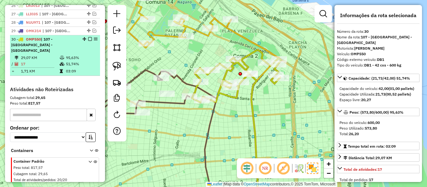
click at [88, 37] on em at bounding box center [90, 39] width 4 height 4
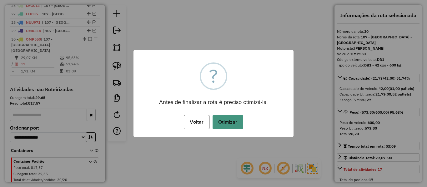
click at [235, 118] on button "Otimizar" at bounding box center [228, 122] width 31 height 14
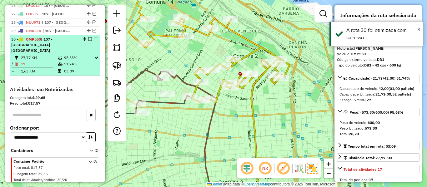
click at [88, 37] on em at bounding box center [90, 39] width 4 height 4
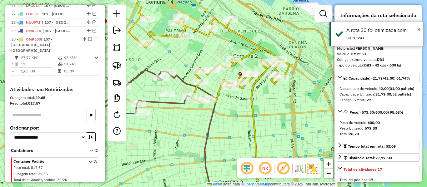
scroll to position [491, 0]
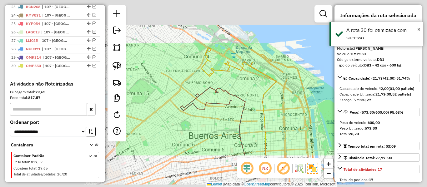
click at [274, 108] on div "Janela de atendimento Grade de atendimento Capacidade Transportadoras Veículos …" at bounding box center [213, 93] width 427 height 187
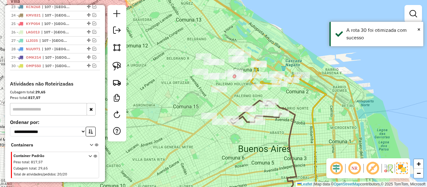
drag, startPoint x: 270, startPoint y: 89, endPoint x: 307, endPoint y: 96, distance: 37.4
click at [307, 96] on div "Janela de atendimento Grade de atendimento Capacidade Transportadoras Veículos …" at bounding box center [213, 93] width 427 height 187
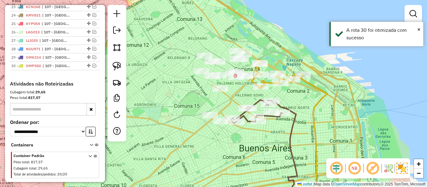
click at [310, 83] on icon at bounding box center [304, 140] width 46 height 131
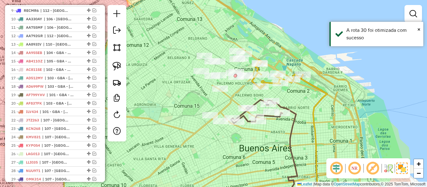
select select "**********"
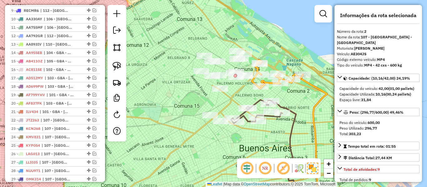
scroll to position [247, 0]
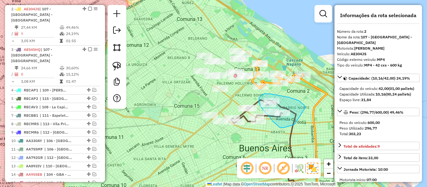
drag, startPoint x: 304, startPoint y: 105, endPoint x: 296, endPoint y: 123, distance: 19.5
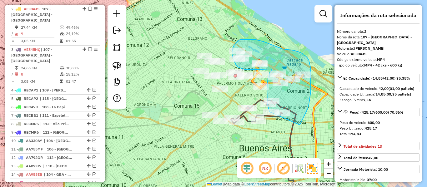
click at [271, 115] on div "Rota 2 - Placa AE304JS 550046 - Ivan Pavka Rota 2 - Placa AE304JS 534568 - Sant…" at bounding box center [213, 93] width 427 height 187
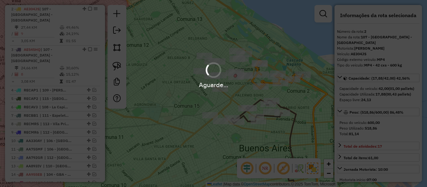
select select "**********"
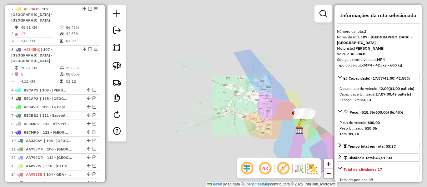
drag, startPoint x: 279, startPoint y: 78, endPoint x: 268, endPoint y: 73, distance: 11.9
click at [268, 73] on div "Janela de atendimento Grade de atendimento Capacidade Transportadoras Veículos …" at bounding box center [213, 93] width 427 height 187
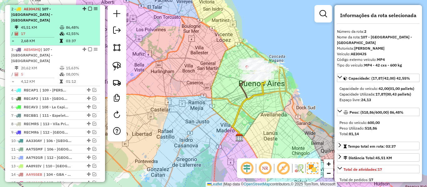
click at [88, 8] on em at bounding box center [90, 9] width 4 height 4
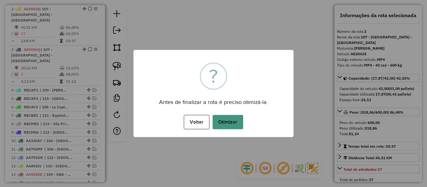
click at [233, 119] on button "Otimizar" at bounding box center [228, 122] width 31 height 14
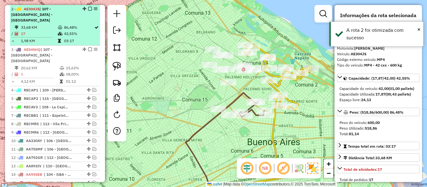
click at [88, 6] on div "2 - AE304JS | 107 - Ciudad Autónoma de Buenos Aires - CABA" at bounding box center [55, 14] width 88 height 17
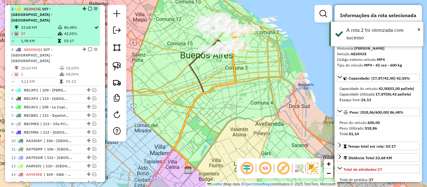
click at [88, 8] on em at bounding box center [90, 9] width 4 height 4
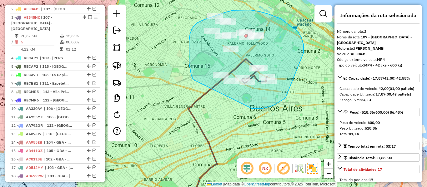
drag, startPoint x: 285, startPoint y: 98, endPoint x: 194, endPoint y: 82, distance: 92.5
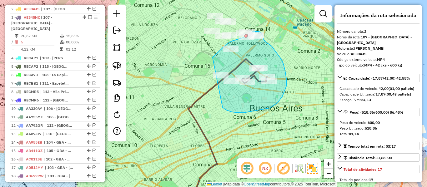
drag, startPoint x: 231, startPoint y: 112, endPoint x: 195, endPoint y: 84, distance: 45.8
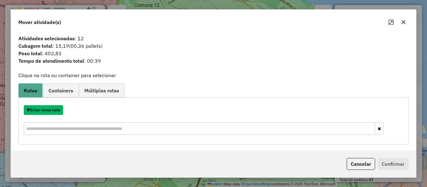
click at [53, 111] on button "Criar nova rota" at bounding box center [43, 110] width 39 height 10
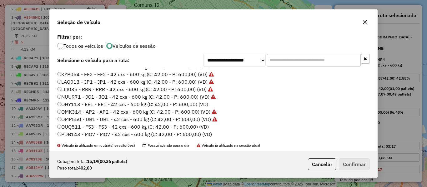
scroll to position [156, 0]
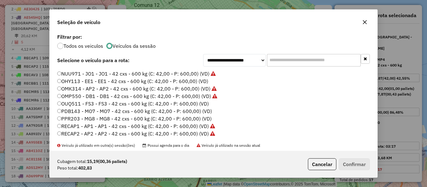
click at [205, 81] on label "OHY113 - EE1 - EE1 - 42 cxs - 600 kg (C: 42,00 - P: 600,00) (VD)" at bounding box center [132, 82] width 151 height 8
click at [352, 159] on button "Confirmar" at bounding box center [354, 164] width 31 height 12
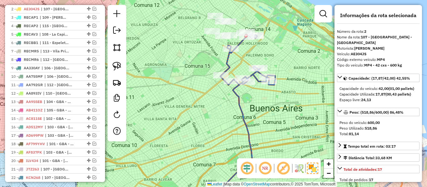
click at [241, 100] on icon at bounding box center [229, 144] width 46 height 124
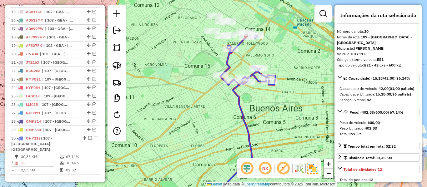
scroll to position [464, 0]
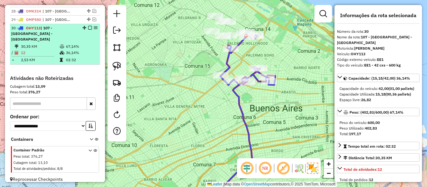
click at [90, 28] on em at bounding box center [90, 28] width 4 height 4
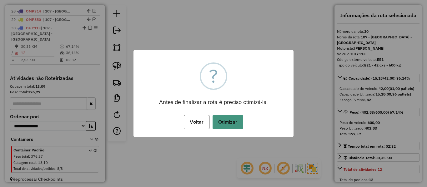
click at [234, 128] on button "Otimizar" at bounding box center [228, 122] width 31 height 14
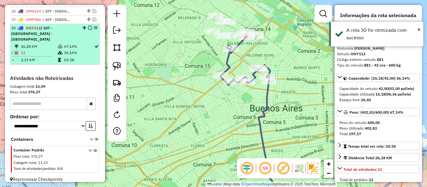
click at [89, 28] on em at bounding box center [90, 28] width 4 height 4
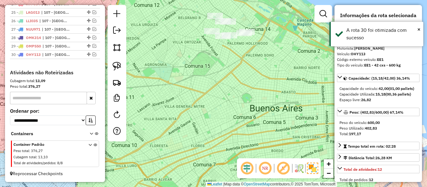
scroll to position [438, 0]
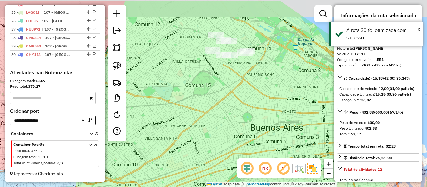
drag, startPoint x: 235, startPoint y: 94, endPoint x: 239, endPoint y: 113, distance: 18.5
click at [235, 113] on div "Janela de atendimento Grade de atendimento Capacidade Transportadoras Veículos …" at bounding box center [213, 93] width 427 height 187
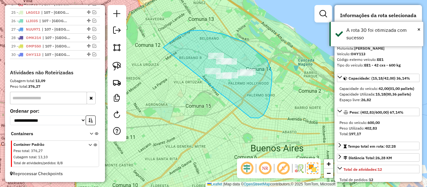
drag, startPoint x: 251, startPoint y: 118, endPoint x: 162, endPoint y: 102, distance: 89.9
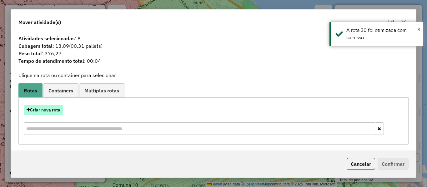
click at [54, 108] on button "Criar nova rota" at bounding box center [43, 110] width 39 height 10
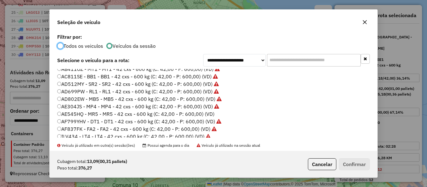
scroll to position [186, 0]
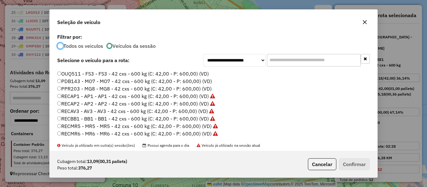
click at [204, 79] on label "PDB143 - MO7 - MO7 - 42 cxs - 600 kg (C: 42,00 - P: 600,00) (VD)" at bounding box center [134, 82] width 155 height 8
click at [356, 161] on button "Confirmar" at bounding box center [354, 164] width 31 height 12
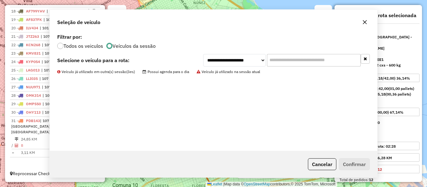
scroll to position [374, 0]
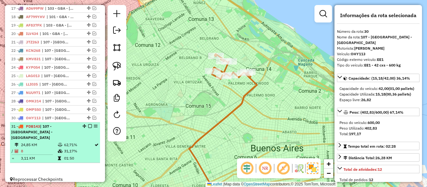
click at [88, 126] on em at bounding box center [90, 126] width 4 height 4
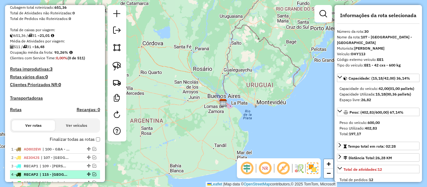
scroll to position [129, 0]
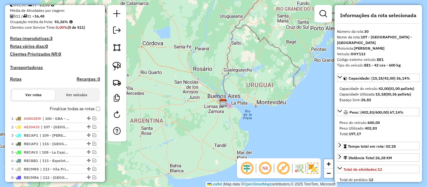
click at [90, 109] on label "Finalizar todas as rotas" at bounding box center [75, 109] width 50 height 7
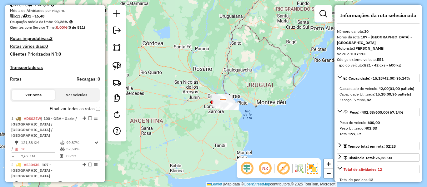
click at [16, 81] on h4 "Rotas" at bounding box center [16, 79] width 12 height 5
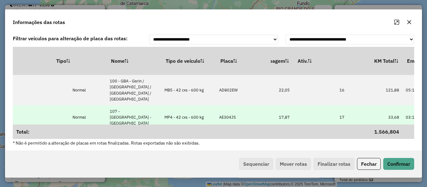
drag, startPoint x: 270, startPoint y: 104, endPoint x: 300, endPoint y: 102, distance: 29.7
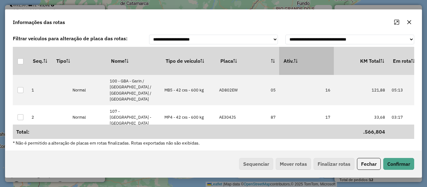
click at [321, 58] on th "Ativ." at bounding box center [306, 61] width 55 height 28
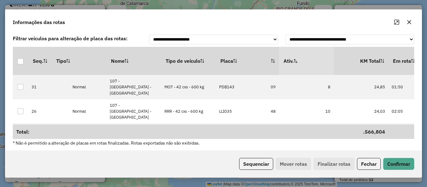
click at [321, 58] on th "Ativ." at bounding box center [306, 61] width 55 height 28
click at [258, 164] on button "Sequenciar" at bounding box center [256, 164] width 34 height 12
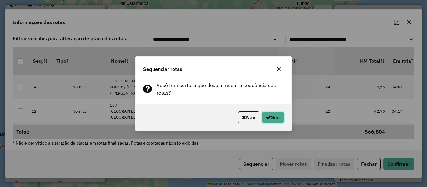
click at [269, 119] on icon "button" at bounding box center [268, 117] width 5 height 5
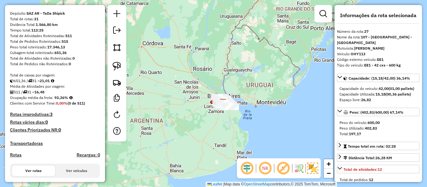
scroll to position [125, 0]
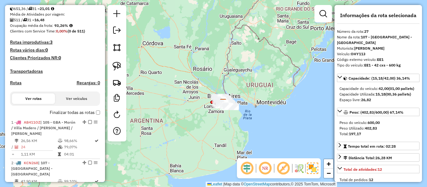
click at [74, 114] on label "Finalizar todas as rotas" at bounding box center [75, 112] width 50 height 7
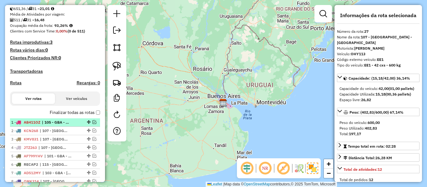
click at [79, 122] on div at bounding box center [88, 122] width 19 height 4
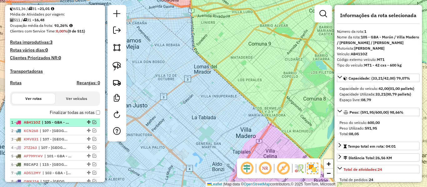
click at [93, 122] on em at bounding box center [95, 122] width 4 height 4
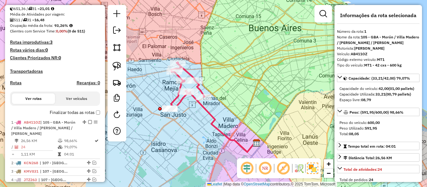
drag, startPoint x: 196, startPoint y: 128, endPoint x: 228, endPoint y: 119, distance: 33.0
click at [227, 126] on div "Janela de atendimento Grade de atendimento Capacidade Transportadoras Veículos …" at bounding box center [213, 93] width 427 height 187
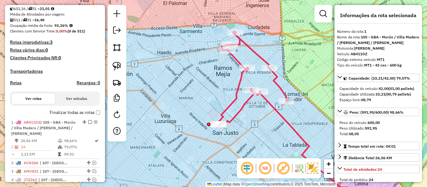
click at [248, 104] on icon at bounding box center [253, 79] width 70 height 96
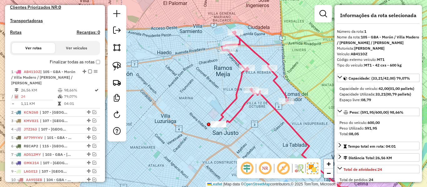
scroll to position [239, 0]
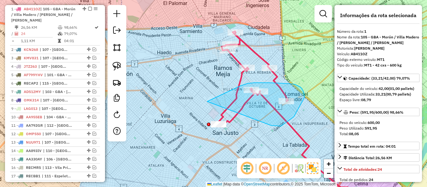
drag, startPoint x: 281, startPoint y: 126, endPoint x: 204, endPoint y: 155, distance: 81.9
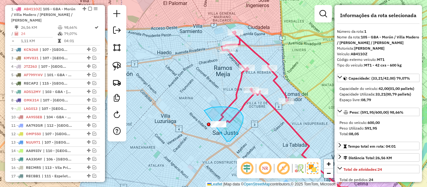
drag, startPoint x: 230, startPoint y: 141, endPoint x: 196, endPoint y: 134, distance: 34.8
drag, startPoint x: 234, startPoint y: 150, endPoint x: 204, endPoint y: 148, distance: 30.1
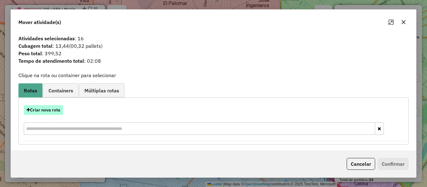
click at [48, 108] on button "Criar nova rota" at bounding box center [43, 110] width 39 height 10
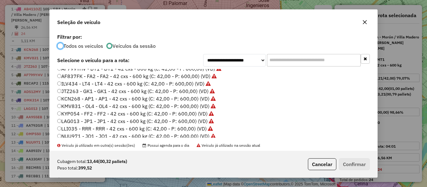
scroll to position [186, 0]
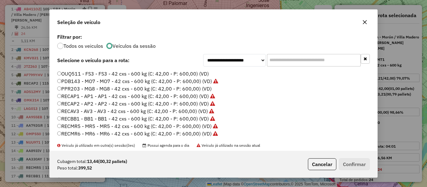
click at [208, 89] on label "PPR203 - MG8 - MG8 - 42 cxs - 600 kg (C: 42,00 - P: 600,00) (VD)" at bounding box center [134, 89] width 154 height 8
click at [351, 164] on button "Confirmar" at bounding box center [354, 164] width 31 height 12
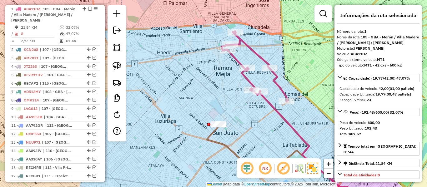
click at [249, 80] on icon at bounding box center [255, 66] width 66 height 70
click at [249, 81] on icon at bounding box center [255, 66] width 66 height 70
click at [217, 143] on icon at bounding box center [299, 165] width 184 height 82
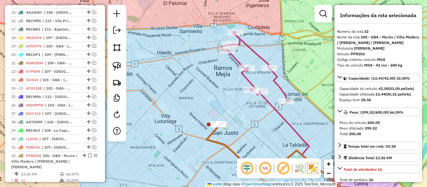
scroll to position [420, 0]
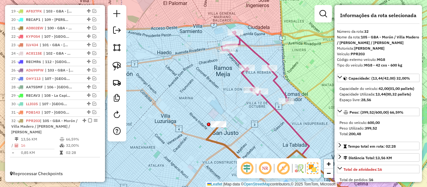
click at [269, 105] on icon at bounding box center [325, 148] width 132 height 115
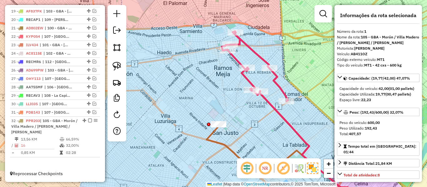
scroll to position [239, 0]
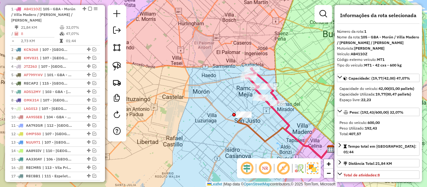
drag, startPoint x: 263, startPoint y: 118, endPoint x: 221, endPoint y: 116, distance: 41.6
click at [221, 116] on div "Janela de atendimento Grade de atendimento Capacidade Transportadoras Veículos …" at bounding box center [213, 93] width 427 height 187
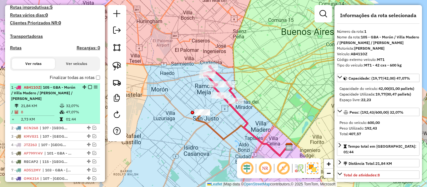
scroll to position [207, 0]
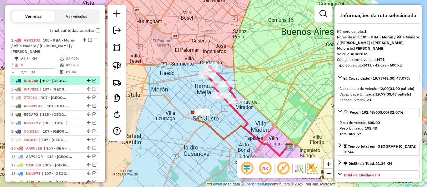
click at [93, 80] on em at bounding box center [95, 81] width 4 height 4
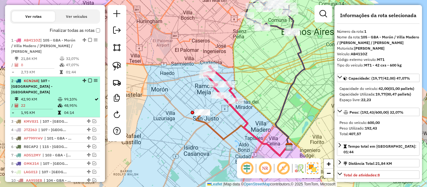
click at [53, 85] on span "| 107 - Ciudad Autónoma de Buenos Aires - CABA" at bounding box center [31, 86] width 41 height 16
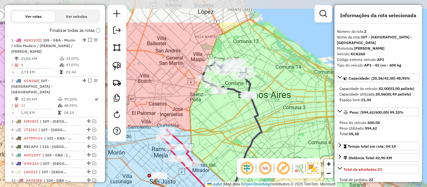
drag, startPoint x: 213, startPoint y: 115, endPoint x: 214, endPoint y: 107, distance: 8.8
click at [215, 119] on div "Janela de atendimento Grade de atendimento Capacidade Transportadoras Veículos …" at bounding box center [213, 93] width 427 height 187
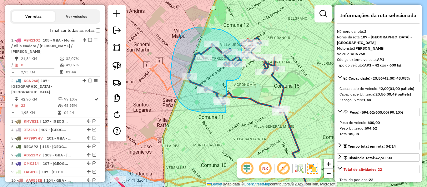
drag, startPoint x: 228, startPoint y: 81, endPoint x: 246, endPoint y: 108, distance: 32.8
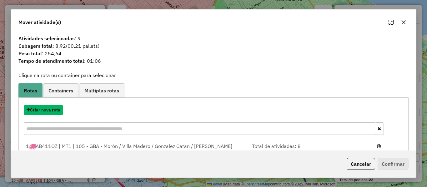
click at [52, 110] on button "Criar nova rota" at bounding box center [43, 110] width 39 height 10
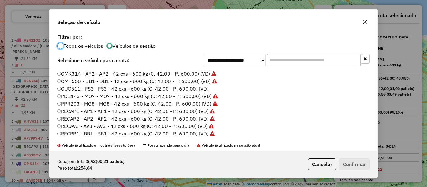
scroll to position [186, 0]
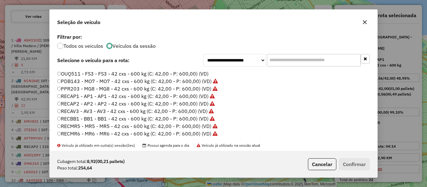
click at [201, 73] on label "OUQ511 - FS3 - FS3 - 42 cxs - 600 kg (C: 42,00 - P: 600,00) (VD)" at bounding box center [132, 74] width 151 height 8
click at [352, 160] on button "Confirmar" at bounding box center [354, 164] width 31 height 12
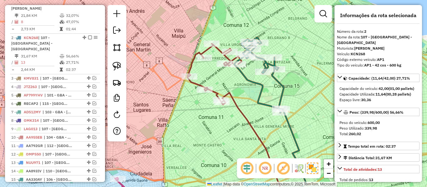
scroll to position [279, 0]
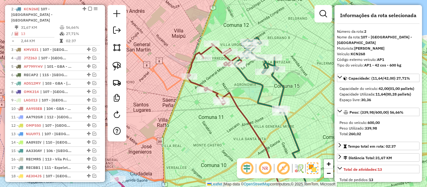
click at [283, 94] on icon at bounding box center [259, 75] width 50 height 75
click at [239, 108] on icon at bounding box center [255, 149] width 69 height 113
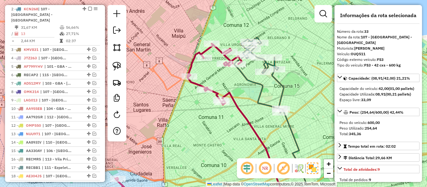
scroll to position [482, 0]
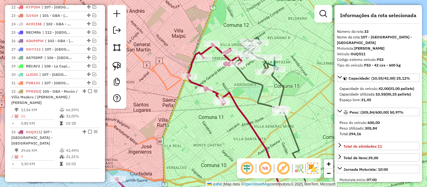
select select "**********"
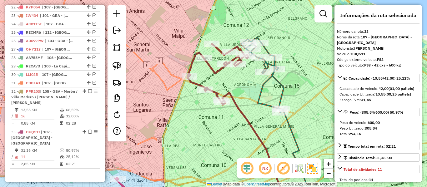
click at [284, 79] on div "Janela de atendimento Grade de atendimento Capacidade Transportadoras Veículos …" at bounding box center [213, 93] width 427 height 187
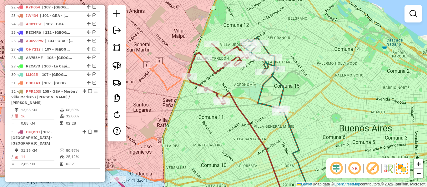
click at [279, 85] on icon at bounding box center [262, 75] width 43 height 75
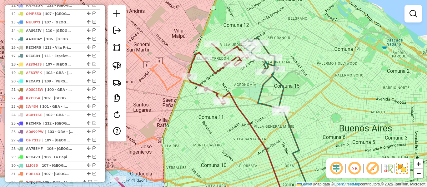
select select "**********"
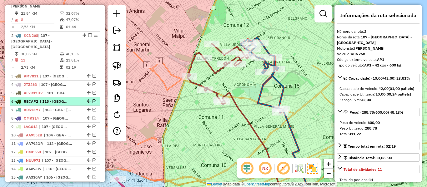
scroll to position [217, 0]
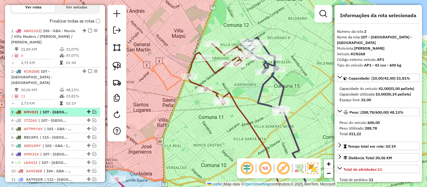
click at [93, 110] on em at bounding box center [95, 112] width 4 height 4
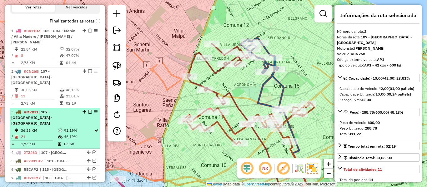
click at [53, 110] on span "| 107 - Ciudad Autónoma de Buenos Aires - CABA" at bounding box center [31, 118] width 41 height 16
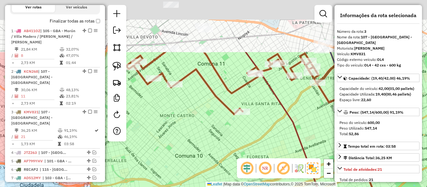
drag, startPoint x: 222, startPoint y: 82, endPoint x: 219, endPoint y: 136, distance: 53.9
click at [219, 136] on div "Janela de atendimento Grade de atendimento Capacidade Transportadoras Veículos …" at bounding box center [213, 93] width 427 height 187
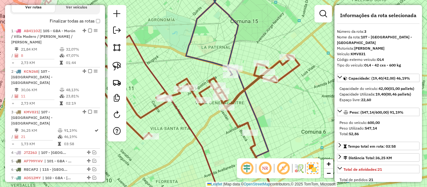
drag, startPoint x: 308, startPoint y: 108, endPoint x: 304, endPoint y: 100, distance: 9.1
click at [304, 100] on div "Janela de atendimento Grade de atendimento Capacidade Transportadoras Veículos …" at bounding box center [213, 93] width 427 height 187
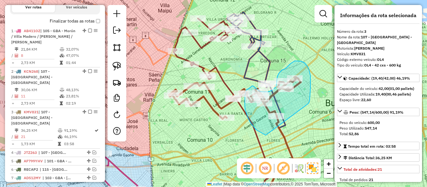
drag, startPoint x: 310, startPoint y: 80, endPoint x: 275, endPoint y: 138, distance: 68.4
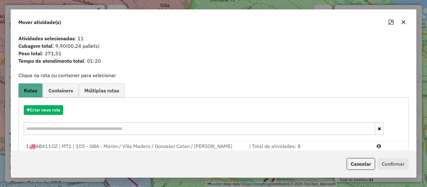
select select "**********"
click at [53, 114] on button "Criar nova rota" at bounding box center [43, 110] width 39 height 10
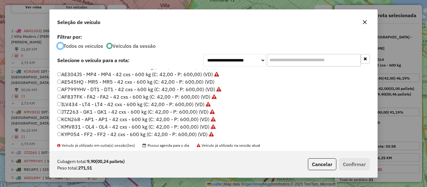
scroll to position [63, 0]
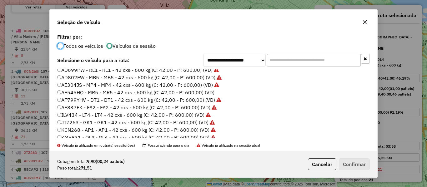
click at [208, 93] on label "AE545HQ - MR5 - MR5 - 42 cxs - 600 kg (C: 42,00 - P: 600,00) (VD)" at bounding box center [135, 93] width 157 height 8
drag, startPoint x: 343, startPoint y: 157, endPoint x: 345, endPoint y: 159, distance: 3.6
click at [343, 157] on div "Cubagem total: 9,90 (00,24 pallets) Peso total: 271,51 Cancelar Confirmar" at bounding box center [214, 164] width 328 height 27
click at [346, 160] on button "Confirmar" at bounding box center [354, 164] width 31 height 12
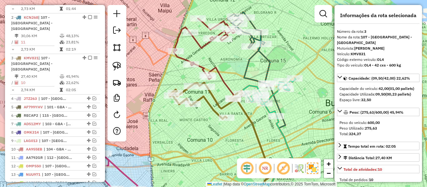
scroll to position [314, 0]
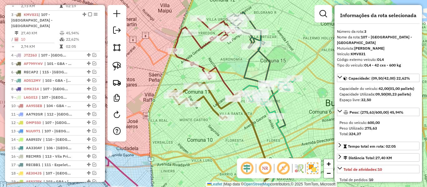
click at [222, 106] on icon at bounding box center [205, 101] width 73 height 36
click at [269, 111] on icon at bounding box center [269, 97] width 53 height 38
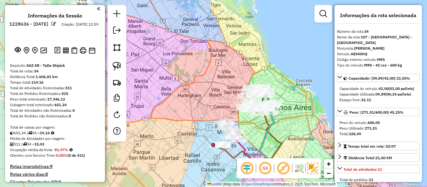
scroll to position [0, 0]
click at [44, 52] on img at bounding box center [43, 51] width 7 height 6
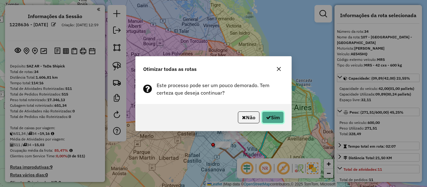
click at [274, 120] on button "Sim" at bounding box center [273, 118] width 22 height 12
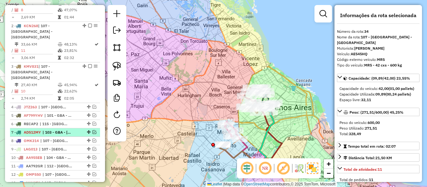
scroll to position [137, 0]
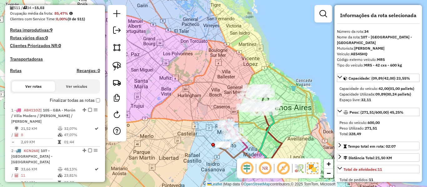
click at [88, 103] on label "Finalizar todas as rotas" at bounding box center [75, 100] width 50 height 7
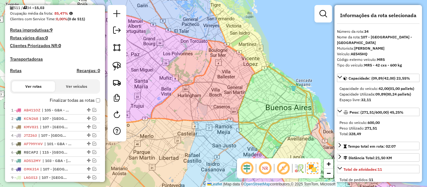
click at [86, 102] on label "Finalizar todas as rotas" at bounding box center [75, 100] width 50 height 7
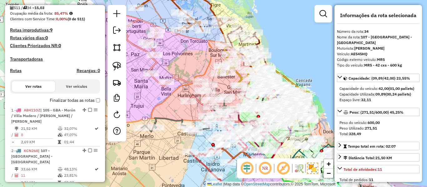
click at [17, 71] on h4 "Rotas" at bounding box center [16, 70] width 12 height 5
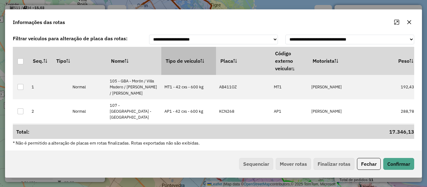
click at [192, 66] on th "Tipo de veículo" at bounding box center [188, 61] width 55 height 28
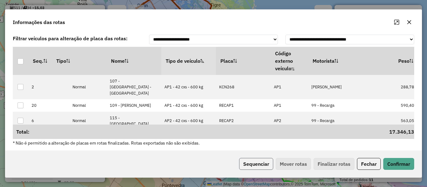
click at [254, 162] on button "Sequenciar" at bounding box center [256, 164] width 34 height 12
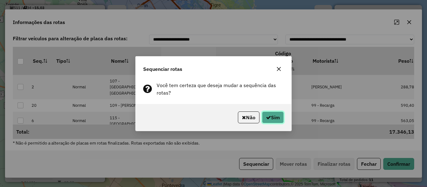
click at [269, 121] on button "Sim" at bounding box center [273, 118] width 22 height 12
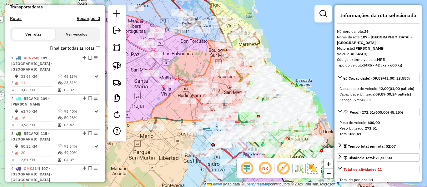
scroll to position [138, 0]
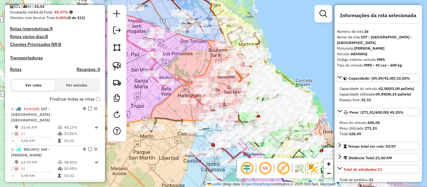
click at [68, 101] on label "Finalizar todas as rotas" at bounding box center [75, 99] width 50 height 7
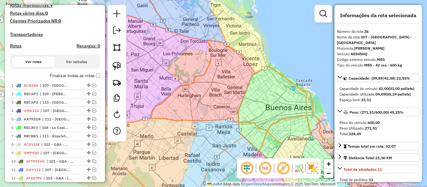
scroll to position [188, 0]
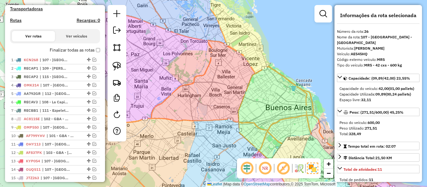
click at [77, 48] on label "Finalizar todas as rotas" at bounding box center [75, 50] width 50 height 7
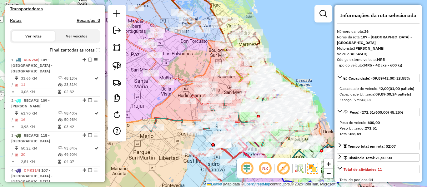
click at [18, 22] on h4 "Rotas" at bounding box center [16, 20] width 12 height 5
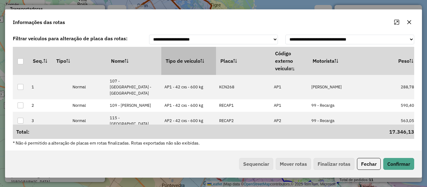
click at [191, 59] on th "Tipo de veículo" at bounding box center [188, 61] width 55 height 28
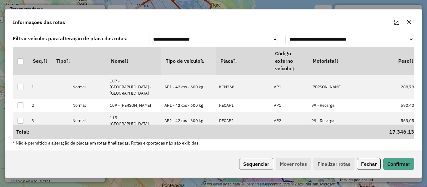
click at [264, 161] on button "Sequenciar" at bounding box center [256, 164] width 34 height 12
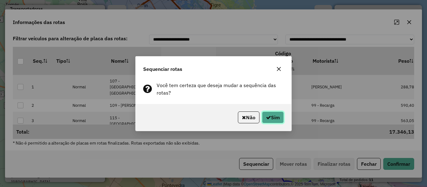
click at [275, 120] on button "Sim" at bounding box center [273, 118] width 22 height 12
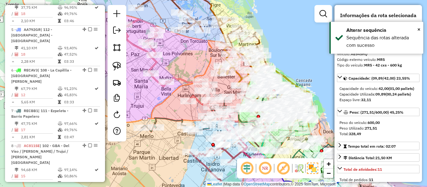
scroll to position [0, 0]
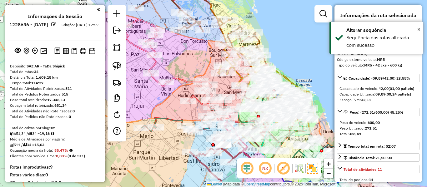
drag, startPoint x: 62, startPoint y: 156, endPoint x: 63, endPoint y: 48, distance: 108.2
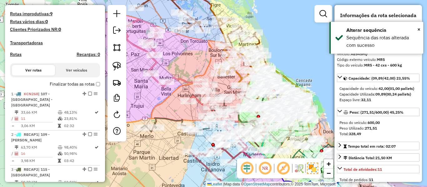
scroll to position [156, 0]
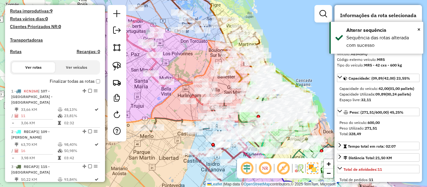
click at [72, 80] on label "Finalizar todas as rotas" at bounding box center [75, 81] width 50 height 7
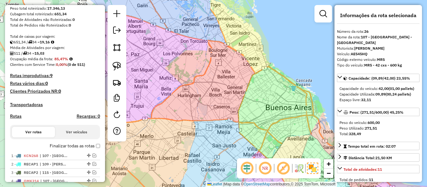
scroll to position [0, 0]
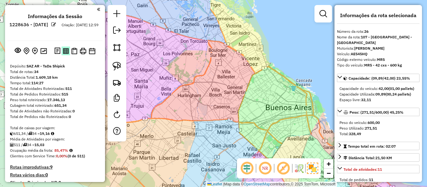
click at [65, 50] on img at bounding box center [66, 51] width 6 height 6
click at [76, 51] on img at bounding box center [74, 51] width 6 height 7
click at [81, 55] on button at bounding box center [82, 51] width 9 height 9
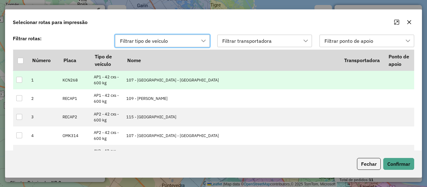
scroll to position [5, 28]
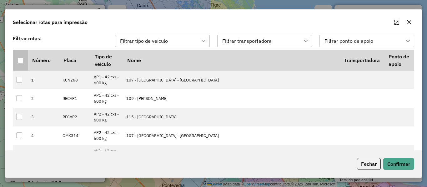
click at [20, 57] on th at bounding box center [20, 60] width 15 height 21
click at [20, 60] on div at bounding box center [21, 61] width 6 height 6
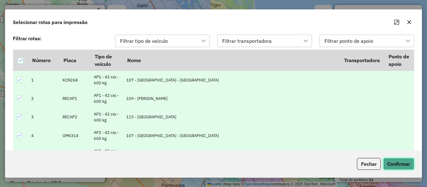
click at [394, 159] on button "Confirmar" at bounding box center [398, 164] width 31 height 12
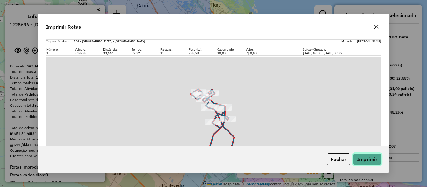
click at [368, 158] on button "Imprimir" at bounding box center [367, 159] width 28 height 12
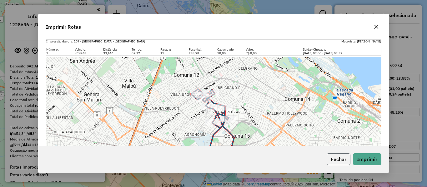
click at [338, 156] on button "Fechar" at bounding box center [339, 159] width 24 height 12
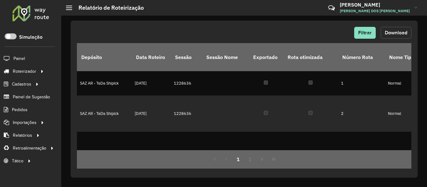
click at [397, 36] on button "Download" at bounding box center [396, 33] width 31 height 12
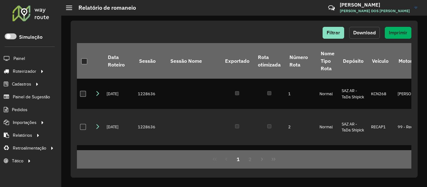
click at [362, 32] on span "Download" at bounding box center [364, 32] width 23 height 5
